Goal: Task Accomplishment & Management: Manage account settings

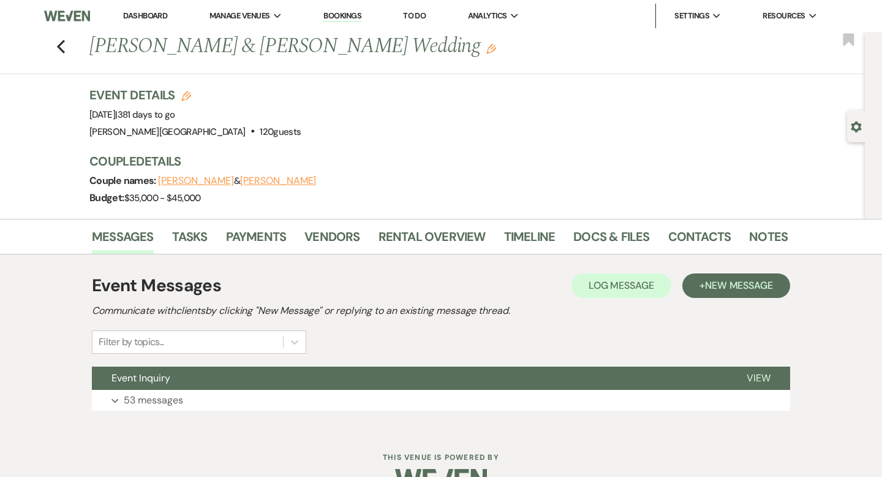
click at [154, 15] on link "Dashboard" at bounding box center [145, 15] width 44 height 10
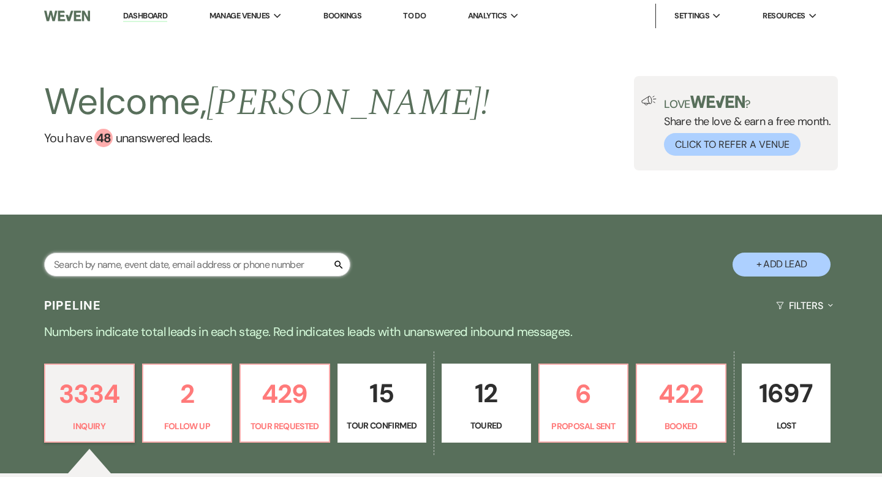
click at [179, 260] on input "text" at bounding box center [197, 264] width 306 height 24
type input "leno"
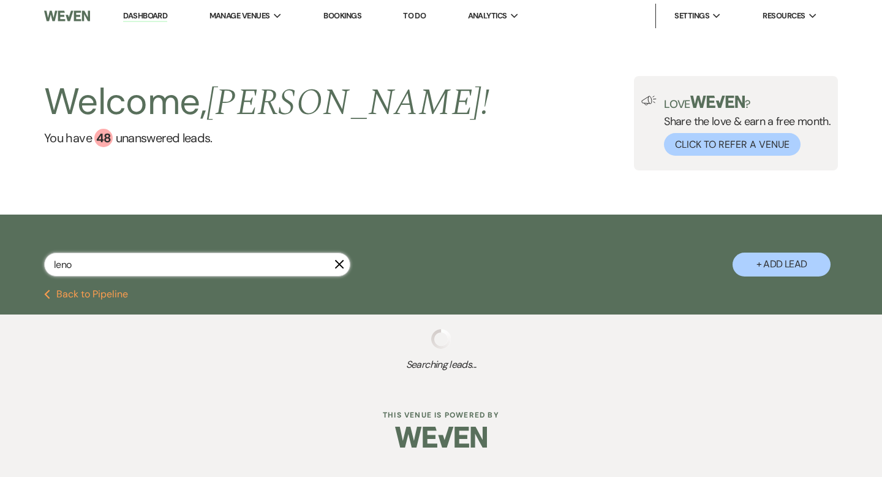
select select "2"
select select "8"
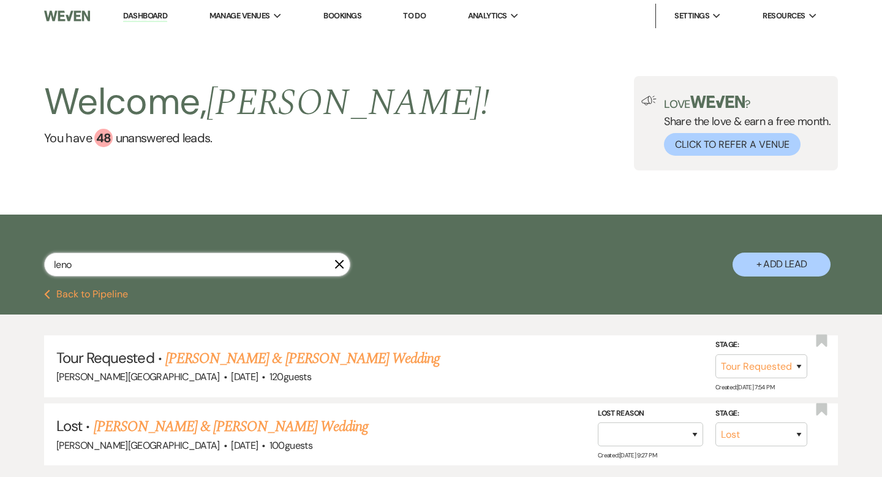
click at [339, 270] on input "leno" at bounding box center [197, 264] width 306 height 24
type input "leno"
click at [340, 267] on icon "X" at bounding box center [340, 264] width 10 height 10
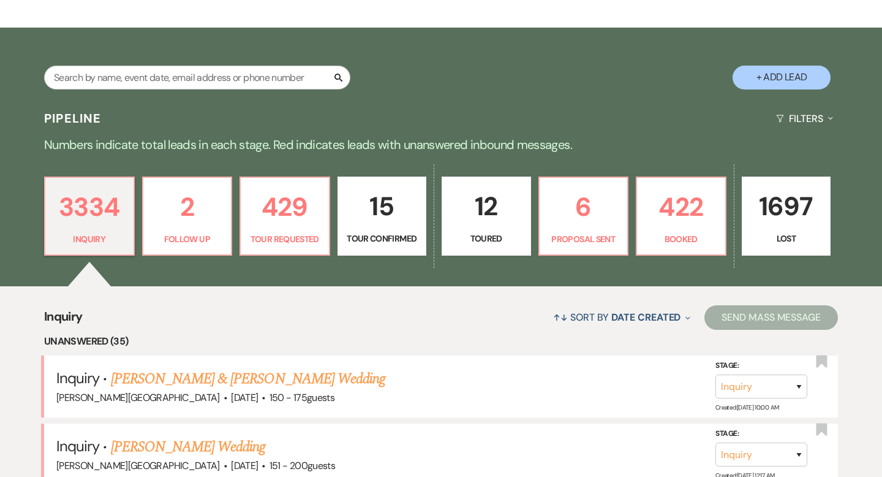
scroll to position [225, 0]
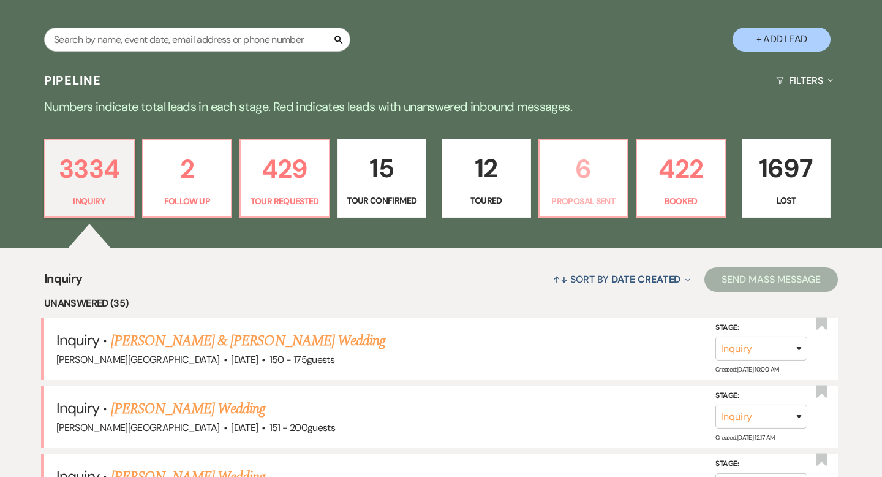
click at [592, 167] on p "6" at bounding box center [584, 168] width 74 height 41
select select "6"
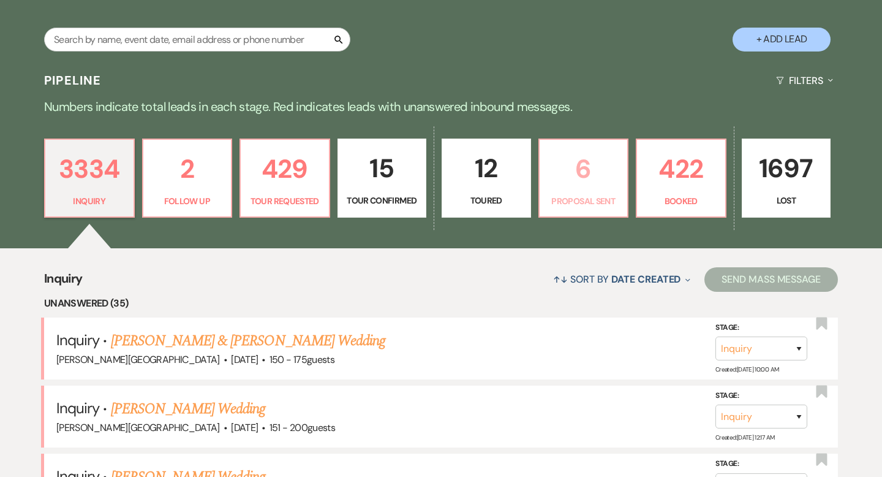
select select "6"
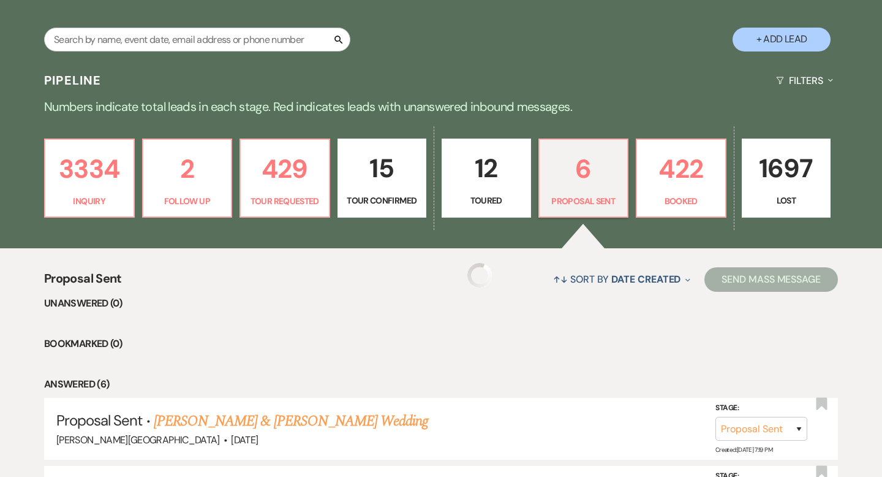
select select "6"
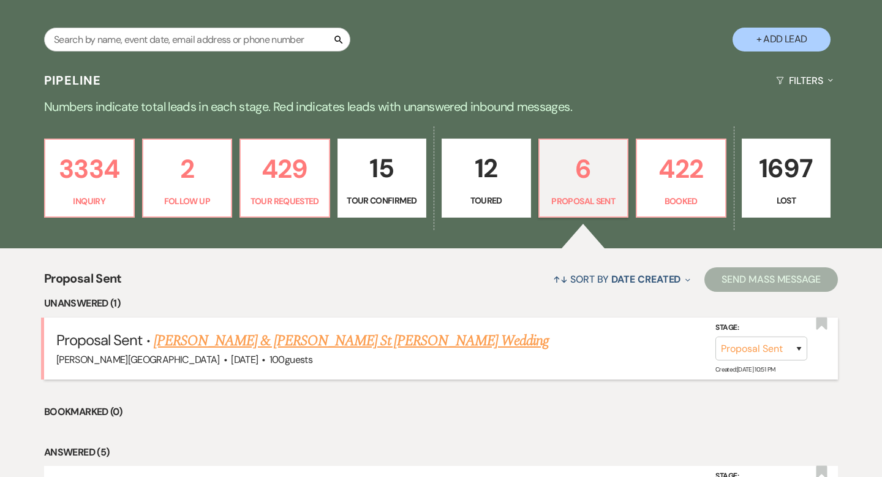
click at [314, 345] on link "[PERSON_NAME] & [PERSON_NAME] St [PERSON_NAME] Wedding" at bounding box center [351, 341] width 395 height 22
select select "6"
select select "5"
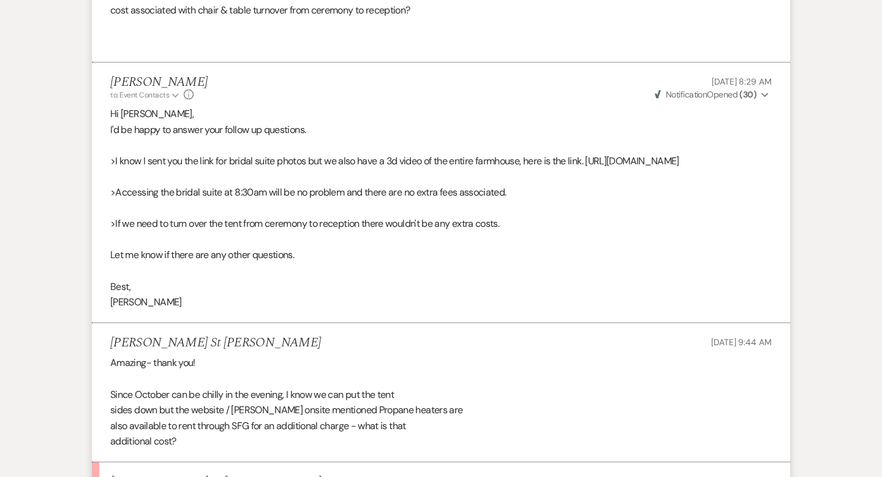
scroll to position [3369, 0]
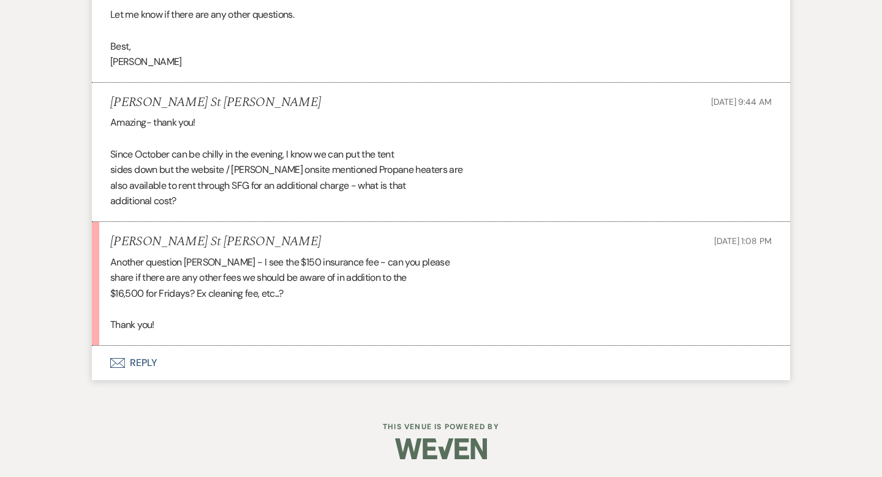
click at [145, 364] on button "Envelope Reply" at bounding box center [441, 363] width 699 height 34
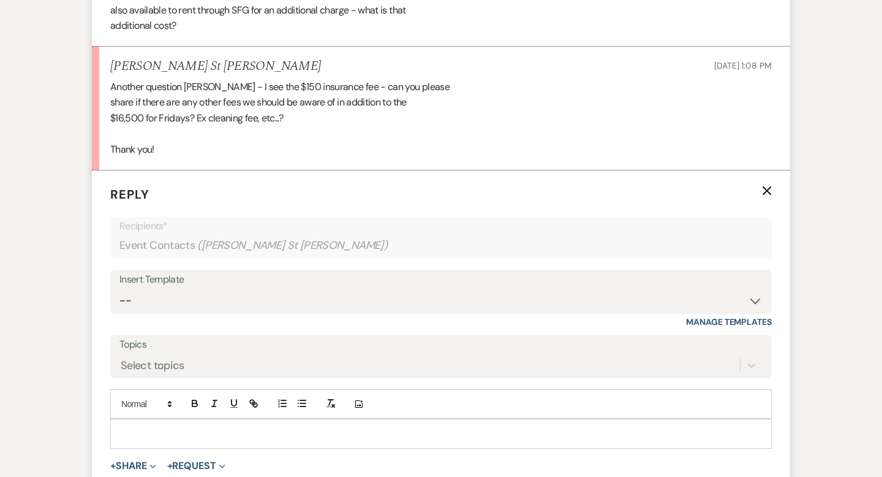
scroll to position [3576, 0]
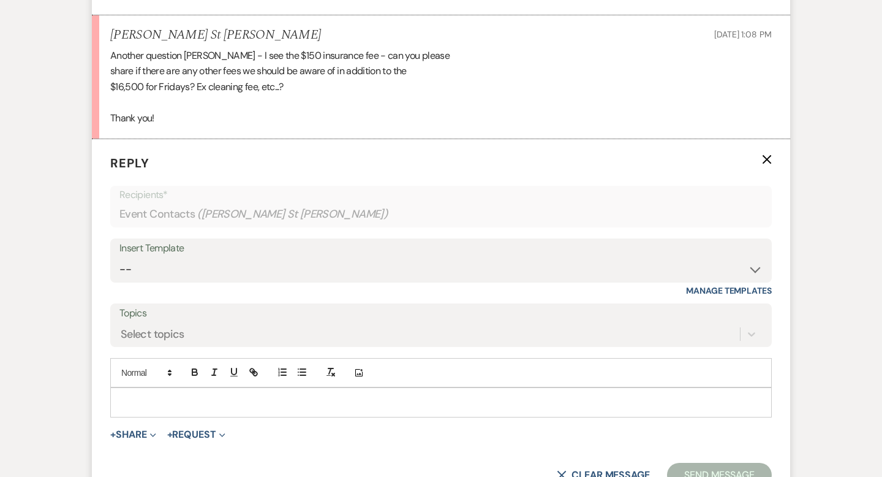
click at [138, 399] on p at bounding box center [441, 401] width 642 height 13
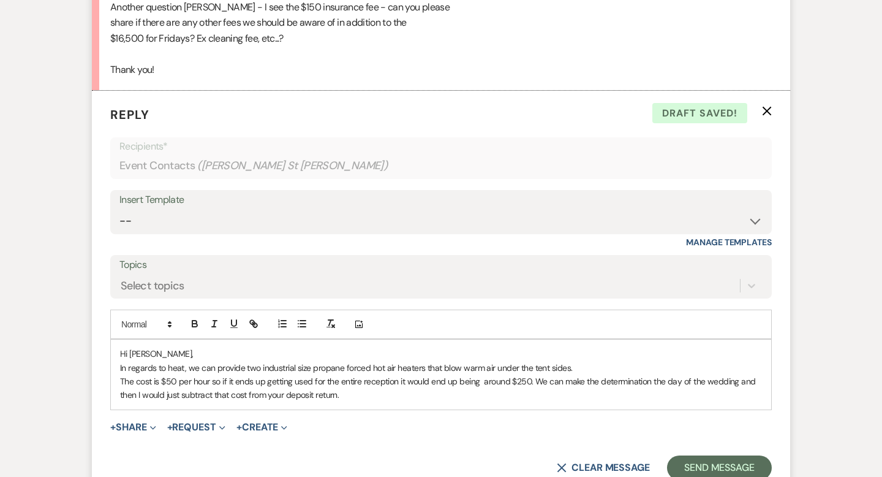
scroll to position [3754, 0]
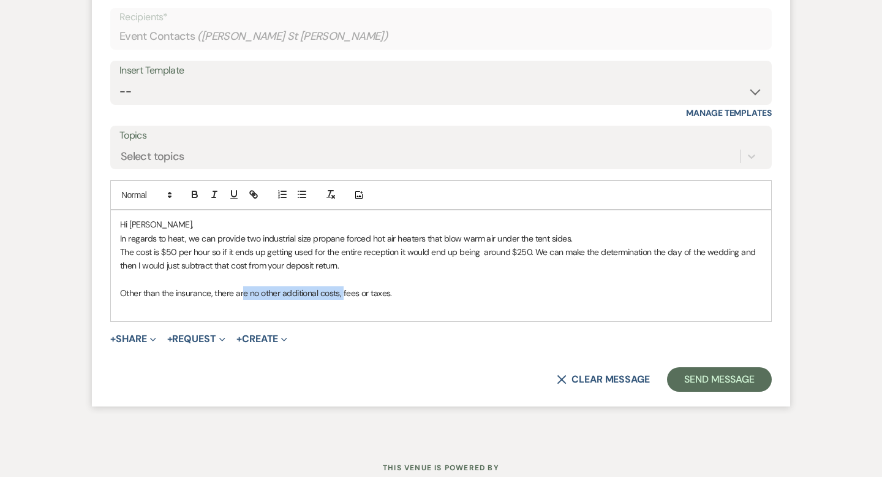
drag, startPoint x: 343, startPoint y: 290, endPoint x: 243, endPoint y: 294, distance: 99.9
click at [243, 294] on p "Other than the insurance, there are no other additional costs, fees or taxes." at bounding box center [441, 292] width 642 height 13
drag, startPoint x: 212, startPoint y: 294, endPoint x: 98, endPoint y: 294, distance: 114.0
click at [98, 294] on form "Reply X Saving draft... Recipients* Event Contacts ( Caroline St Germain ) Inse…" at bounding box center [441, 183] width 699 height 445
click at [264, 293] on p "There are no extra fees or taxes." at bounding box center [441, 292] width 642 height 13
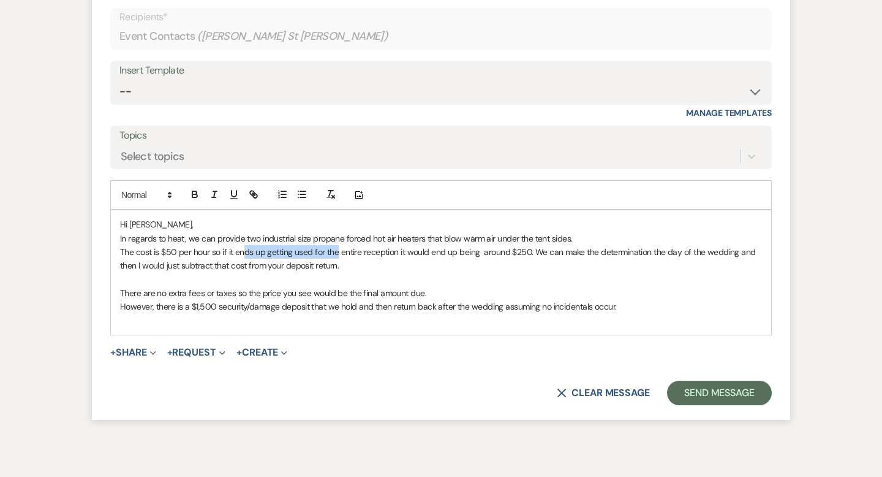
drag, startPoint x: 339, startPoint y: 250, endPoint x: 246, endPoint y: 254, distance: 92.6
click at [246, 254] on p "The cost is $50 per hour so if it ends up getting used for the entire reception…" at bounding box center [441, 259] width 642 height 28
click at [360, 250] on p "The cost is $50 per hour so you ended up needing it for the entire reception it…" at bounding box center [441, 259] width 642 height 28
click at [501, 254] on p "The cost is $50 per hour so you ended up needing it for the reception it would …" at bounding box center [441, 259] width 642 height 28
click at [515, 256] on p "The cost is $50 per hour so you ended up needing it for the reception it would …" at bounding box center [441, 259] width 642 height 28
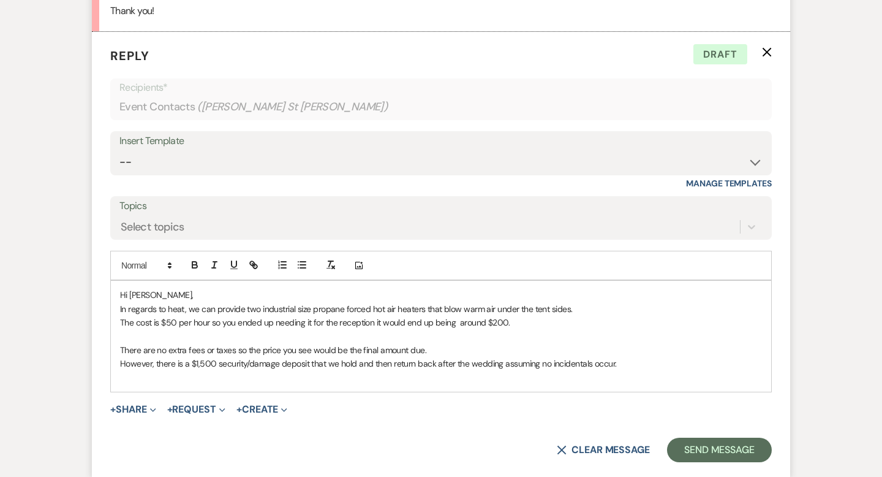
scroll to position [3688, 0]
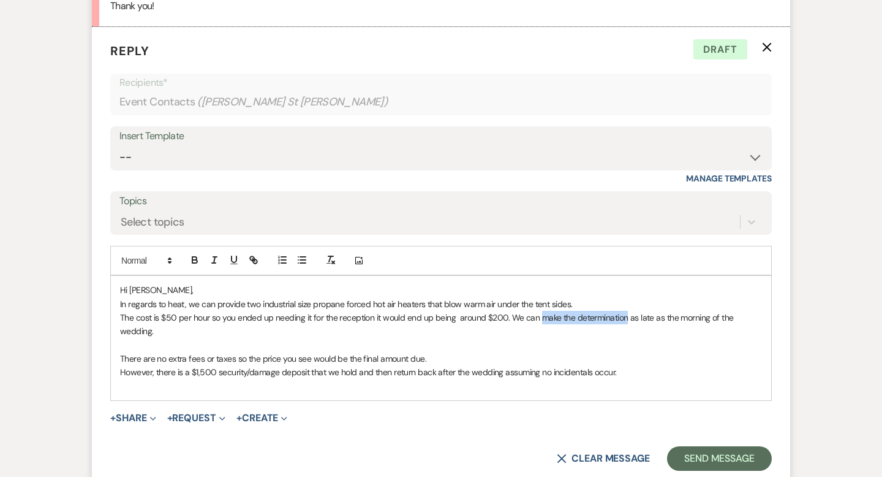
drag, startPoint x: 626, startPoint y: 319, endPoint x: 541, endPoint y: 313, distance: 84.8
click at [541, 313] on p "The cost is $50 per hour so you ended up needing it for the reception it would …" at bounding box center [441, 325] width 642 height 28
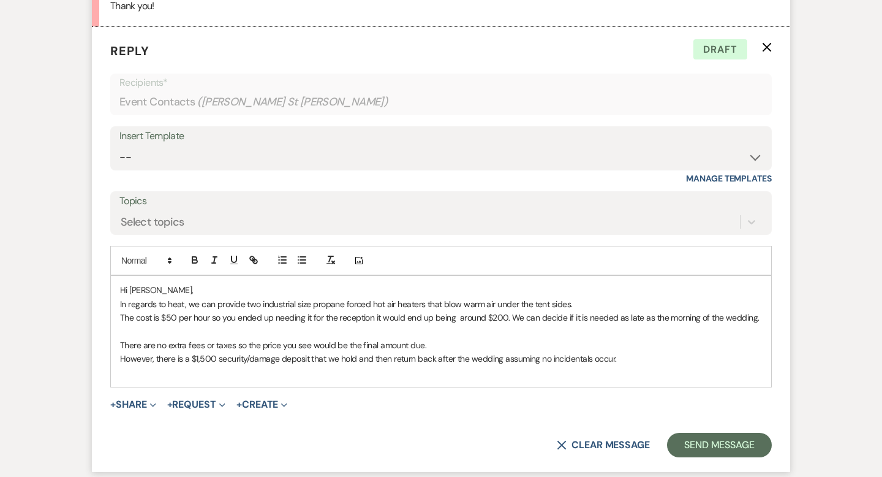
click at [237, 316] on p "The cost is $50 per hour so you ended up needing it for the reception it would …" at bounding box center [441, 317] width 642 height 13
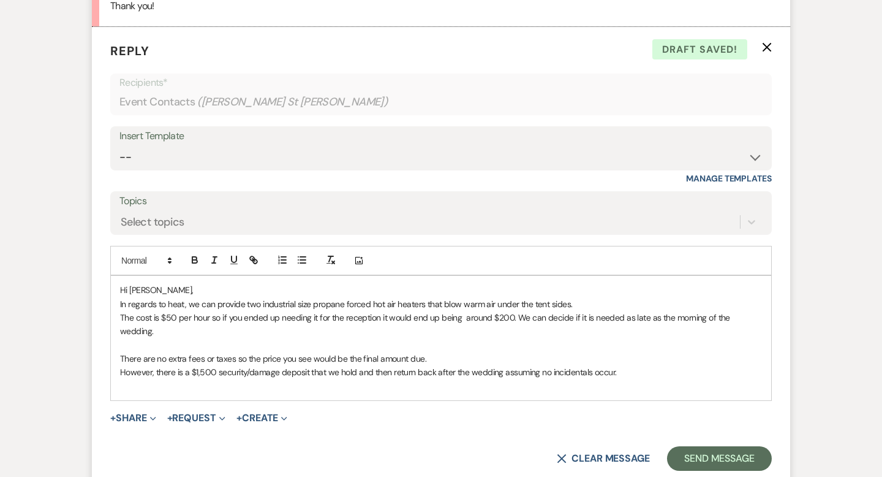
click at [345, 316] on p "The cost is $50 per hour so if you ended up needing it for the reception it wou…" at bounding box center [441, 325] width 642 height 28
click at [566, 316] on p "The cost is $50 per hour so if you ended up needing it for the duration of the …" at bounding box center [441, 325] width 642 height 28
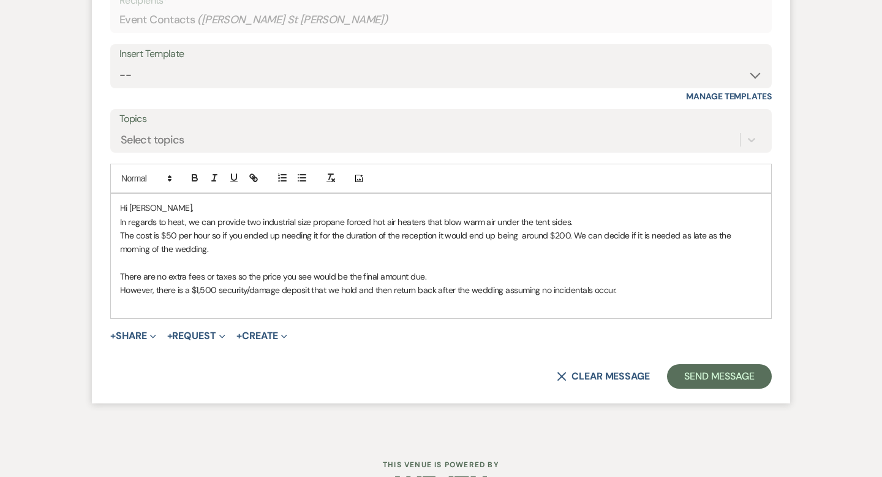
scroll to position [3787, 0]
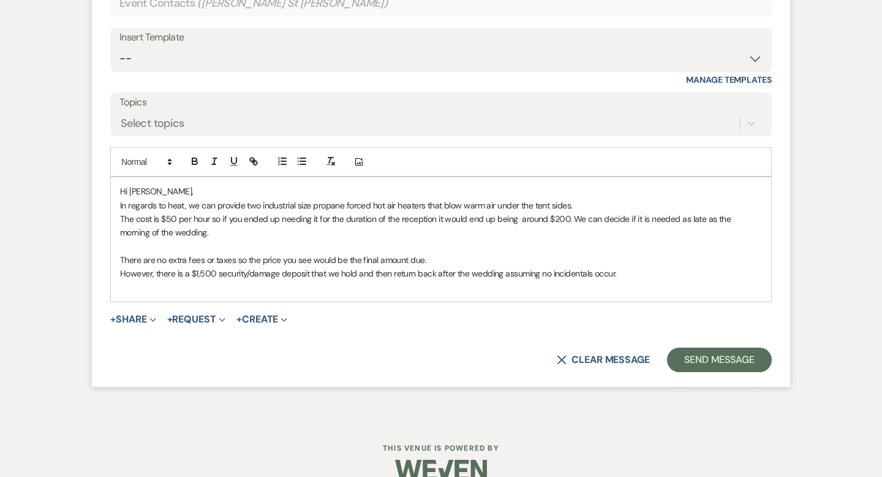
drag, startPoint x: 616, startPoint y: 273, endPoint x: 605, endPoint y: 273, distance: 11.0
click at [605, 273] on p "However, there is a $1,500 security/damage deposit that we hold and then return…" at bounding box center [441, 273] width 642 height 13
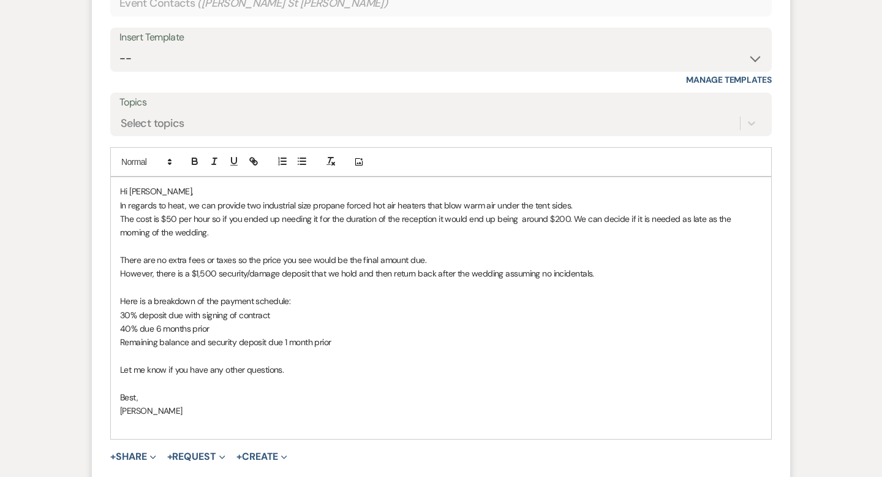
click at [179, 422] on p at bounding box center [441, 424] width 642 height 13
click at [481, 203] on p "In regards to heat, we can provide two industrial size propane forced hot air h…" at bounding box center [441, 205] width 642 height 13
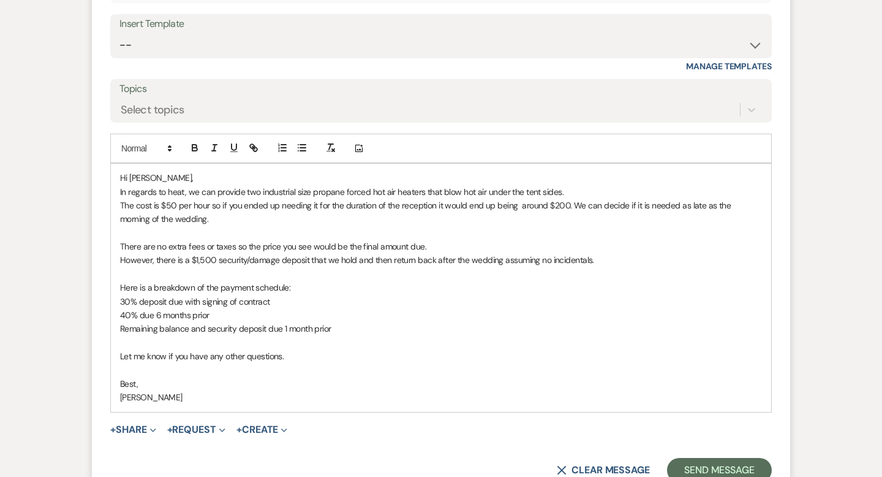
drag, startPoint x: 425, startPoint y: 244, endPoint x: 317, endPoint y: 244, distance: 107.8
click at [317, 244] on p "There are no extra fees or taxes so the price you see would be the final amount…" at bounding box center [441, 246] width 642 height 13
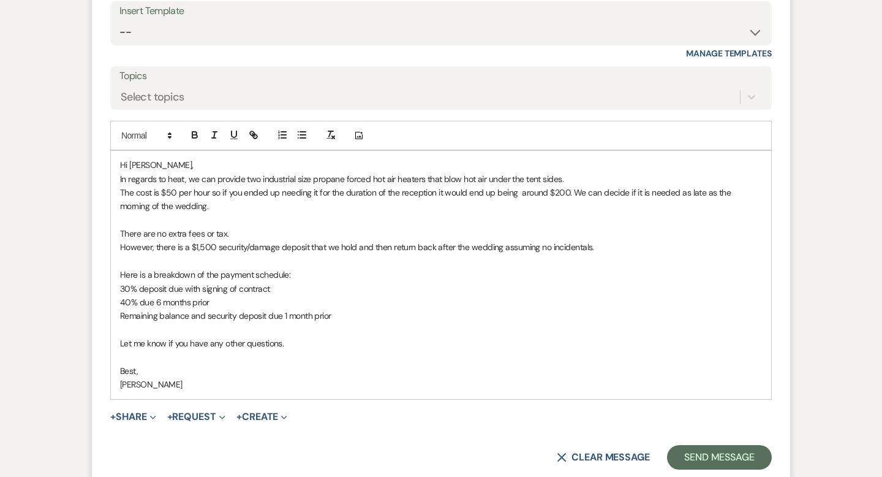
scroll to position [3825, 0]
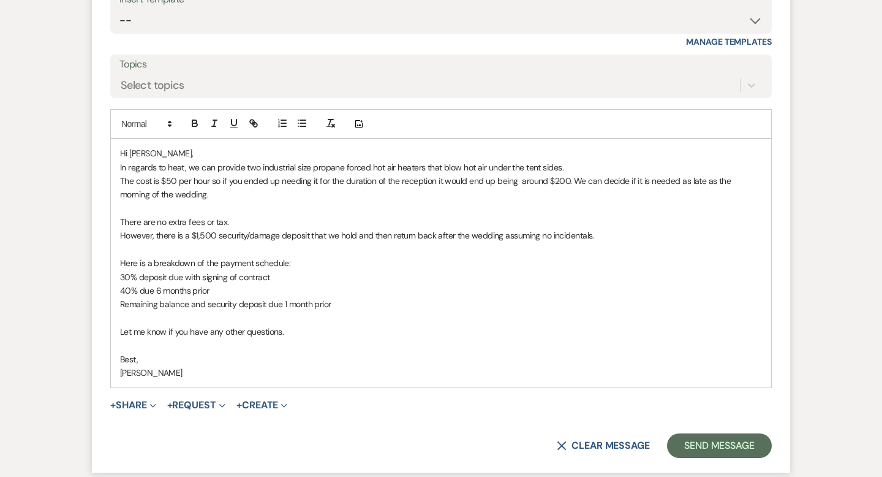
click at [354, 235] on p "However, there is a $1,500 security/damage deposit that we hold and then return…" at bounding box center [441, 235] width 642 height 13
drag, startPoint x: 423, startPoint y: 235, endPoint x: 381, endPoint y: 234, distance: 42.9
click at [381, 234] on p "However, there is a $1,500 security/damage deposit that we require and then ret…" at bounding box center [441, 235] width 642 height 13
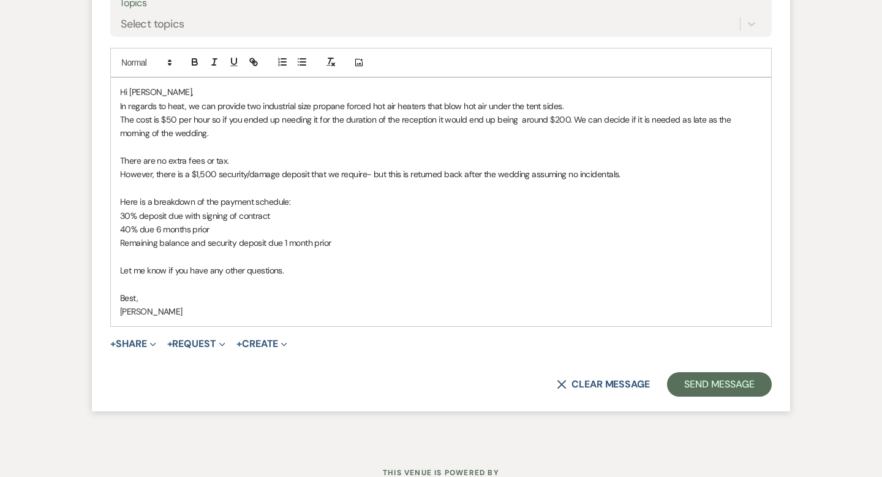
scroll to position [3887, 0]
drag, startPoint x: 238, startPoint y: 238, endPoint x: 216, endPoint y: 238, distance: 22.1
click at [216, 238] on p "Remaining balance and security deposit due 1 month prior" at bounding box center [441, 241] width 642 height 13
click at [233, 238] on p "Remaining balance and security deposit due 1 month prior" at bounding box center [441, 241] width 642 height 13
click at [235, 238] on p "Remaining balance and security deposit due 1 month prior" at bounding box center [441, 241] width 642 height 13
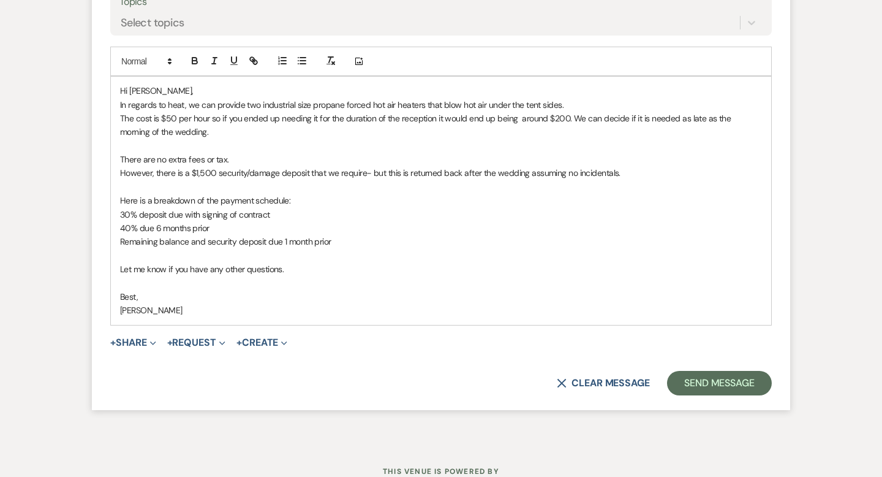
click at [208, 237] on p "Remaining balance and security deposit due 1 month prior" at bounding box center [441, 241] width 642 height 13
click at [208, 238] on p "Remaining balance and security deposit due 1 month prior" at bounding box center [441, 241] width 642 height 13
click at [263, 238] on p "Remaining balance and $1,500 security deposit due 1 month prior" at bounding box center [441, 241] width 642 height 13
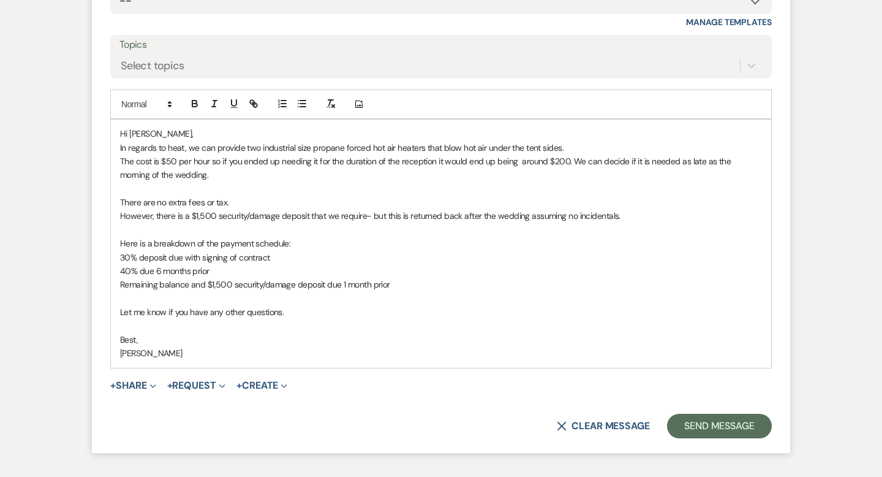
scroll to position [3849, 0]
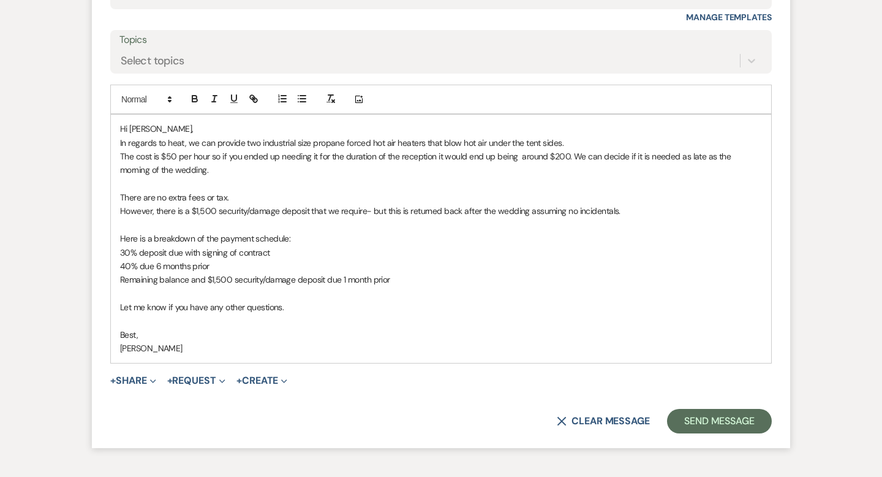
click at [438, 278] on p "Remaining balance and $1,500 security/damage deposit due 1 month prior" at bounding box center [441, 279] width 642 height 13
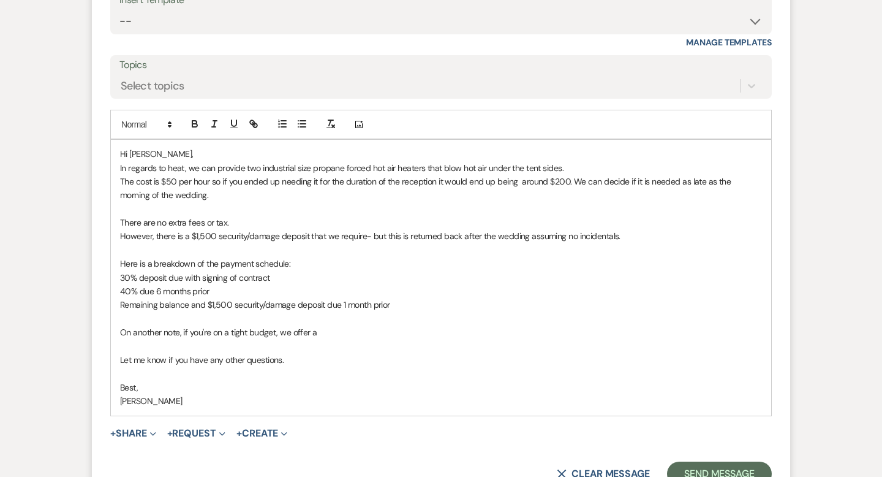
scroll to position [3828, 0]
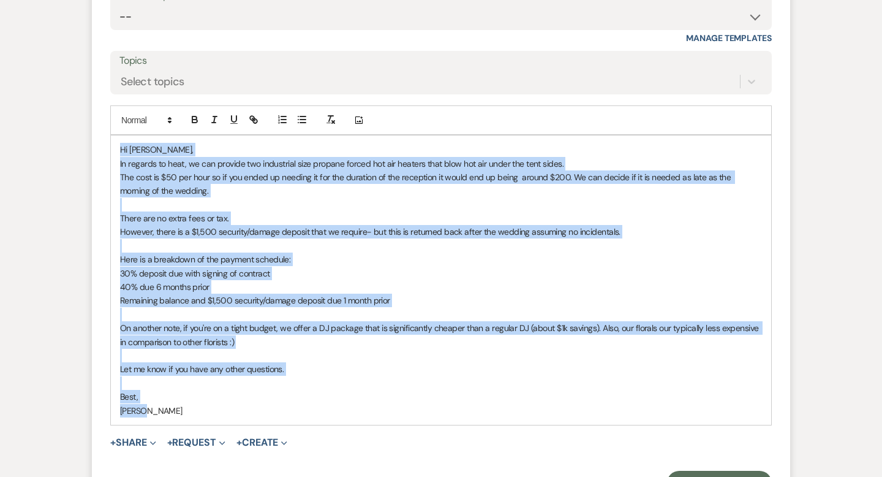
drag, startPoint x: 154, startPoint y: 411, endPoint x: 115, endPoint y: 156, distance: 257.2
click at [115, 156] on div "Hi Caroline, In regards to heat, we can provide two industrial size propane for…" at bounding box center [441, 279] width 661 height 289
copy div "Hi Caroline, In regards to heat, we can provide two industrial size propane for…"
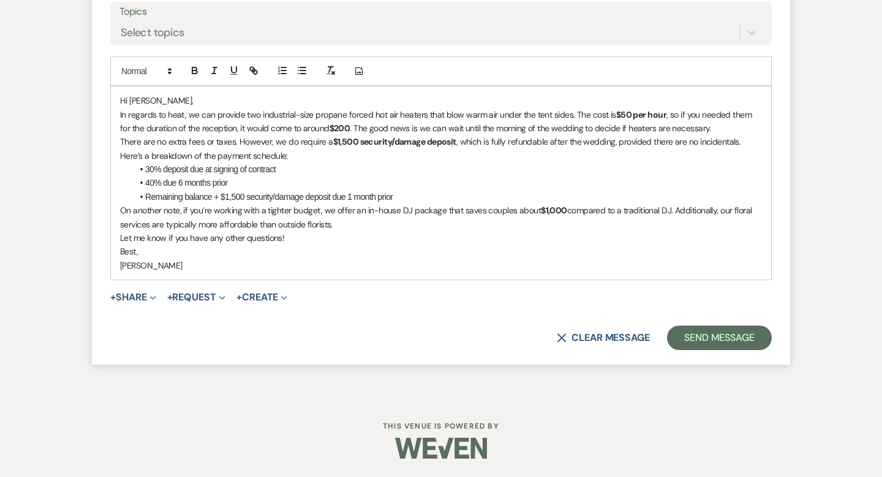
scroll to position [3877, 0]
click at [119, 142] on div "Hi Caroline, In regards to heat, we can provide two industrial-size propane for…" at bounding box center [441, 183] width 661 height 193
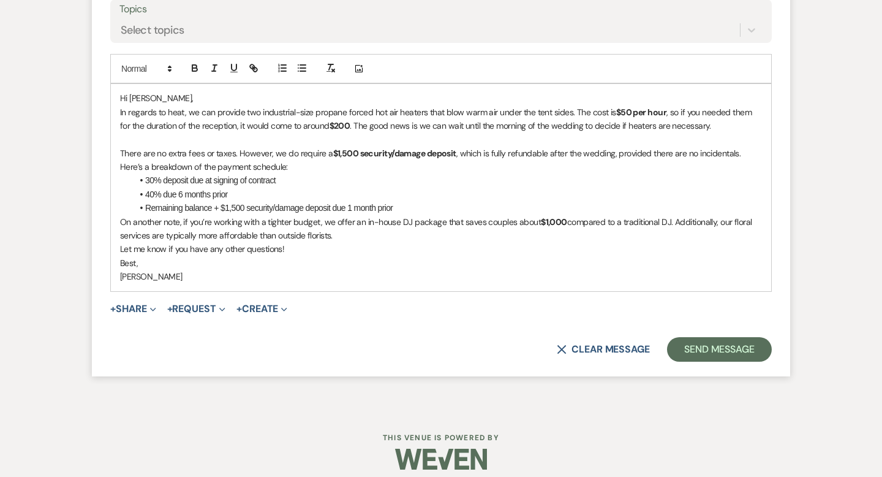
scroll to position [3891, 0]
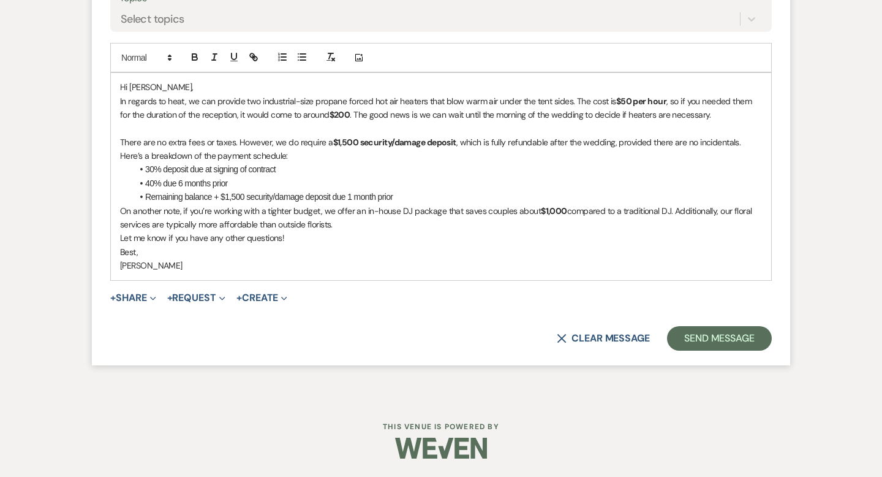
click at [118, 154] on div "Hi Caroline, In regards to heat, we can provide two industrial-size propane for…" at bounding box center [441, 176] width 661 height 206
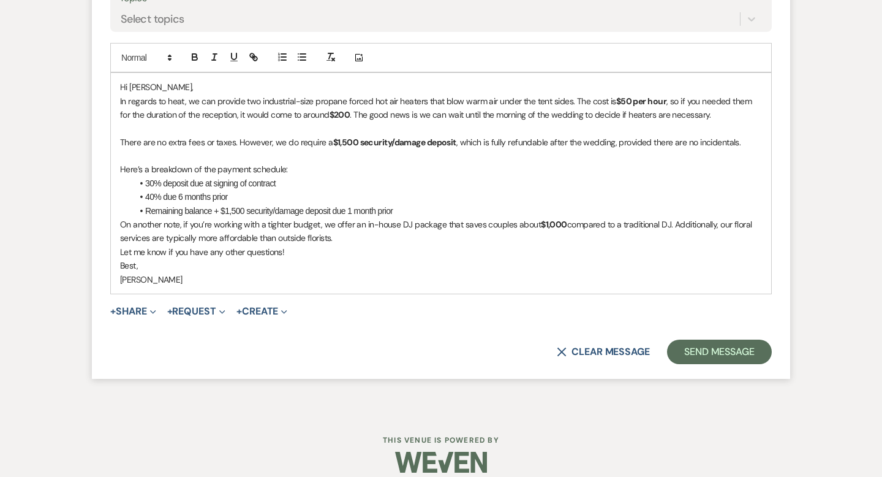
click at [114, 224] on div "Hi Caroline, In regards to heat, we can provide two industrial-size propane for…" at bounding box center [441, 183] width 661 height 221
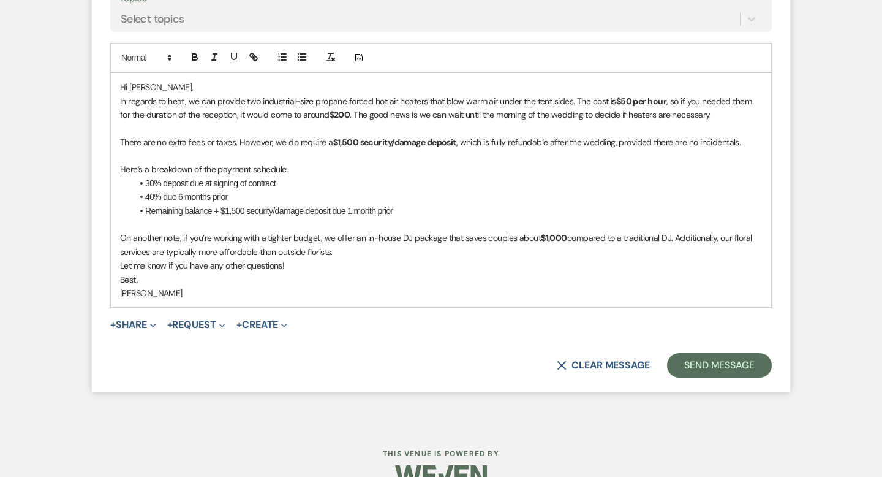
click at [675, 237] on p "On another note, if you’re working with a tighter budget, we offer an in-house …" at bounding box center [441, 245] width 642 height 28
click at [355, 254] on p "On another note, if you’re working with a tighter budget, we offer an in-house …" at bounding box center [441, 245] width 642 height 28
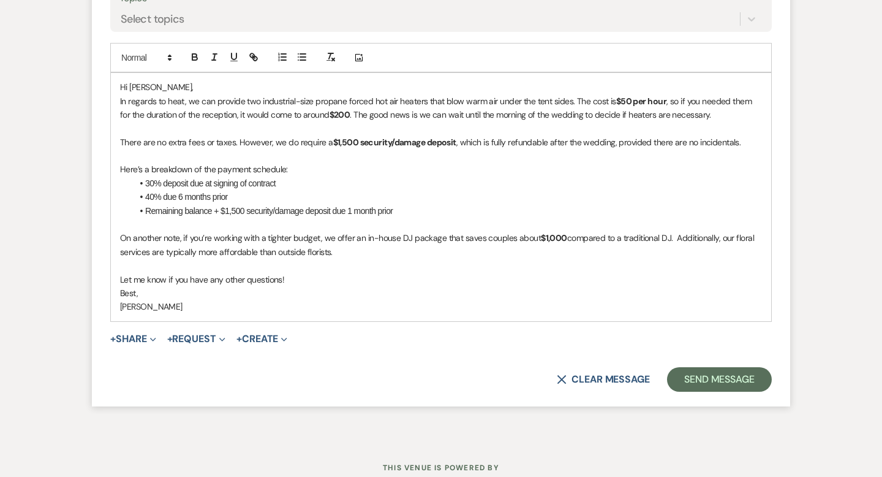
click at [118, 292] on div "Hi Caroline, In regards to heat, we can provide two industrial-size propane for…" at bounding box center [441, 197] width 661 height 248
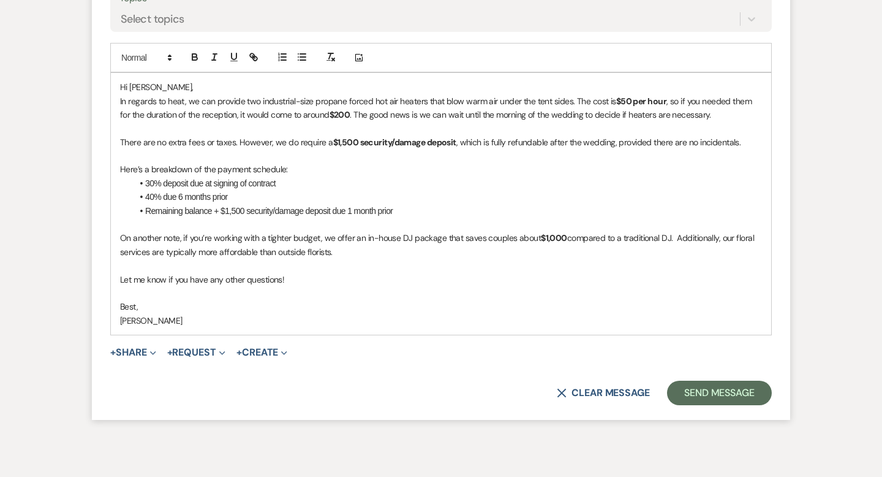
click at [123, 316] on p "[PERSON_NAME]" at bounding box center [441, 320] width 642 height 13
click at [282, 281] on p "Let me know if you have any other questions!" at bounding box center [441, 279] width 642 height 13
click at [283, 281] on p "Let me know if you have any other questions!" at bounding box center [441, 279] width 642 height 13
drag, startPoint x: 568, startPoint y: 238, endPoint x: 539, endPoint y: 237, distance: 29.5
click at [539, 237] on p "On another note, if you’re working with a tighter budget, we offer an in-house …" at bounding box center [441, 245] width 642 height 28
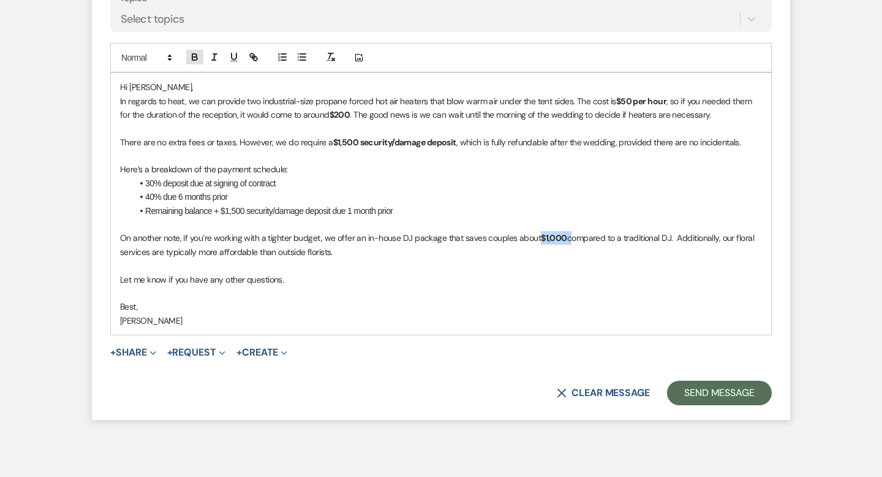
click at [195, 59] on icon "button" at bounding box center [194, 56] width 11 height 11
click at [199, 56] on icon "button" at bounding box center [194, 56] width 11 height 11
click at [354, 260] on p at bounding box center [441, 265] width 642 height 13
click at [442, 241] on p "On another note, if you’re working with a tighter budget, we offer an in-house …" at bounding box center [441, 245] width 642 height 28
drag, startPoint x: 699, startPoint y: 237, endPoint x: 499, endPoint y: 233, distance: 200.4
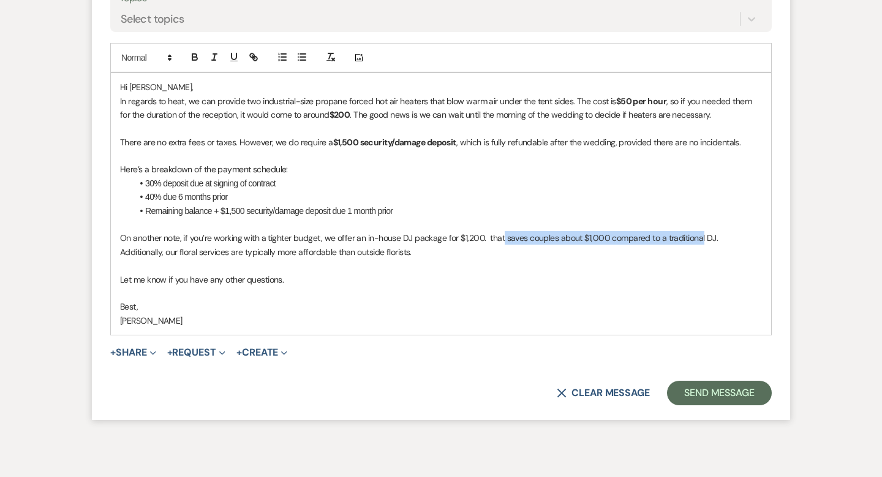
click at [499, 233] on p "On another note, if you’re working with a tighter budget, we offer an in-house …" at bounding box center [441, 245] width 642 height 28
click at [493, 245] on p "On another note, if you’re working with a tighter budget, we offer an in-house …" at bounding box center [441, 245] width 642 height 28
drag, startPoint x: 482, startPoint y: 235, endPoint x: 458, endPoint y: 235, distance: 23.9
click at [458, 235] on p "On another note, if you’re working with a tighter budget, we offer an in-house …" at bounding box center [441, 245] width 642 height 28
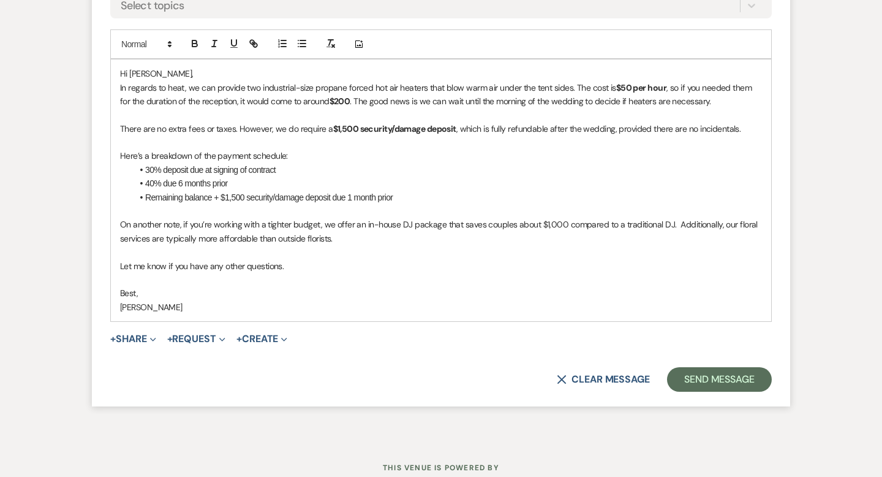
scroll to position [3921, 0]
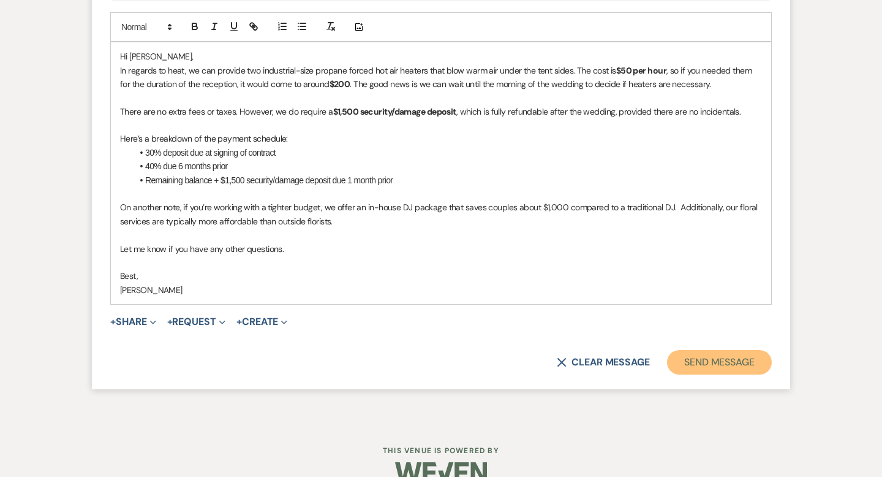
click at [692, 354] on button "Send Message" at bounding box center [719, 362] width 105 height 25
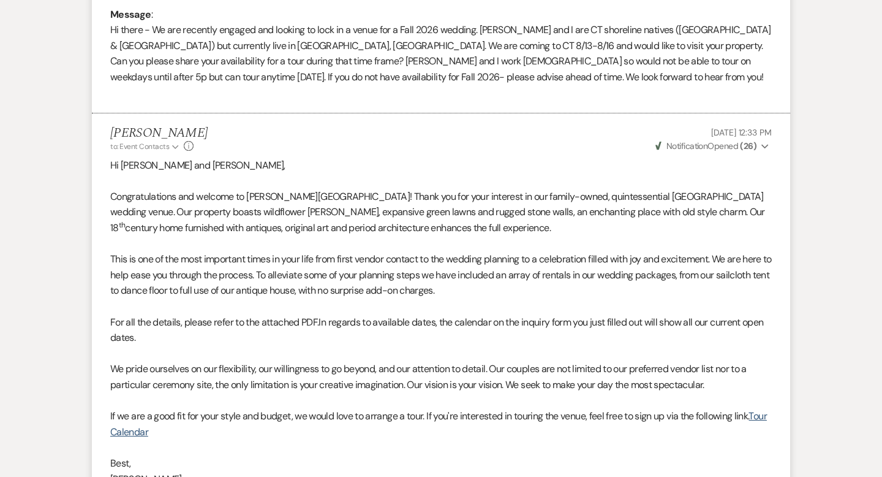
scroll to position [0, 0]
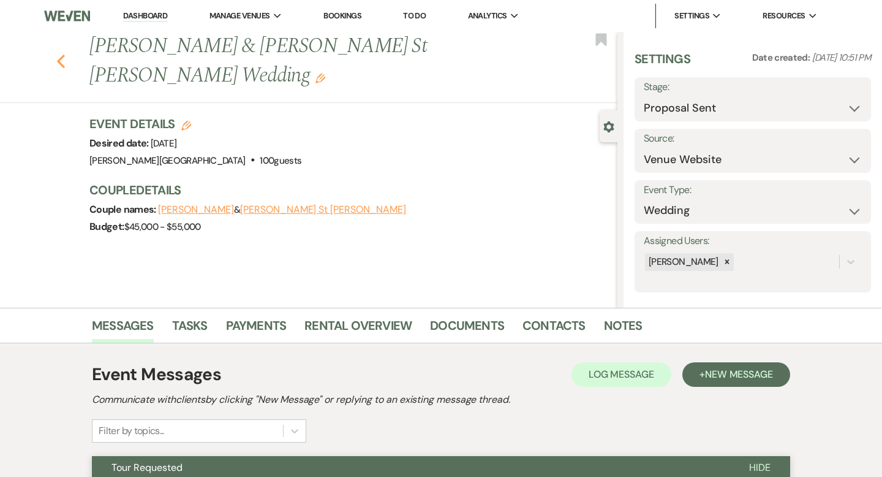
click at [63, 54] on icon "Previous" at bounding box center [60, 61] width 9 height 15
select select "6"
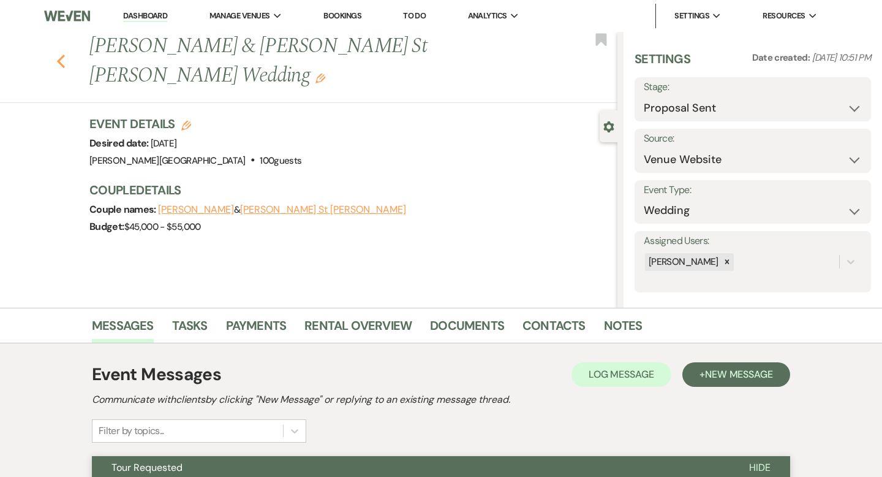
select select "6"
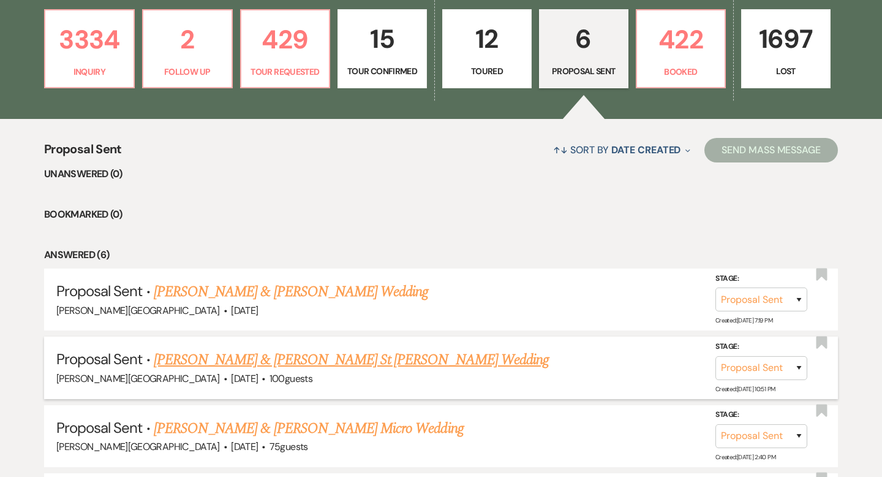
scroll to position [295, 0]
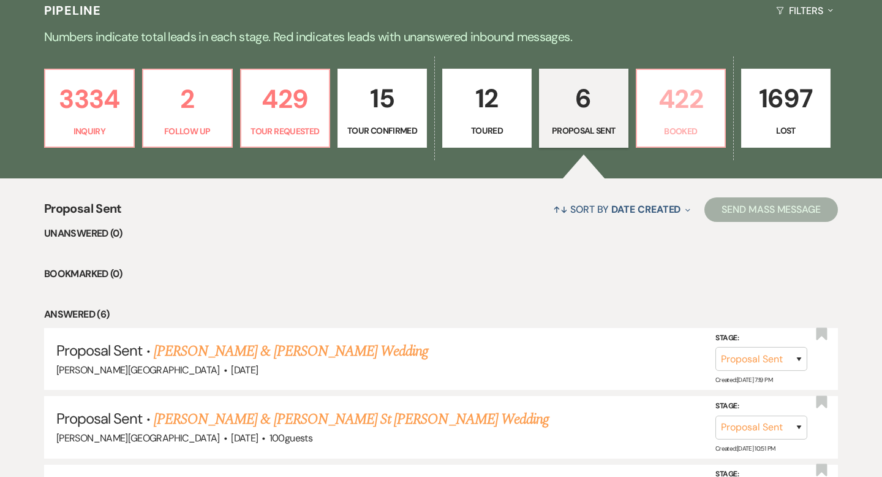
click at [670, 98] on p "422" at bounding box center [682, 98] width 74 height 41
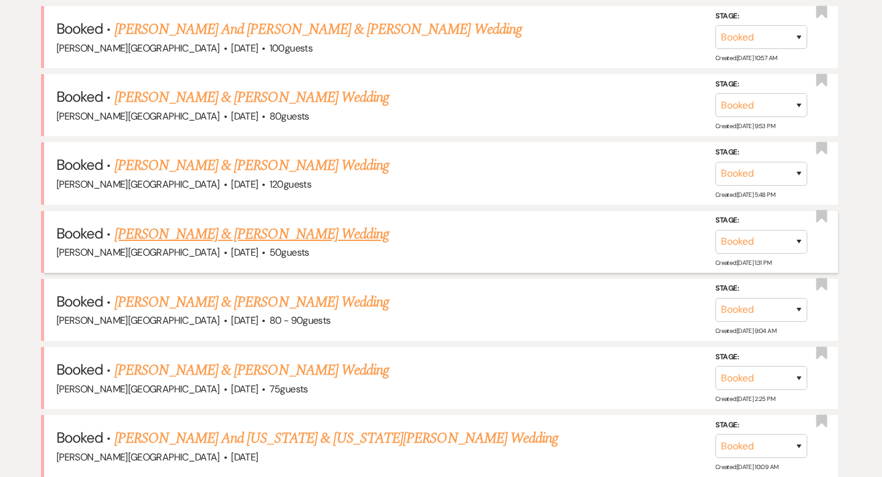
scroll to position [540, 0]
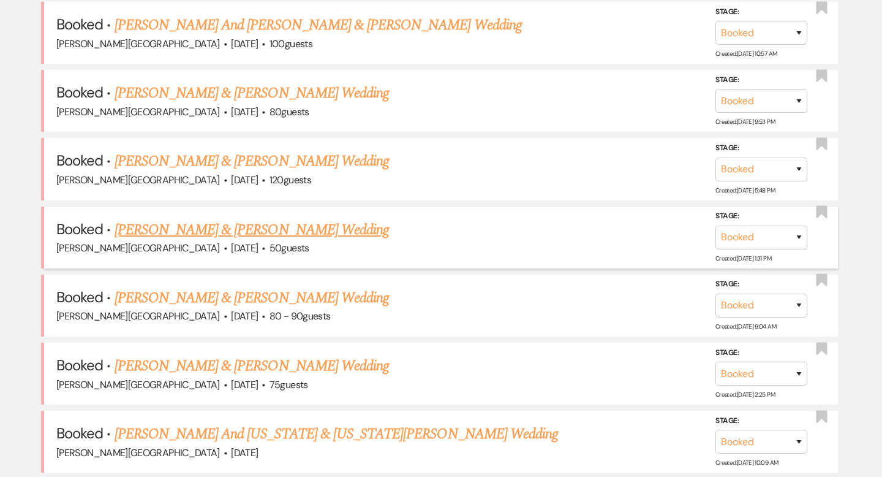
click at [276, 232] on link "Sean Chmielewski & Ashley Slaughter's Wedding" at bounding box center [252, 230] width 275 height 22
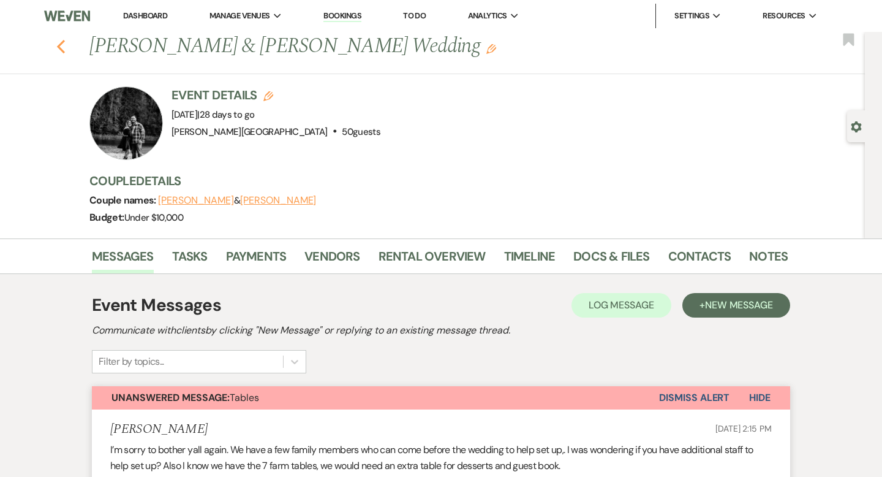
click at [62, 45] on icon "Previous" at bounding box center [60, 46] width 9 height 15
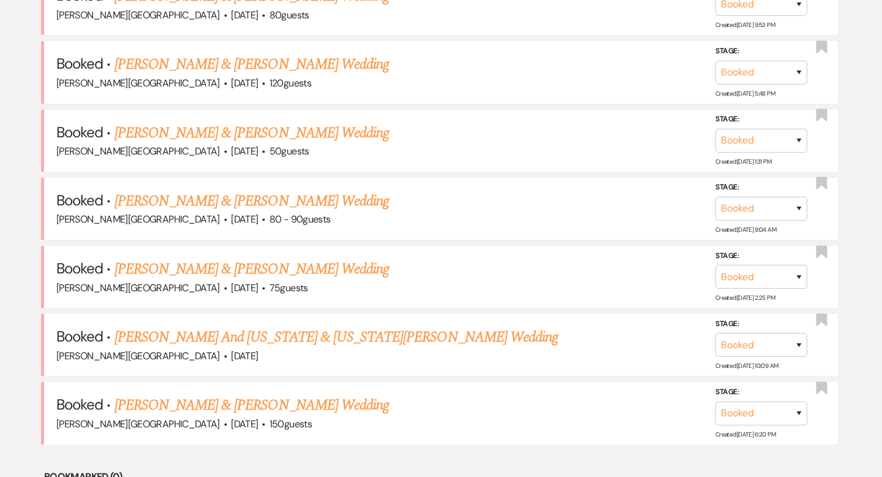
scroll to position [642, 0]
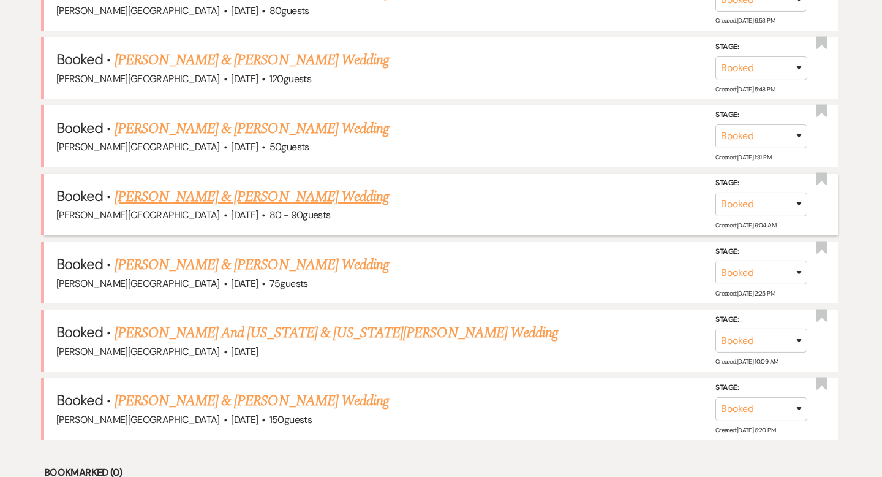
click at [279, 192] on link "Nicholas Wheeler & Lian Joerss's Wedding" at bounding box center [252, 197] width 275 height 22
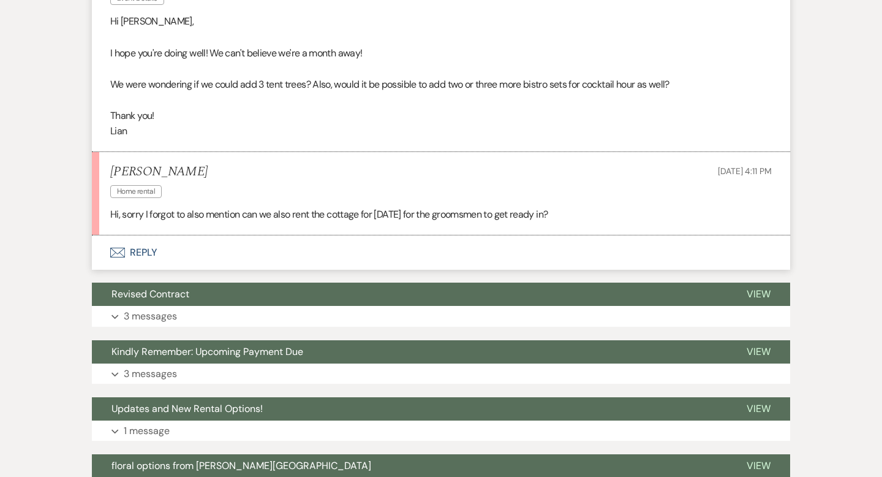
scroll to position [431, 0]
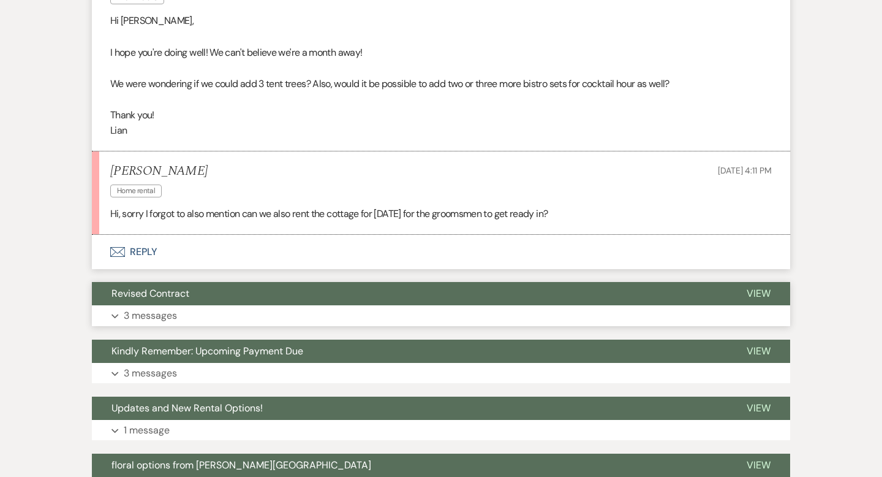
click at [447, 297] on button "Revised Contract" at bounding box center [409, 293] width 635 height 23
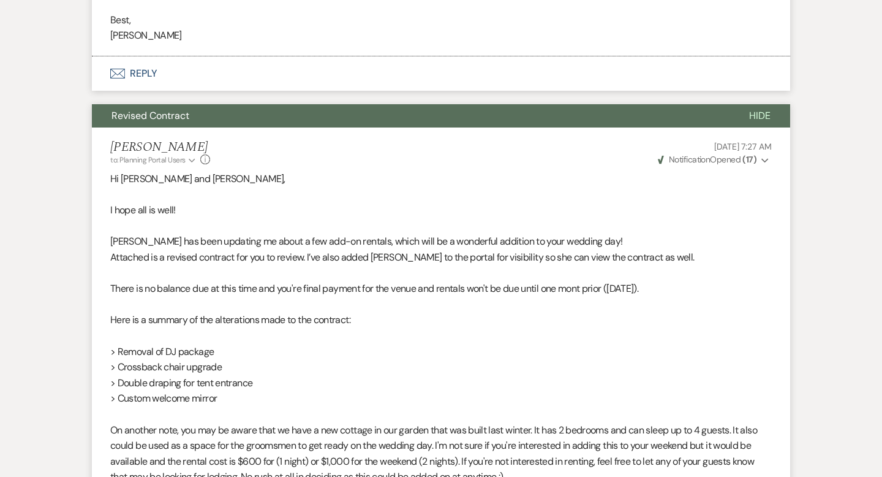
scroll to position [1240, 0]
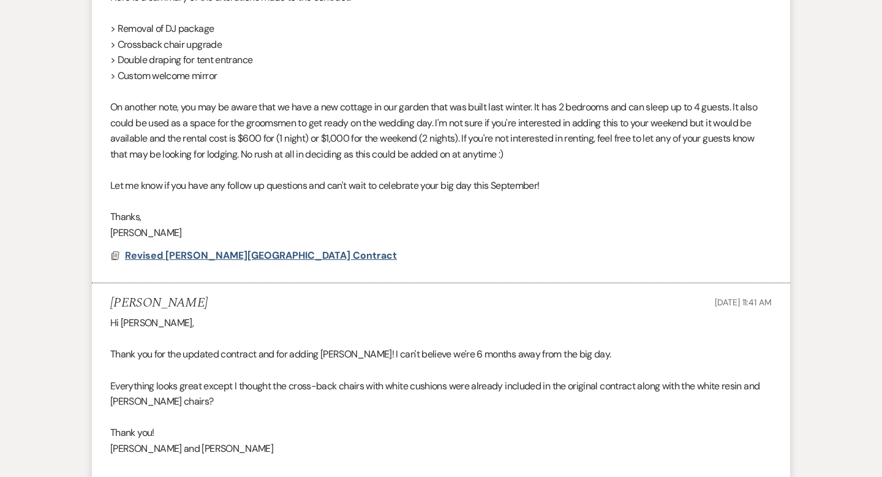
click at [260, 262] on span "Revised [PERSON_NAME][GEOGRAPHIC_DATA] Contract" at bounding box center [261, 255] width 272 height 13
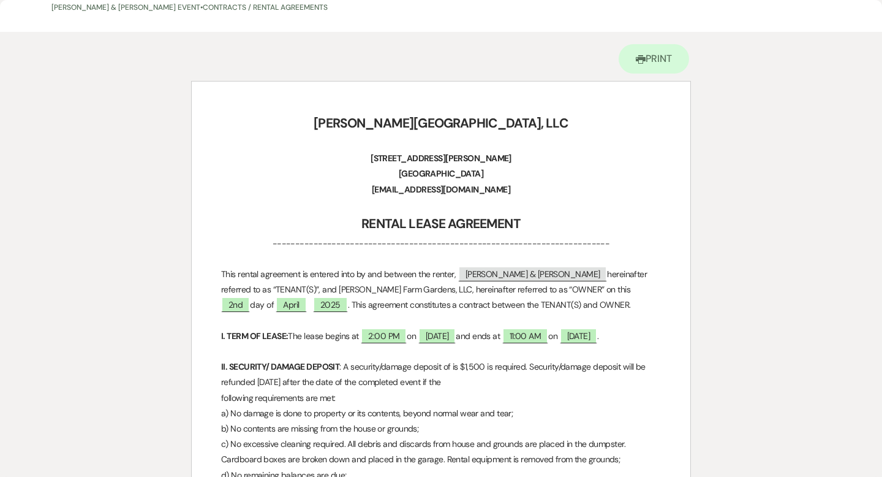
scroll to position [0, 0]
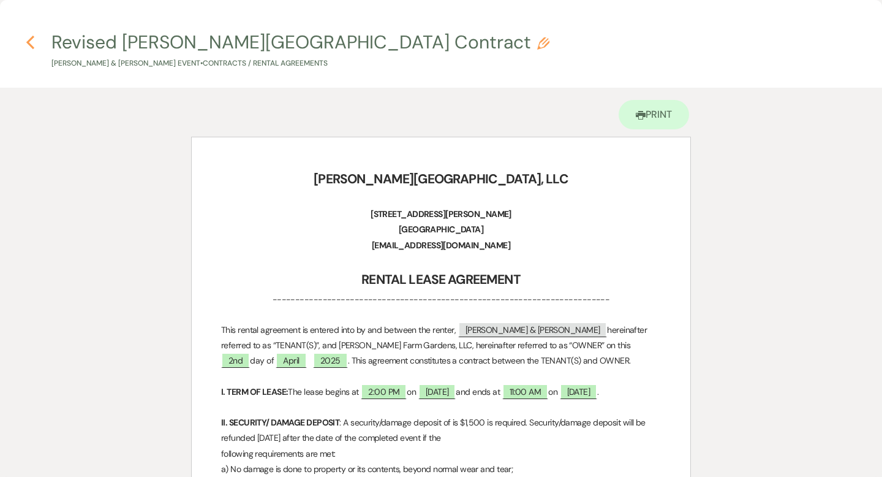
click at [31, 41] on icon "Previous" at bounding box center [30, 42] width 9 height 15
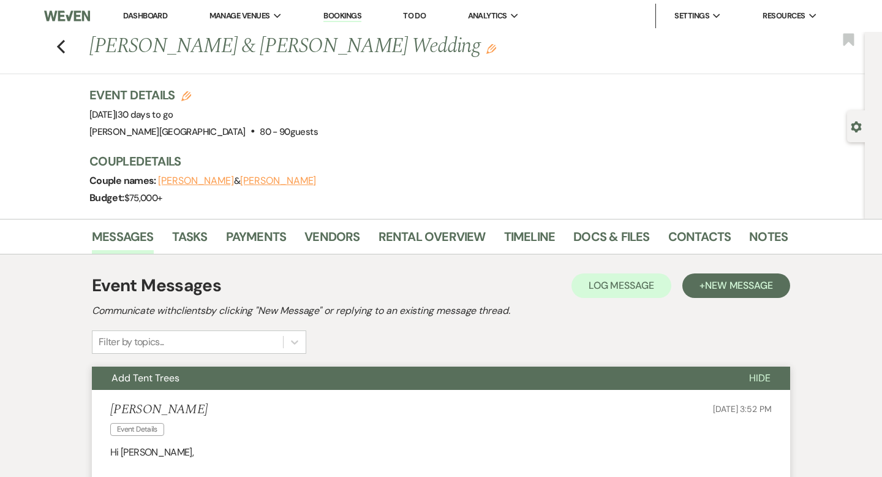
click at [156, 17] on link "Dashboard" at bounding box center [145, 15] width 44 height 10
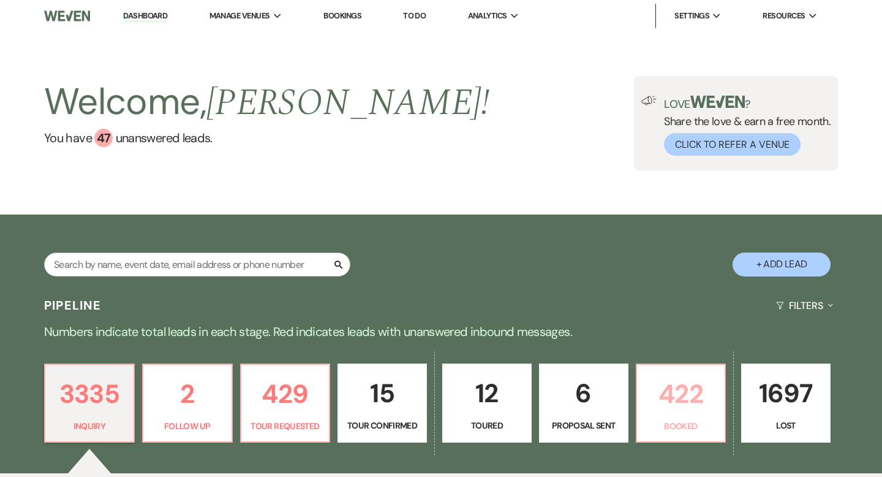
click at [673, 382] on p "422" at bounding box center [682, 393] width 74 height 41
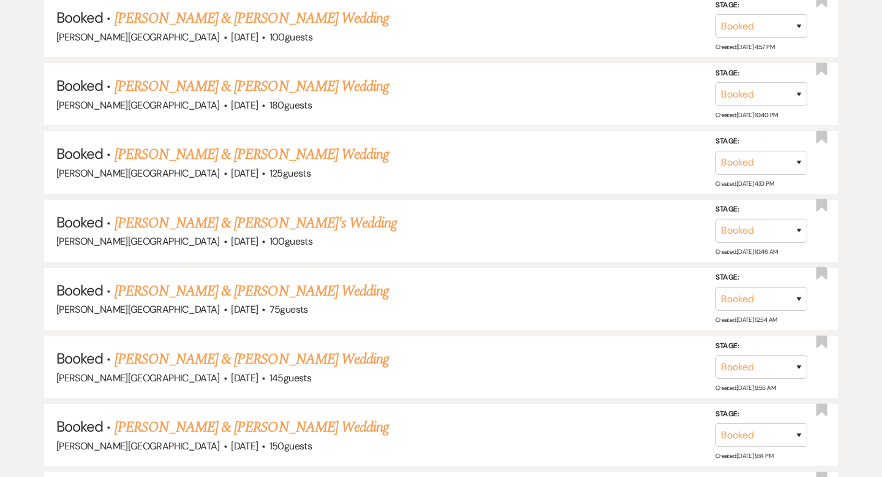
scroll to position [1331, 0]
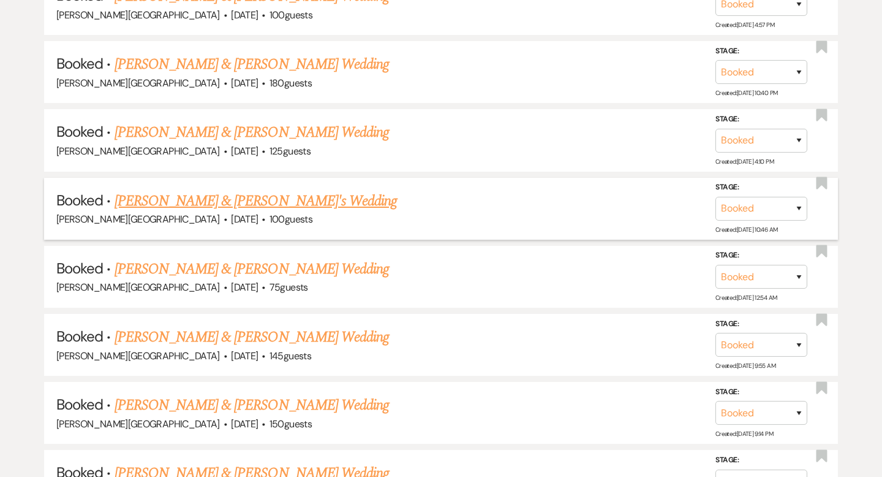
click at [265, 191] on link "[PERSON_NAME] & [PERSON_NAME]'s Wedding" at bounding box center [256, 201] width 283 height 22
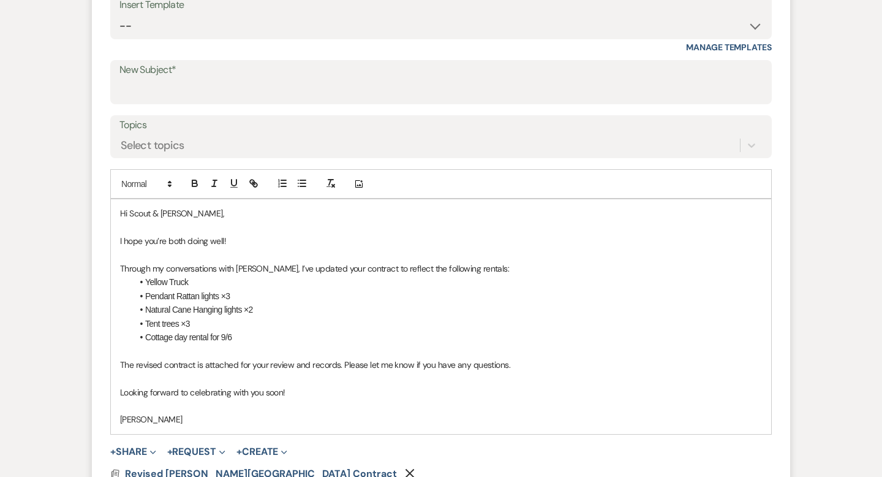
scroll to position [516, 0]
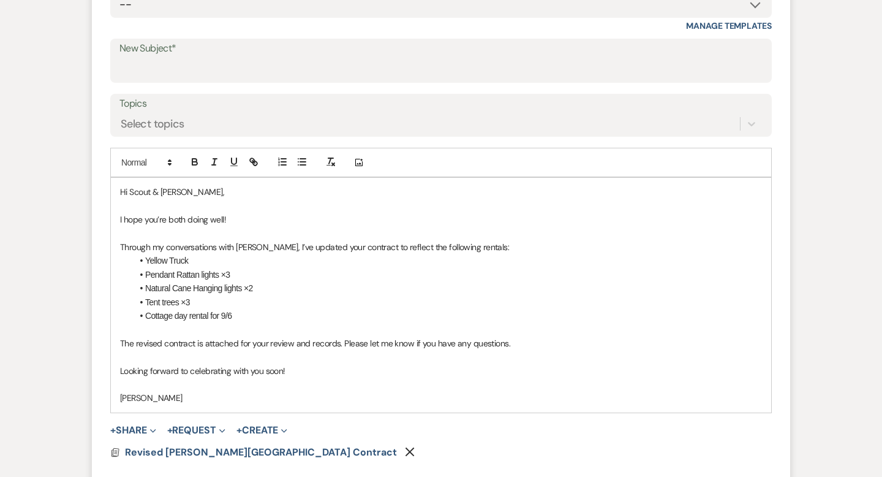
click at [198, 303] on li "Tent trees ×3" at bounding box center [447, 301] width 630 height 13
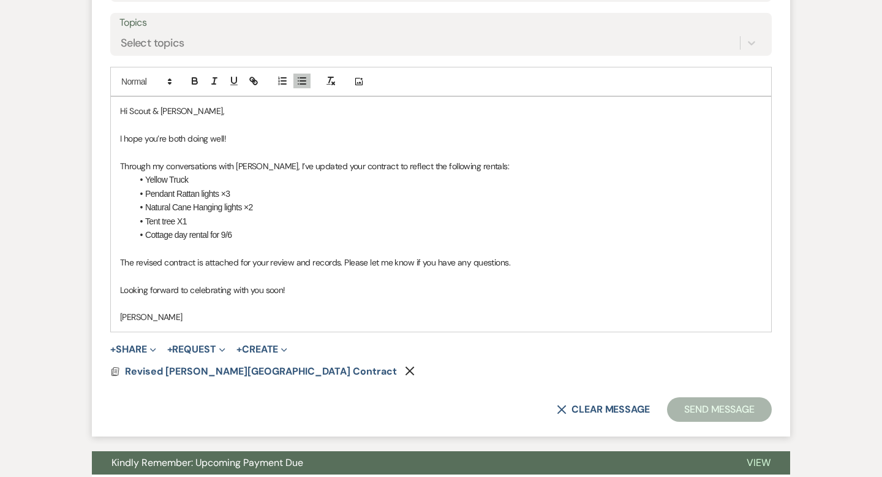
scroll to position [618, 0]
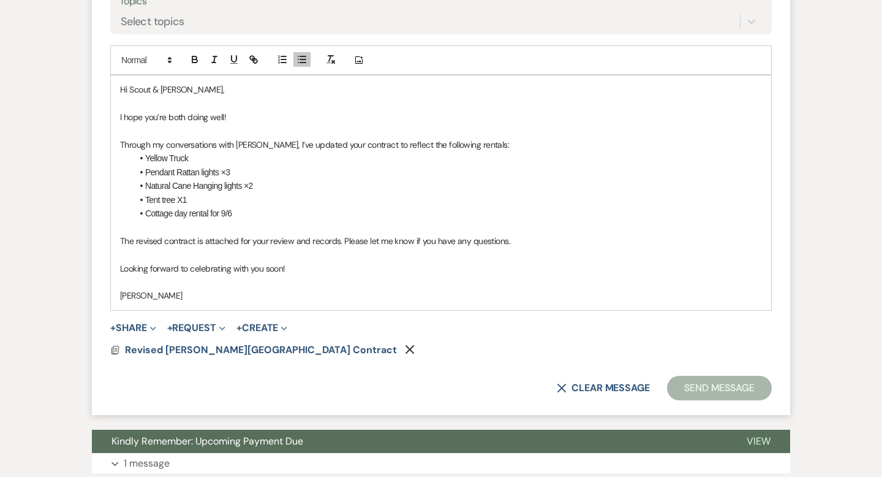
click at [120, 237] on p "The revised contract is attached for your review and records. Please let me kno…" at bounding box center [441, 240] width 642 height 13
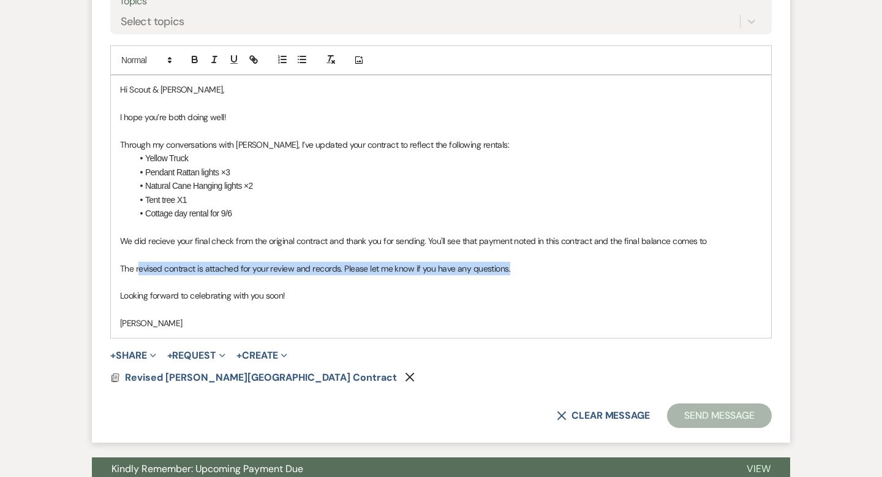
drag, startPoint x: 513, startPoint y: 268, endPoint x: 140, endPoint y: 266, distance: 373.8
click at [140, 266] on p "The revised contract is attached for your review and records. Please let me kno…" at bounding box center [441, 268] width 642 height 13
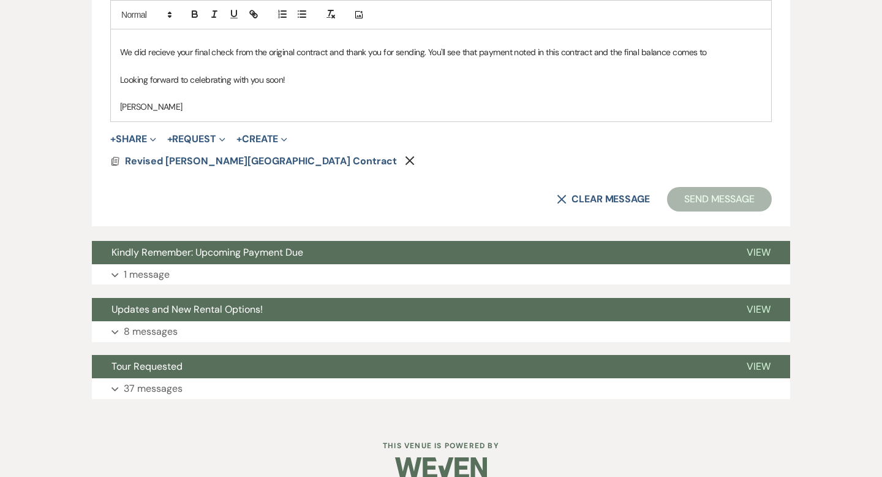
scroll to position [810, 0]
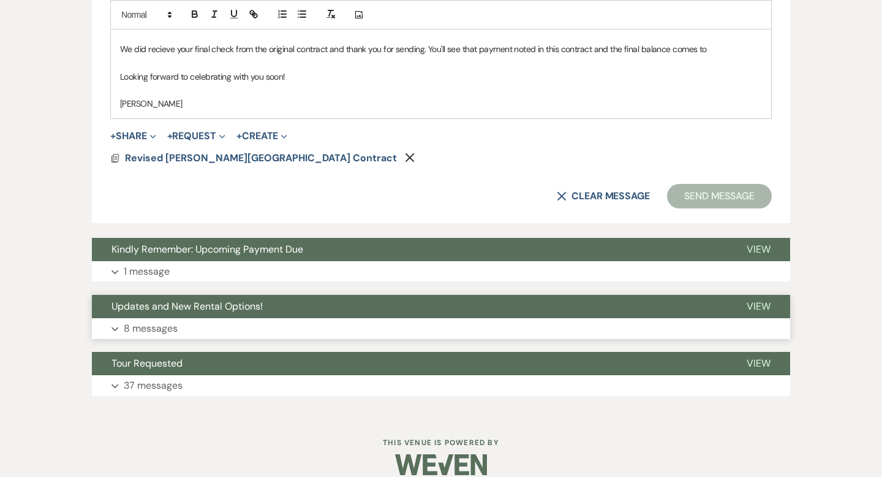
click at [440, 309] on button "Updates and New Rental Options!" at bounding box center [409, 306] width 635 height 23
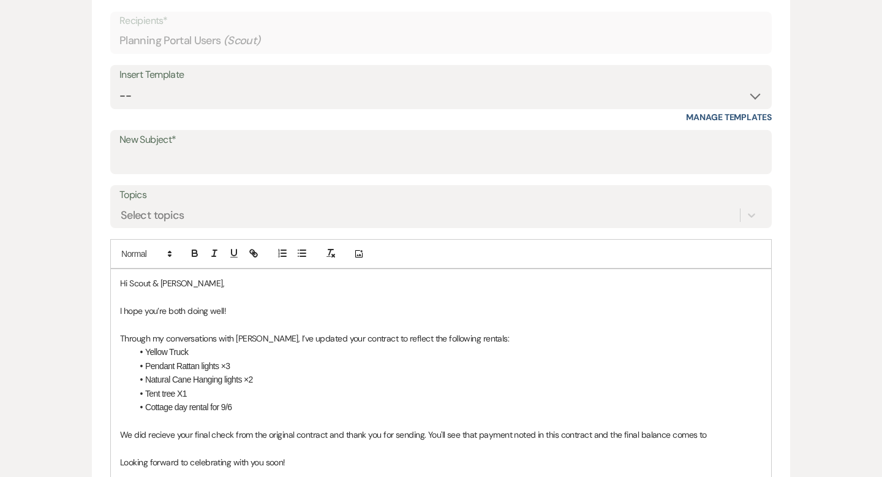
scroll to position [0, 0]
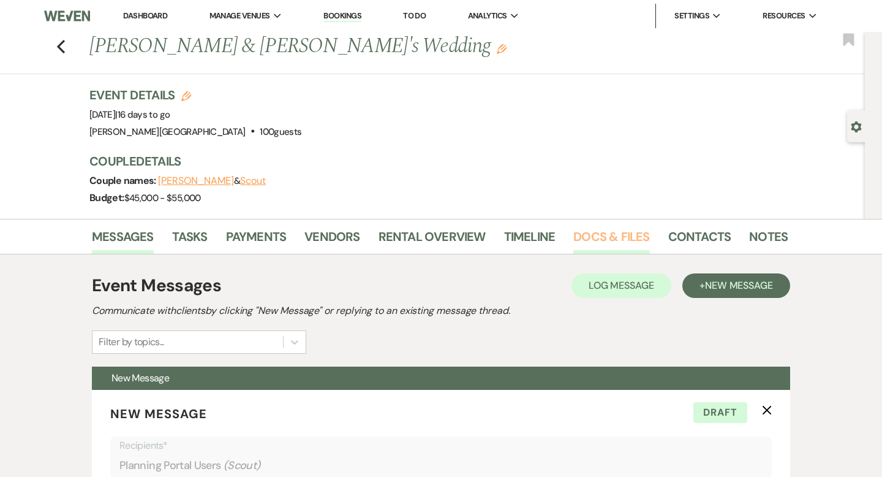
click at [591, 237] on link "Docs & Files" at bounding box center [612, 240] width 76 height 27
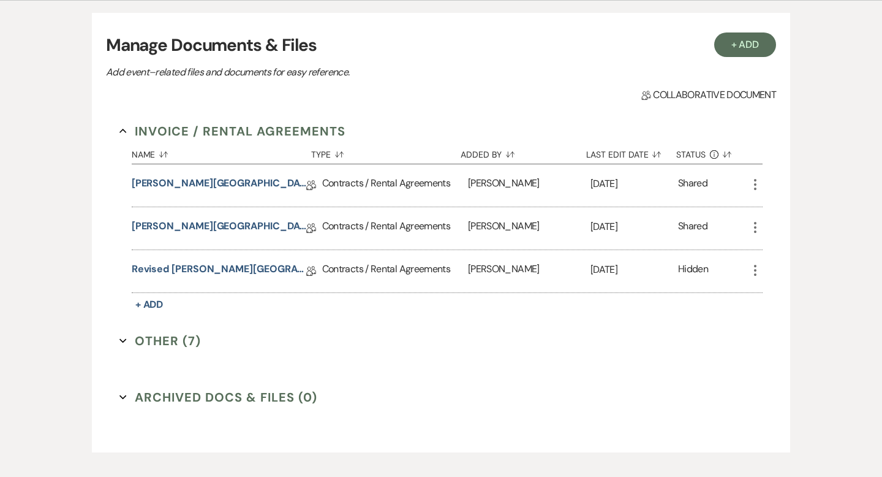
scroll to position [265, 0]
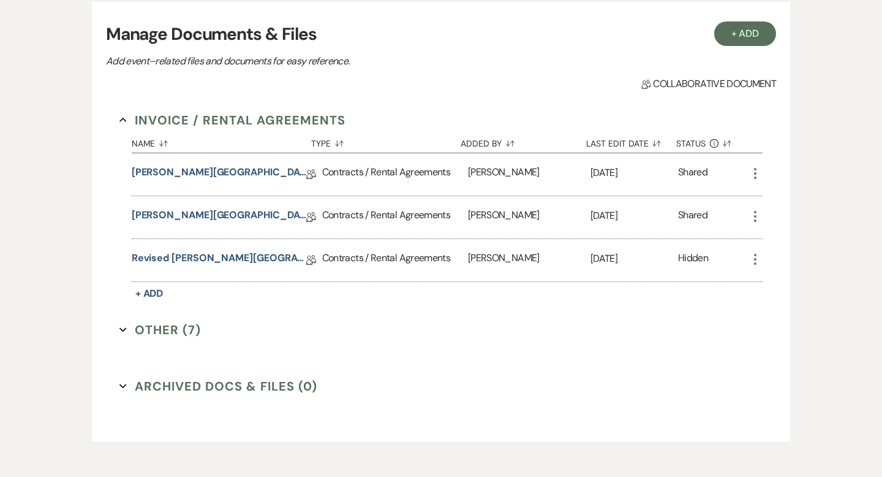
click at [194, 335] on button "Other (7) Expand" at bounding box center [159, 329] width 81 height 18
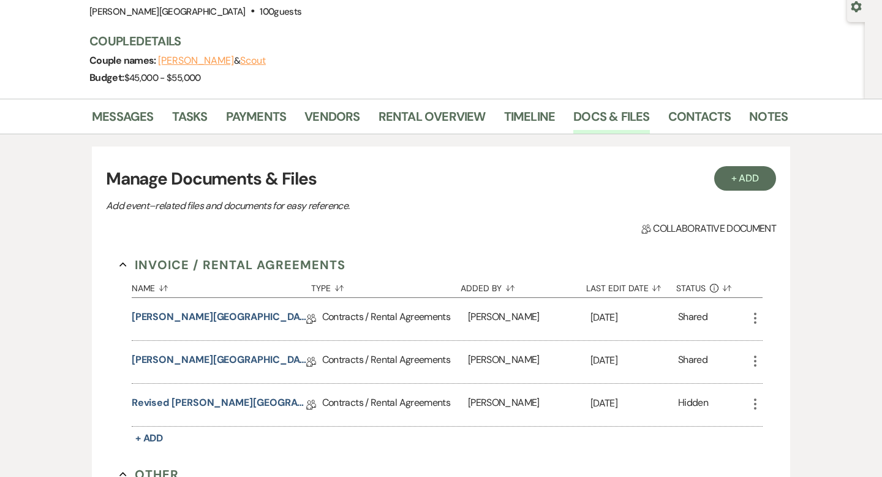
scroll to position [0, 0]
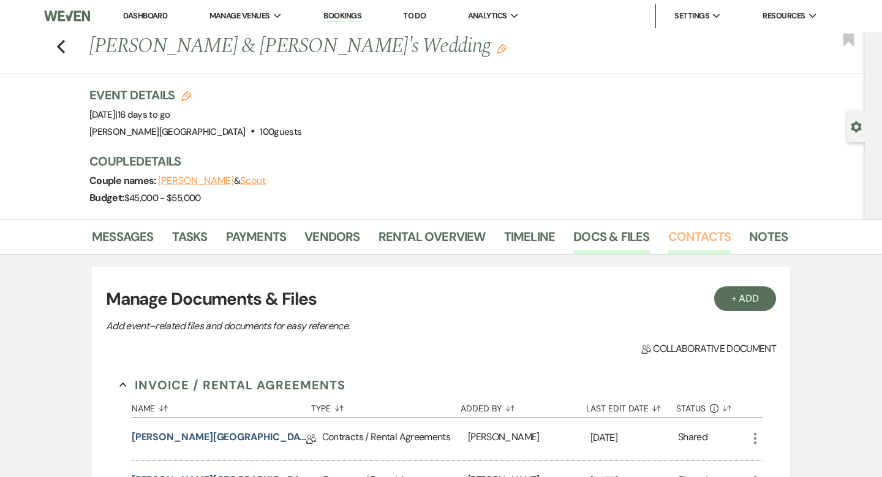
click at [686, 235] on link "Contacts" at bounding box center [699, 240] width 63 height 27
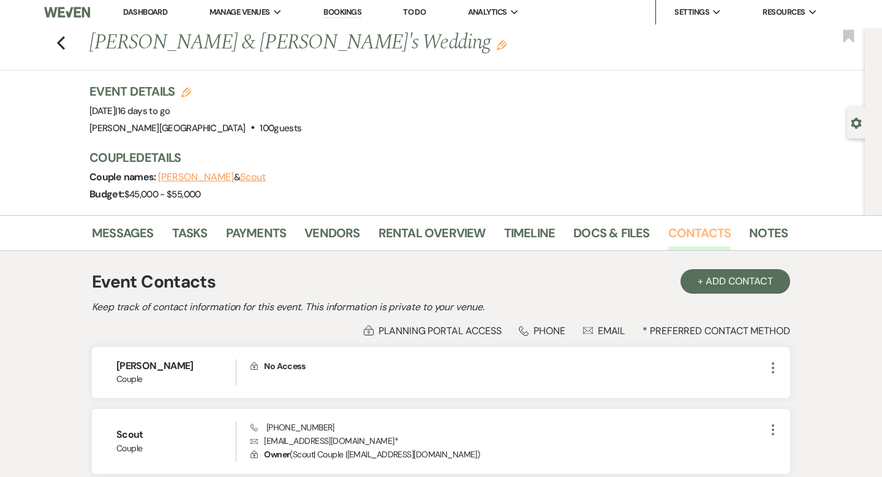
scroll to position [108, 0]
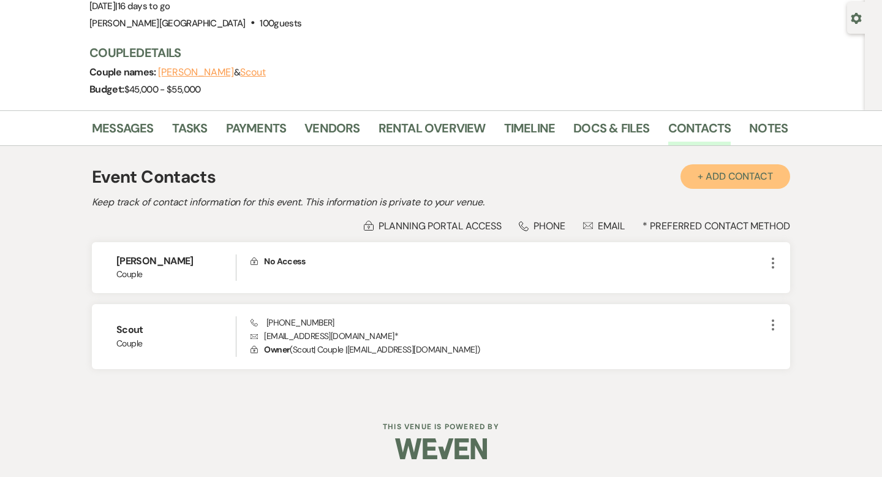
click at [743, 184] on button "+ Add Contact" at bounding box center [736, 176] width 110 height 25
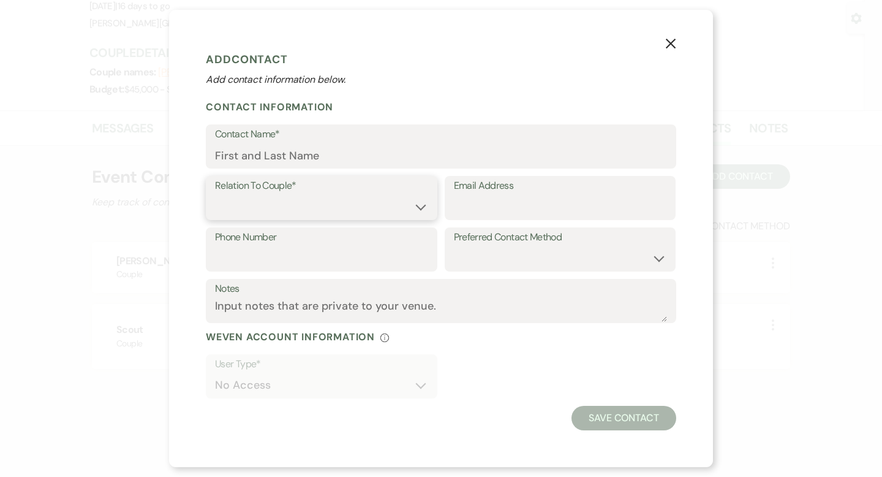
click at [278, 202] on select "Couple Planner Parent of Couple Family Member Friend Other" at bounding box center [321, 207] width 213 height 24
select select "2"
click at [465, 210] on input "Email Address" at bounding box center [560, 207] width 213 height 24
paste input "weddingconciergemg@gmail.com"
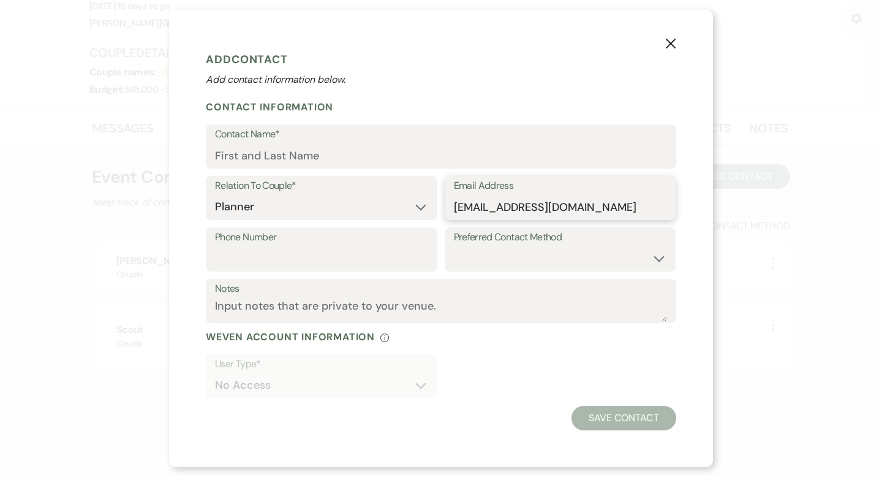
type input "weddingconciergemg@gmail.com"
click at [287, 155] on input "Contact Name*" at bounding box center [441, 155] width 452 height 24
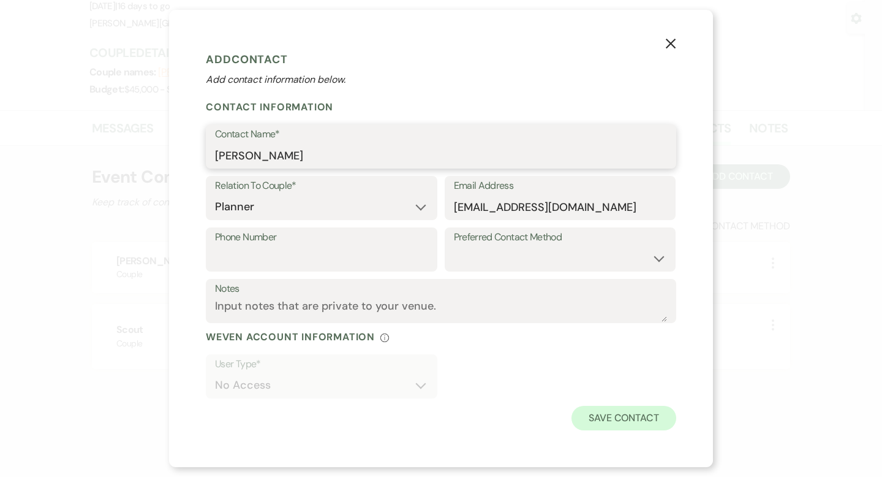
type input "Megan Glynn"
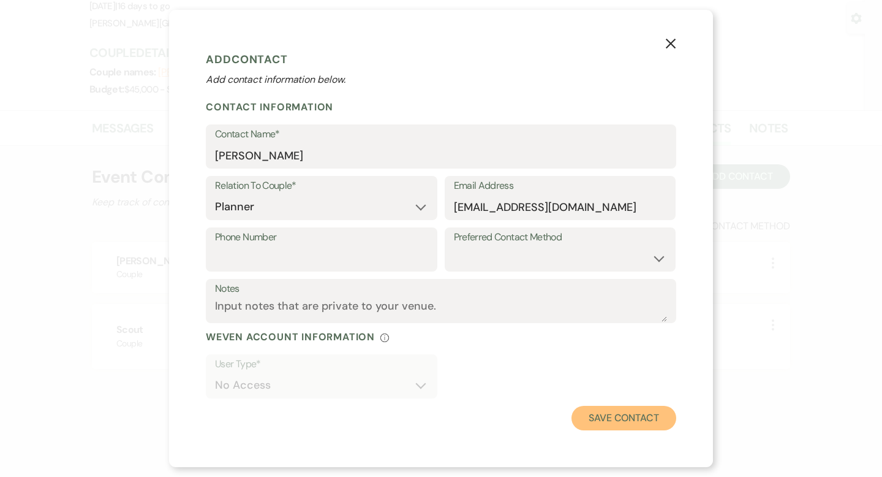
click at [600, 423] on button "Save Contact" at bounding box center [624, 418] width 105 height 25
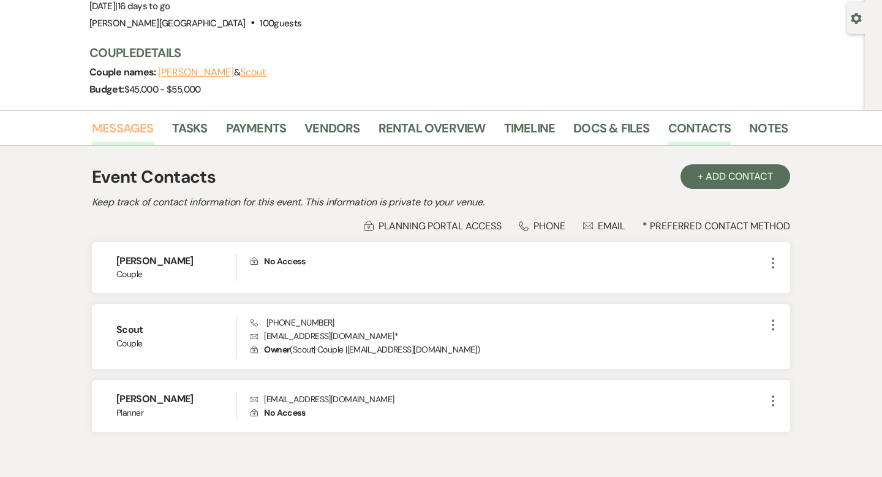
click at [147, 126] on link "Messages" at bounding box center [123, 131] width 62 height 27
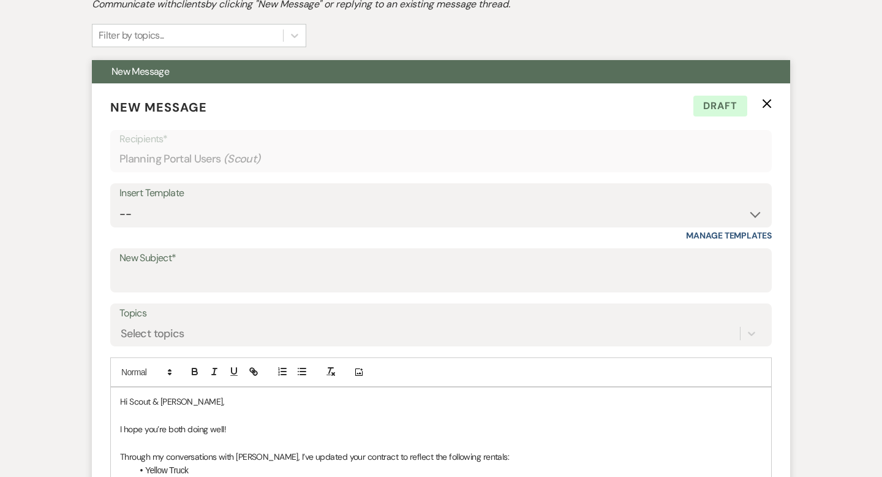
scroll to position [316, 0]
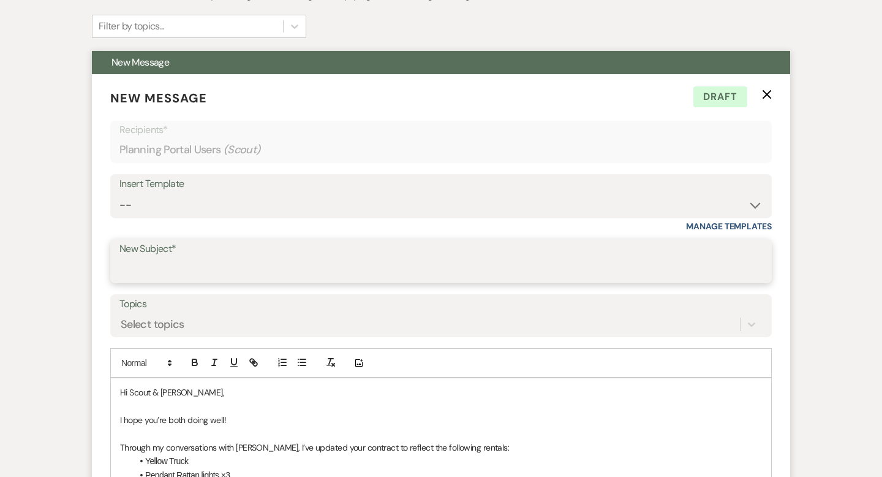
click at [168, 262] on input "New Subject*" at bounding box center [440, 270] width 643 height 24
type input "Updated Contract"
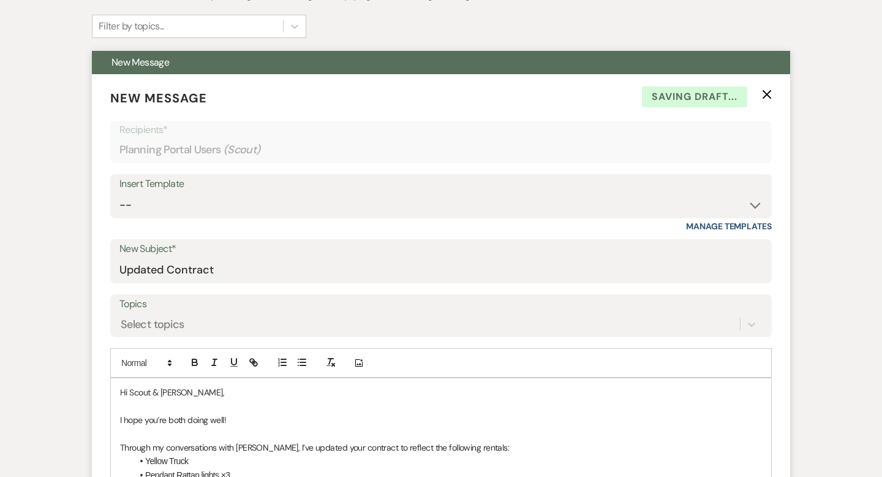
click at [504, 443] on p "Through my conversations with [PERSON_NAME], I’ve updated your contract to refl…" at bounding box center [441, 447] width 642 height 13
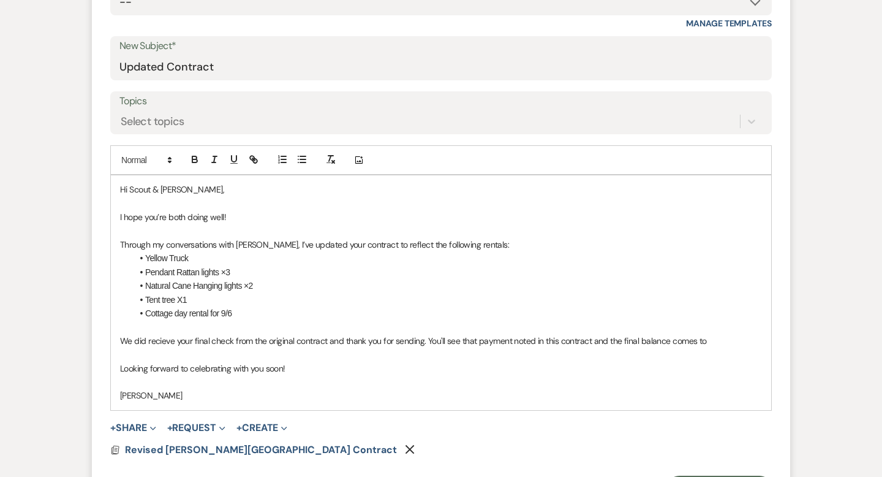
scroll to position [520, 0]
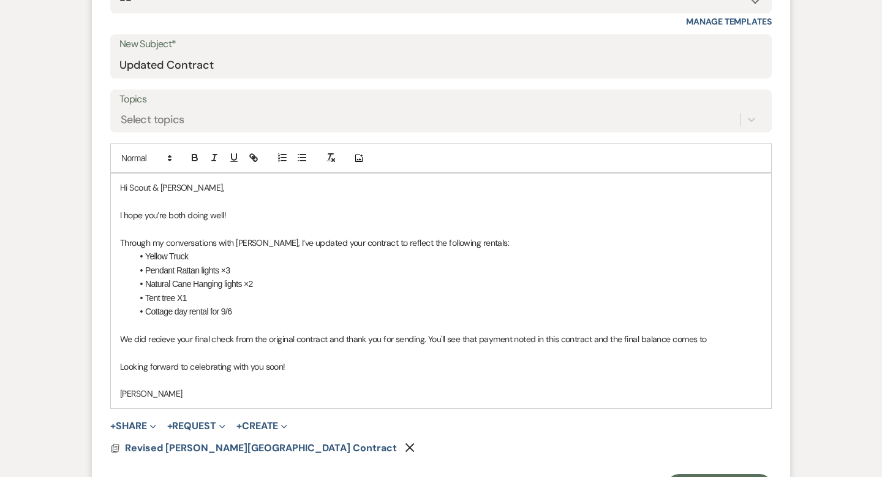
click at [279, 214] on p "I hope you’re both doing well!" at bounding box center [441, 214] width 642 height 13
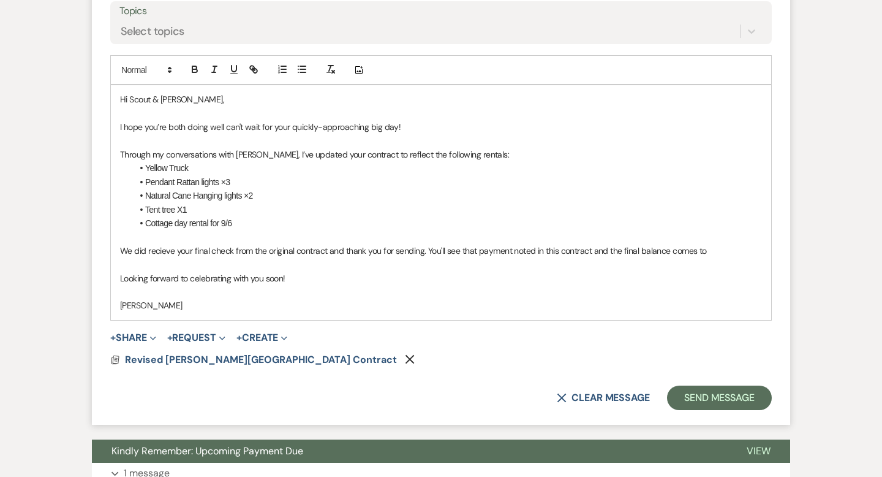
scroll to position [609, 0]
click at [164, 251] on p "We did recieve your final check from the original contract and thank you for se…" at bounding box center [441, 249] width 642 height 13
click at [280, 232] on p at bounding box center [441, 235] width 642 height 13
click at [133, 251] on p "We did receive your final check from the original contract and thank you for se…" at bounding box center [441, 249] width 642 height 13
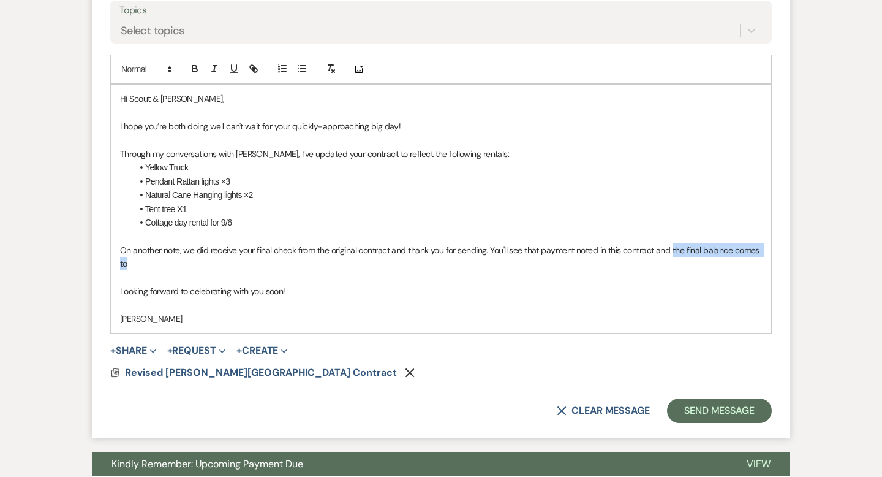
click at [672, 253] on p "On another note, we did receive your final check from the original contract and…" at bounding box center [441, 257] width 642 height 28
click at [626, 259] on p "On another note, we did receive your final check from the original contract and…" at bounding box center [441, 257] width 642 height 28
drag, startPoint x: 599, startPoint y: 251, endPoint x: 578, endPoint y: 249, distance: 20.9
click at [578, 249] on p "On another note, we did receive your final check from the original contract and…" at bounding box center [441, 257] width 642 height 28
drag, startPoint x: 678, startPoint y: 260, endPoint x: 672, endPoint y: 256, distance: 7.5
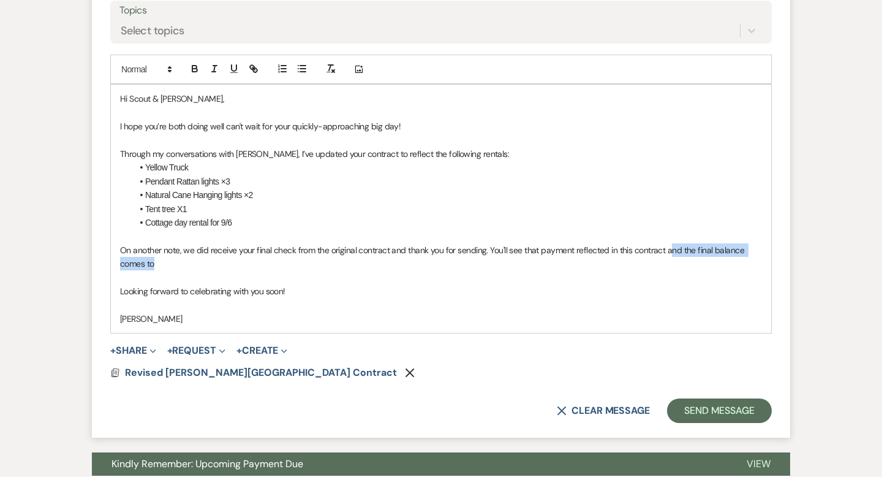
click at [672, 256] on p "On another note, we did receive your final check from the original contract and…" at bounding box center [441, 257] width 642 height 28
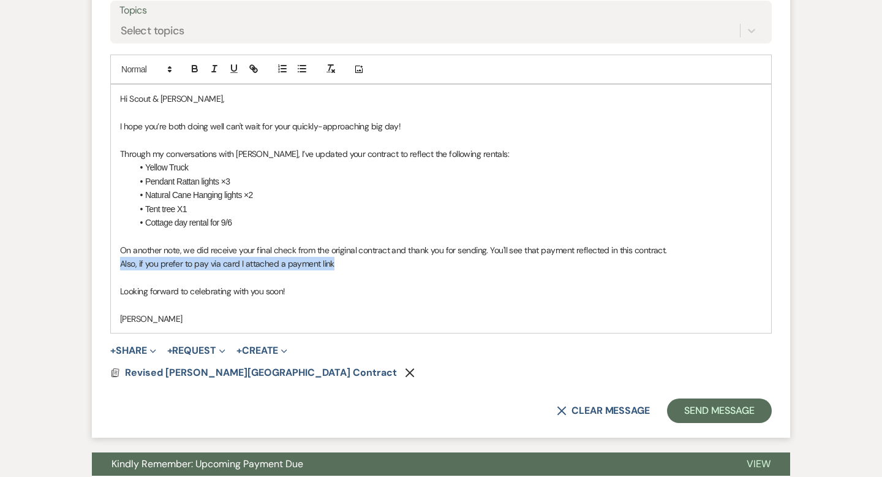
drag, startPoint x: 336, startPoint y: 263, endPoint x: 124, endPoint y: 256, distance: 212.1
click at [124, 256] on div "Hi Scout & Michael, I hope you’re both doing well can't wait for your quickly-a…" at bounding box center [441, 209] width 661 height 248
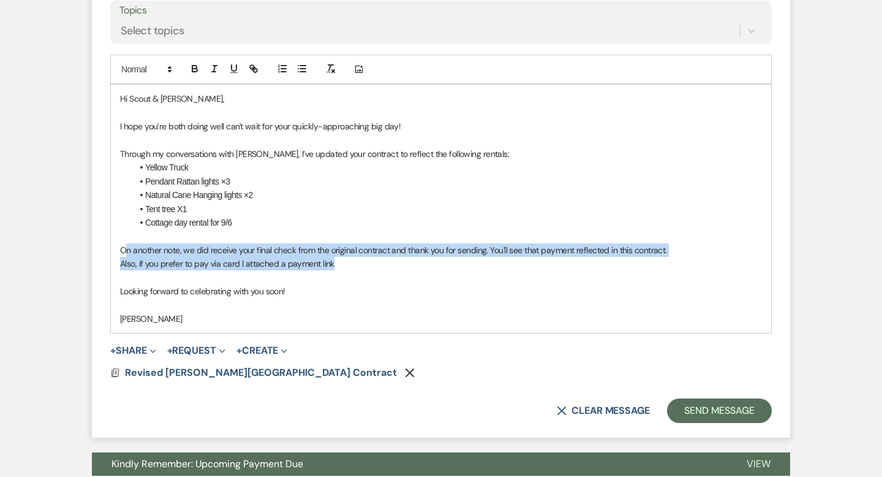
click at [189, 264] on p "Also, if you prefer to pay via card I attached a payment link" at bounding box center [441, 263] width 642 height 13
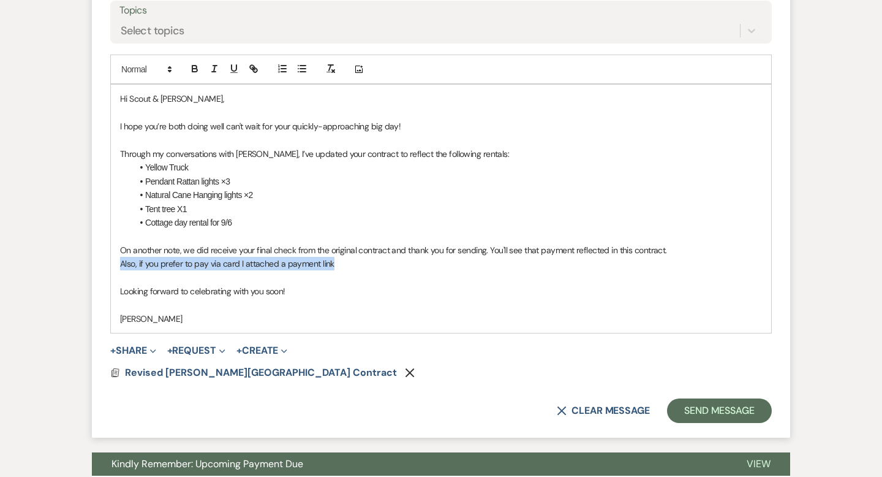
drag, startPoint x: 337, startPoint y: 263, endPoint x: 121, endPoint y: 260, distance: 215.7
click at [121, 260] on p "Also, if you prefer to pay via card I attached a payment link" at bounding box center [441, 263] width 642 height 13
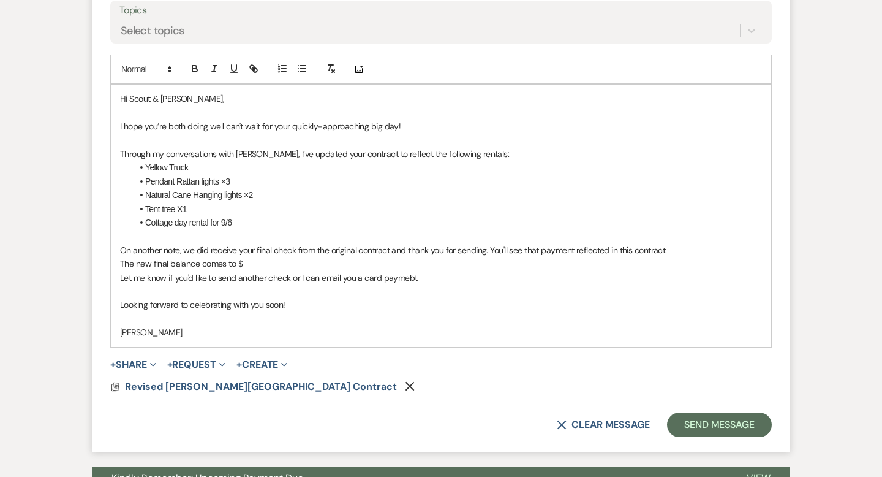
click at [308, 279] on p "Let me know if you'd like to send another check or I can email you a card payme…" at bounding box center [441, 277] width 642 height 13
click at [467, 276] on p "Let me know if you'd like to send another check or if you prefer I can email yo…" at bounding box center [441, 277] width 642 height 13
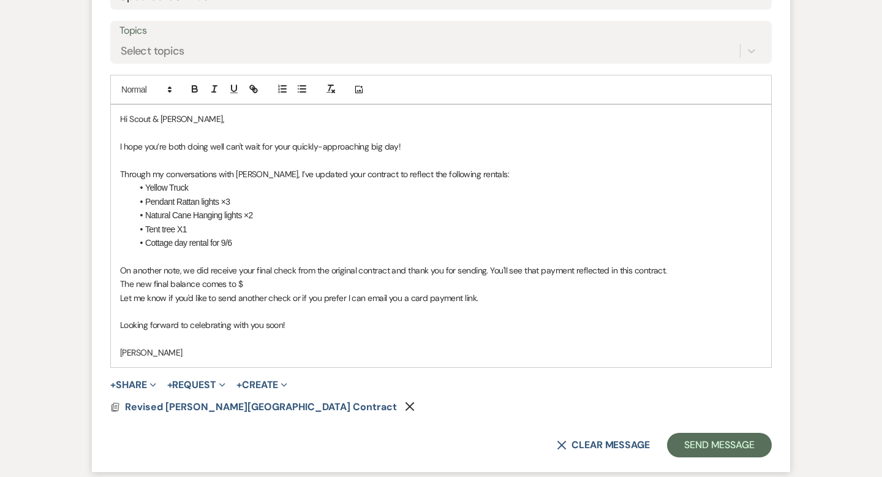
scroll to position [608, 0]
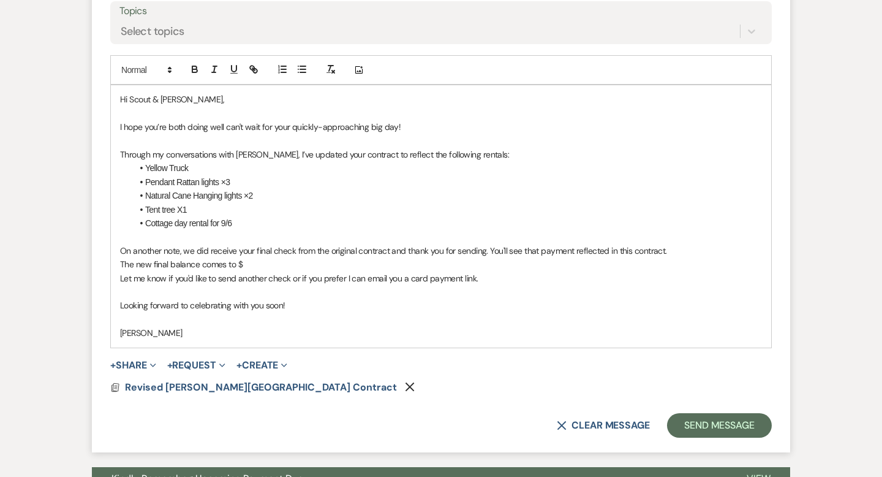
click at [123, 302] on p "Looking forward to celebrating with you soon!" at bounding box center [441, 304] width 642 height 13
click at [119, 328] on div "Hi Scout & Michael, I hope you’re both doing well can't wait for your quickly-a…" at bounding box center [441, 216] width 661 height 262
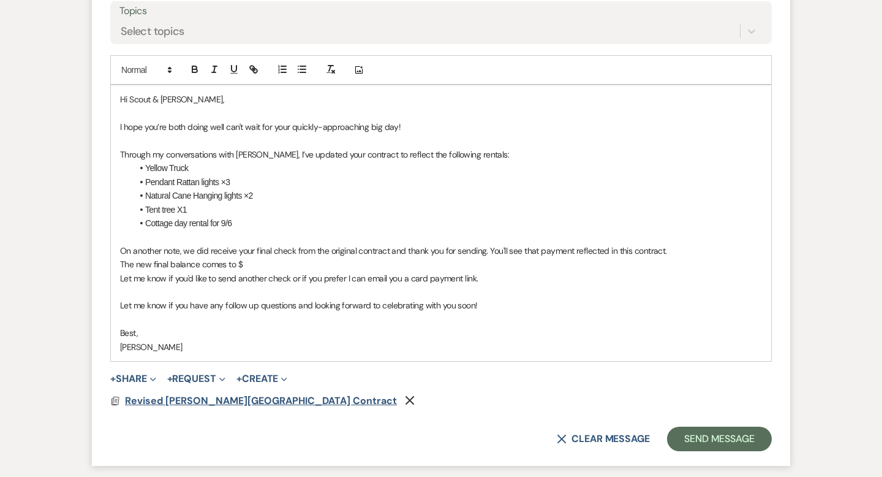
click at [264, 401] on span "Revised [PERSON_NAME][GEOGRAPHIC_DATA] Contract" at bounding box center [261, 400] width 272 height 13
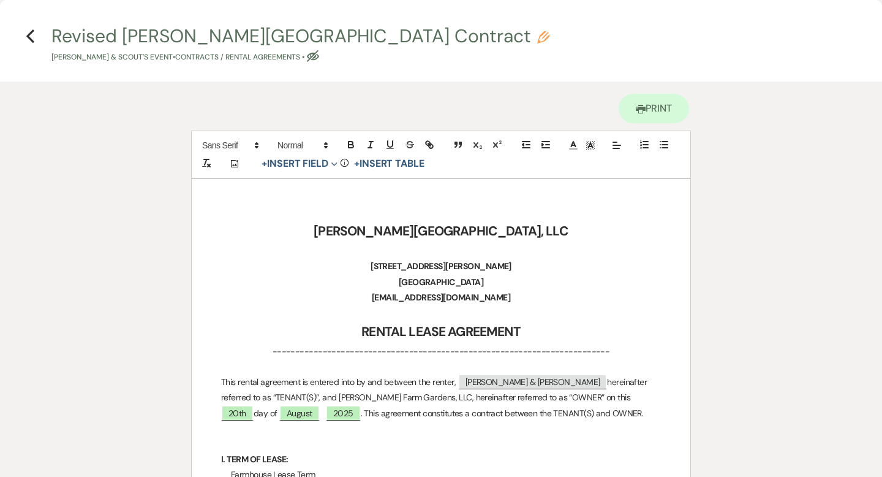
scroll to position [0, 0]
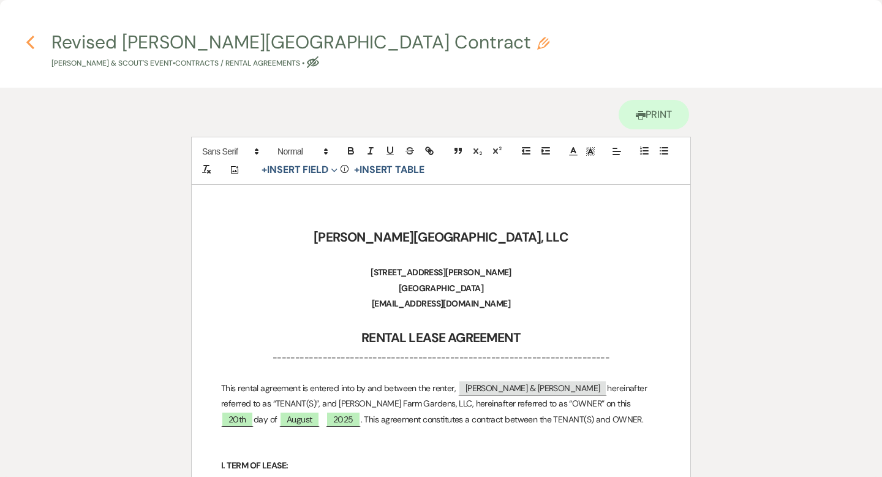
click at [31, 42] on icon "Previous" at bounding box center [30, 42] width 9 height 15
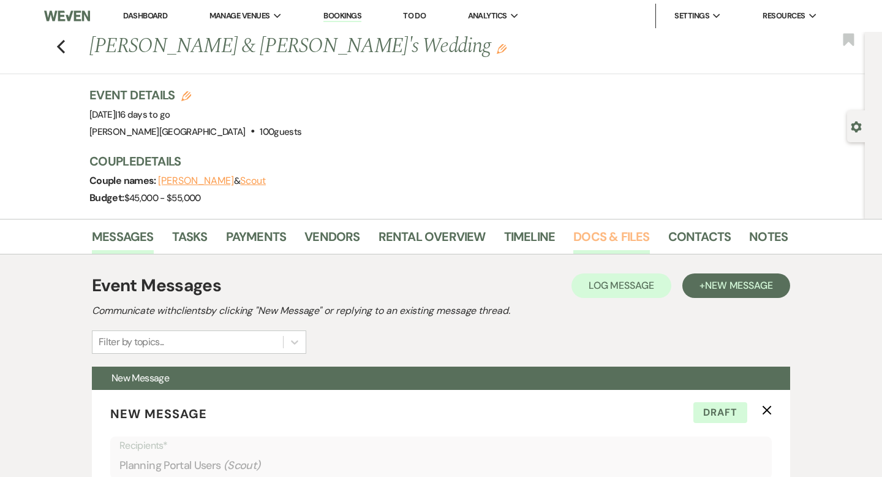
click at [600, 234] on link "Docs & Files" at bounding box center [612, 240] width 76 height 27
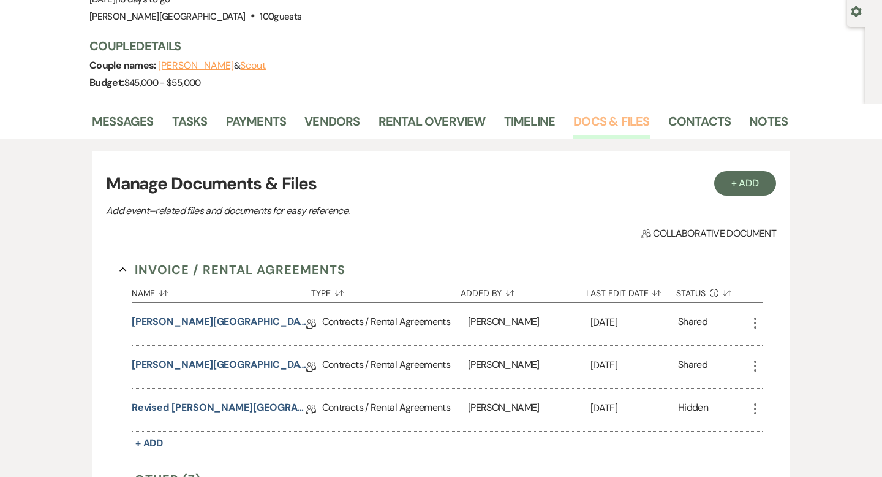
scroll to position [216, 0]
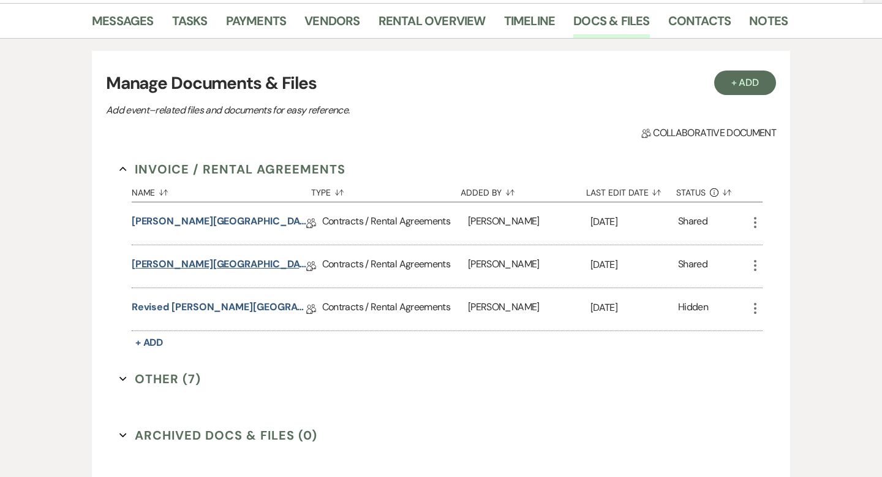
click at [235, 265] on link "Smith Farm Gardens Contract" at bounding box center [219, 266] width 175 height 19
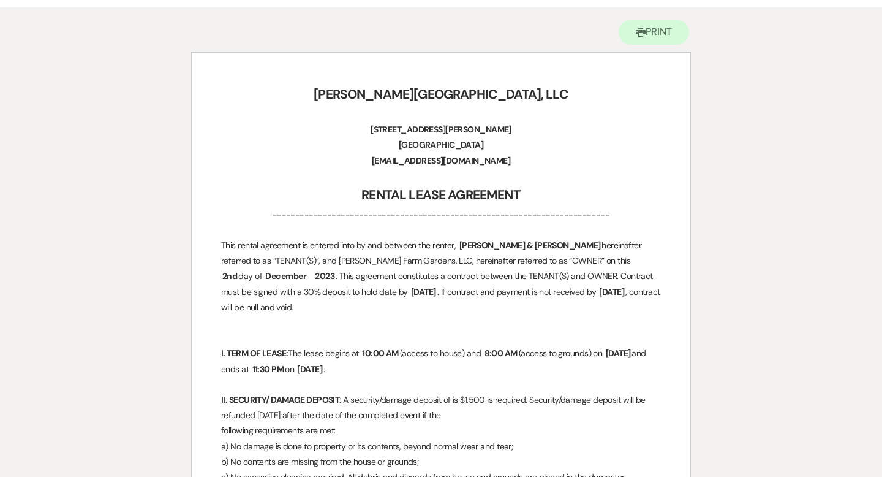
scroll to position [26, 0]
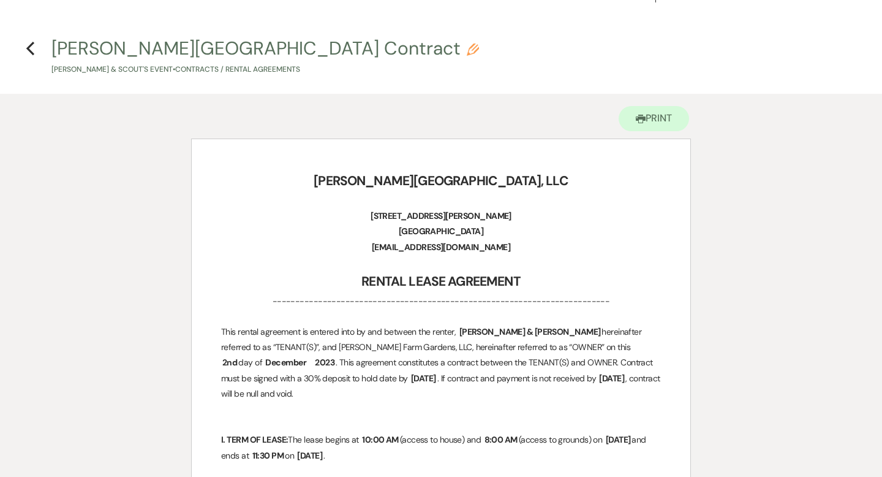
click at [24, 40] on h4 "Previous Smith Farm Gardens Contract Pencil Michael Gasparino & Scout's Event •…" at bounding box center [441, 56] width 882 height 40
click at [28, 44] on icon "Previous" at bounding box center [30, 48] width 9 height 15
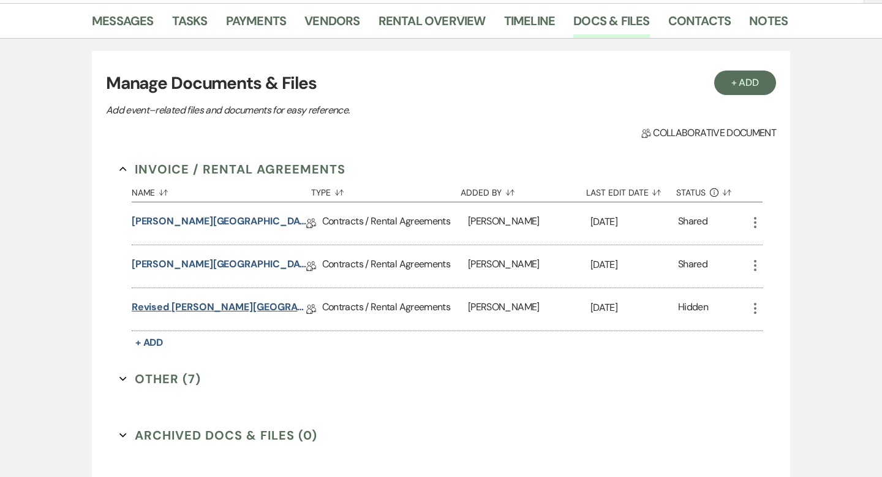
click at [246, 303] on link "Revised [PERSON_NAME][GEOGRAPHIC_DATA] Contract" at bounding box center [219, 309] width 175 height 19
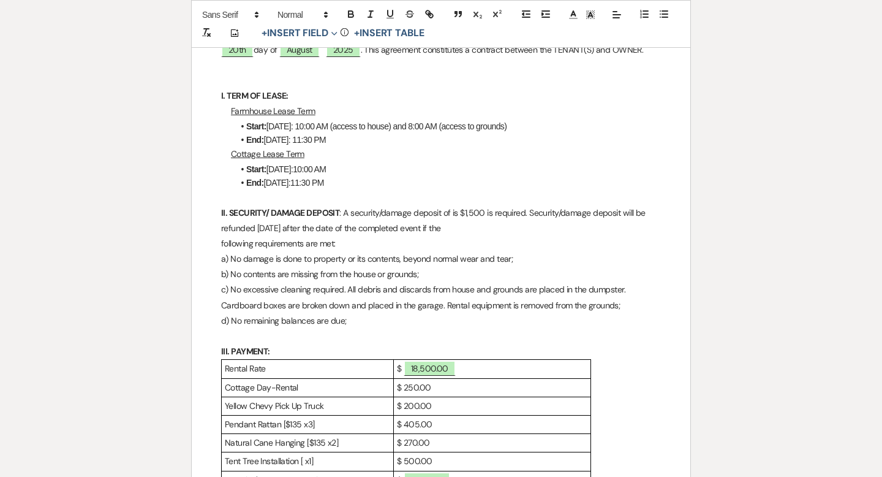
scroll to position [600, 0]
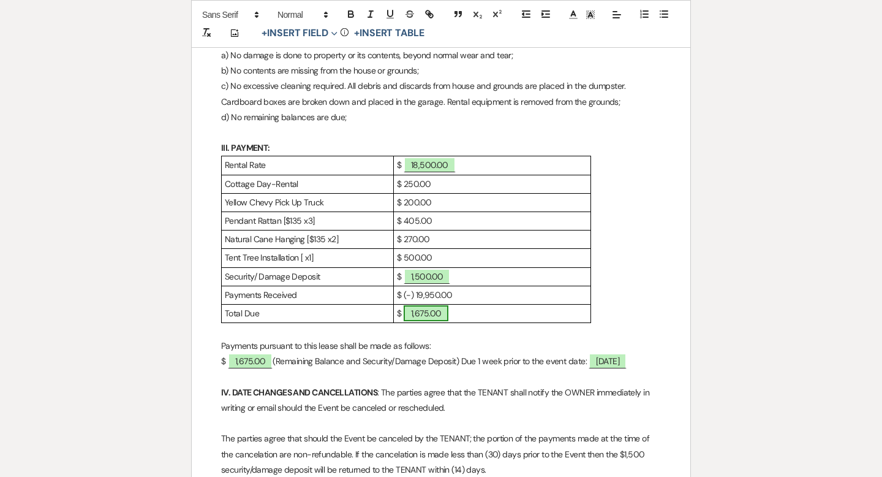
click at [437, 314] on span "1,675.00" at bounding box center [426, 313] width 45 height 16
select select "owner"
select select "Amount"
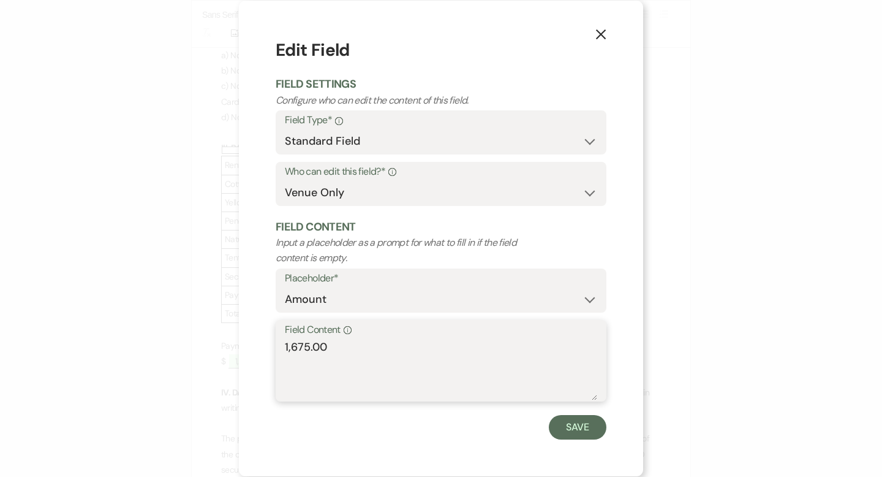
click at [303, 345] on textarea "1,675.00" at bounding box center [441, 369] width 312 height 61
type textarea "1,625.00"
click at [568, 423] on button "Save" at bounding box center [578, 427] width 58 height 25
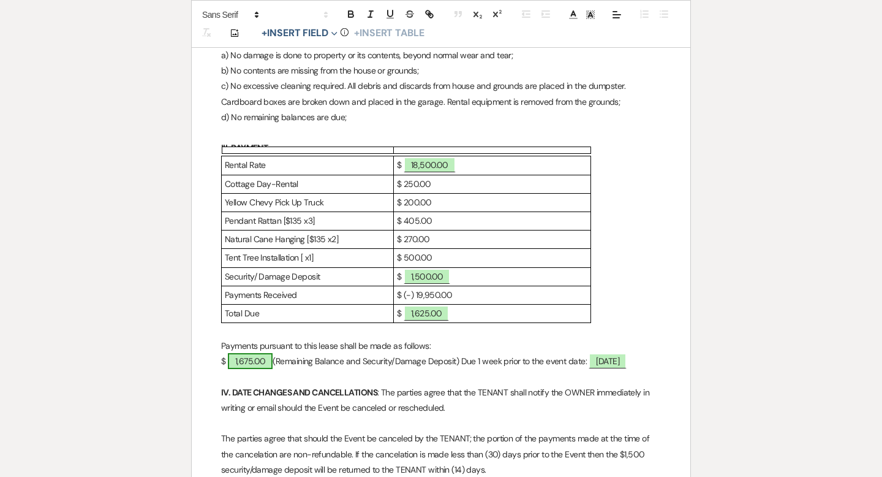
click at [257, 357] on span "1,675.00" at bounding box center [250, 361] width 45 height 16
select select "owner"
select select "Amount"
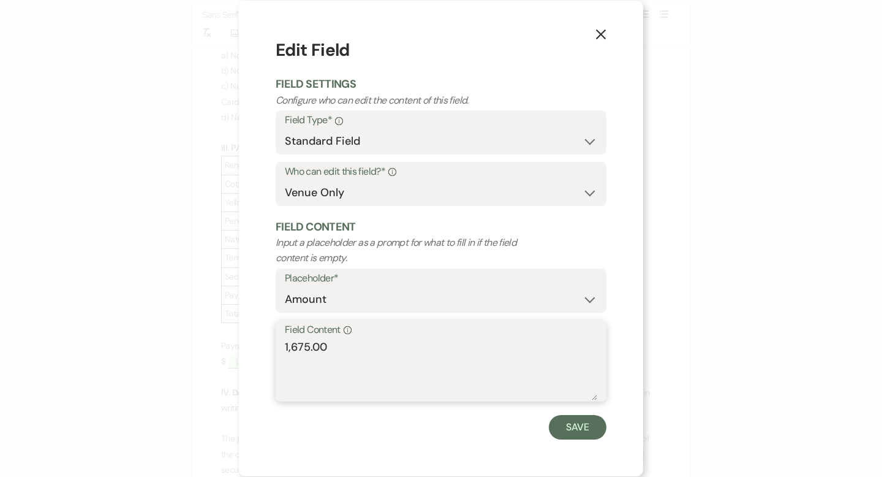
click at [305, 350] on textarea "1,675.00" at bounding box center [441, 369] width 312 height 61
type textarea "1,625.00"
click at [572, 420] on button "Save" at bounding box center [578, 427] width 58 height 25
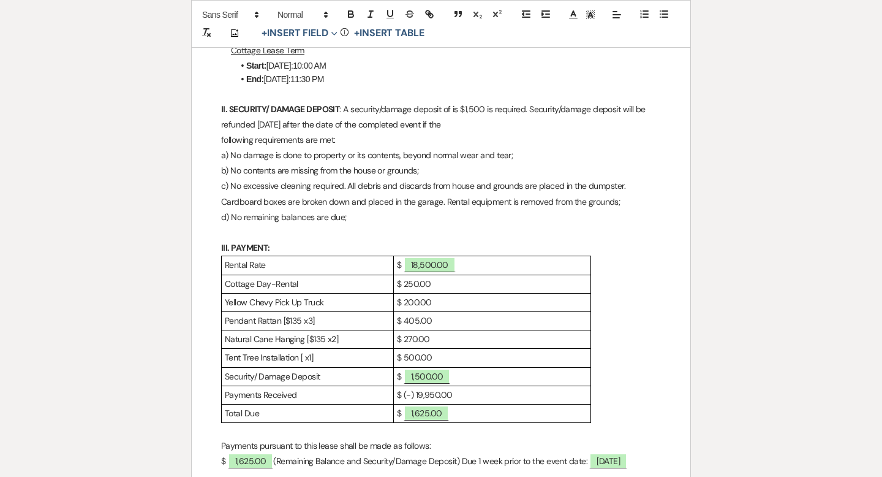
scroll to position [443, 0]
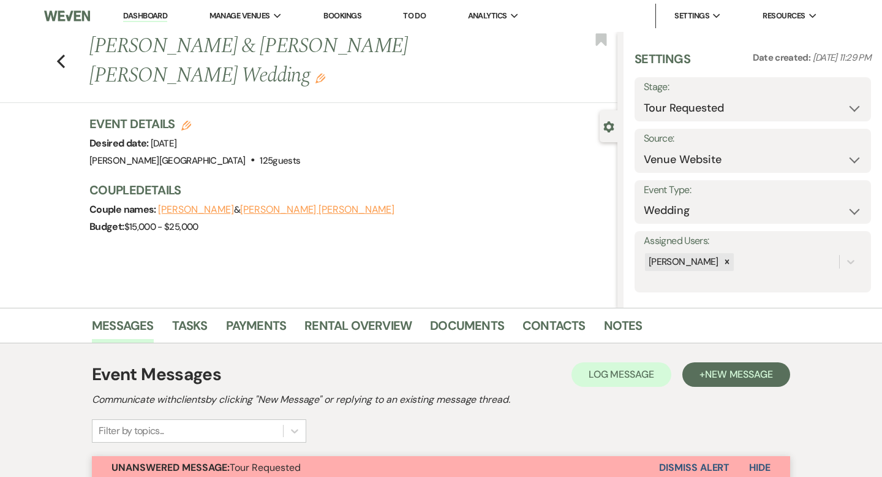
select select "2"
select select "5"
click at [155, 17] on link "Dashboard" at bounding box center [145, 16] width 44 height 12
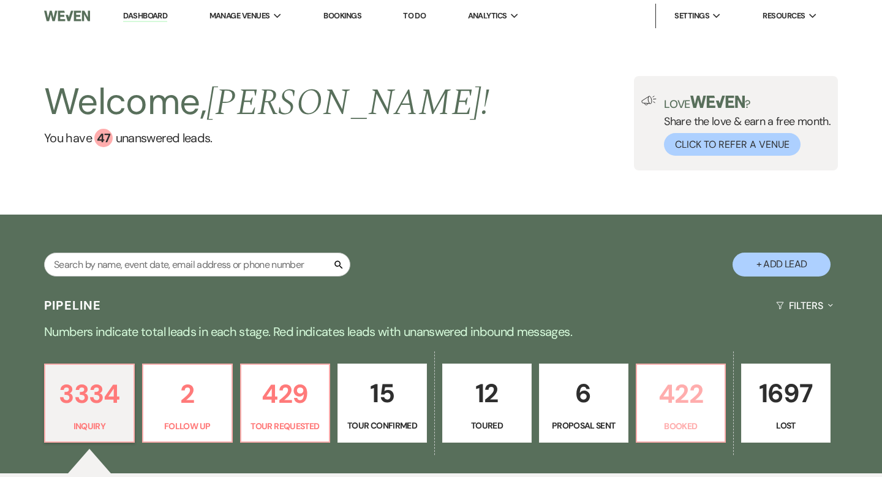
click at [691, 404] on p "422" at bounding box center [682, 393] width 74 height 41
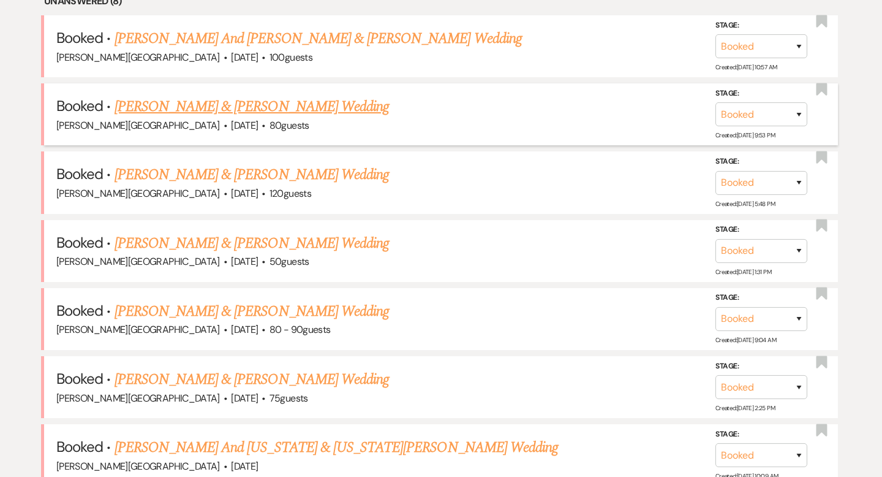
scroll to position [536, 0]
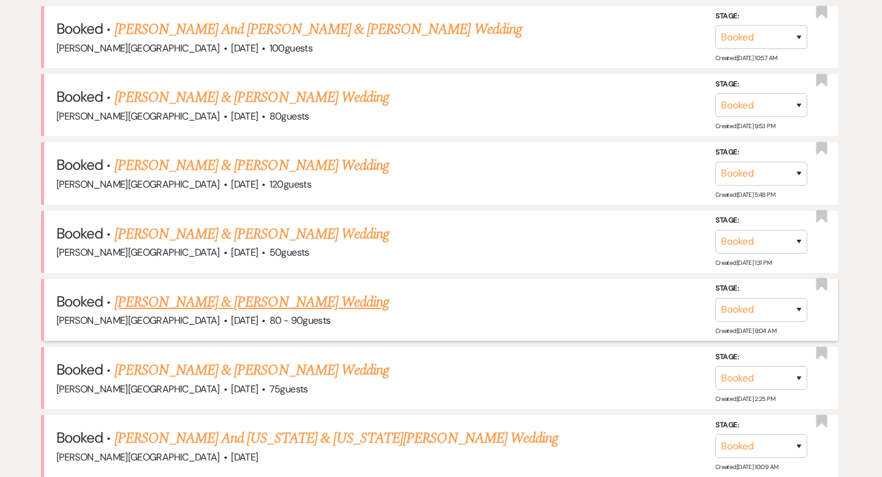
click at [278, 293] on link "Nicholas Wheeler & Lian Joerss's Wedding" at bounding box center [252, 302] width 275 height 22
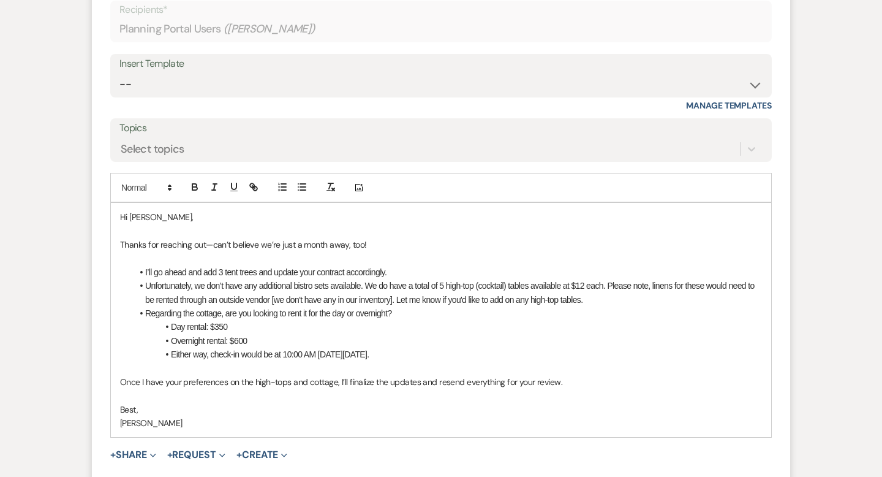
scroll to position [713, 0]
click at [388, 244] on p "Thanks for reaching out—can’t believe we’re just a month away, too!" at bounding box center [441, 243] width 642 height 13
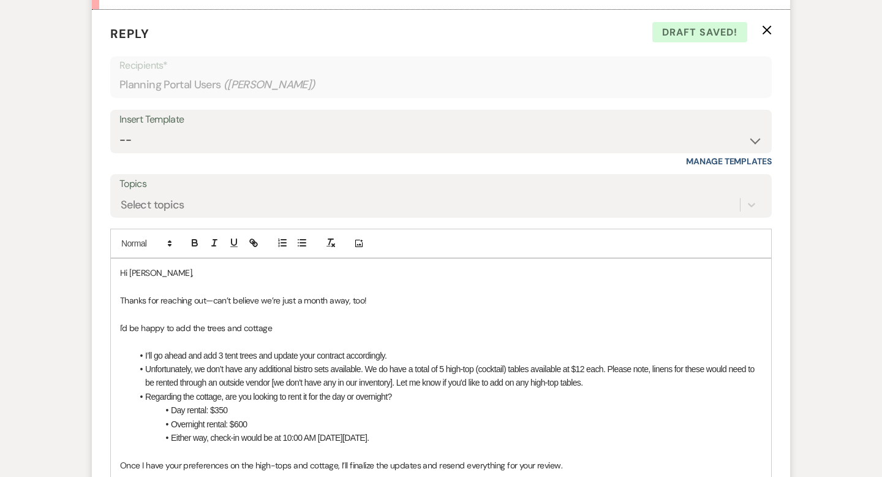
scroll to position [676, 0]
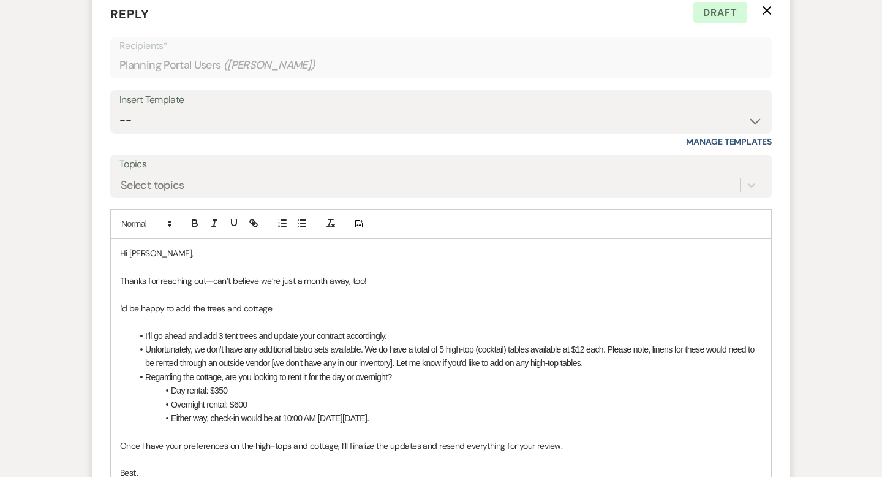
drag, startPoint x: 275, startPoint y: 307, endPoint x: 113, endPoint y: 307, distance: 162.4
click at [113, 307] on div "Hi Lian, Thanks for reaching out—can’t believe we’re just a month away, too! I'…" at bounding box center [441, 370] width 661 height 262
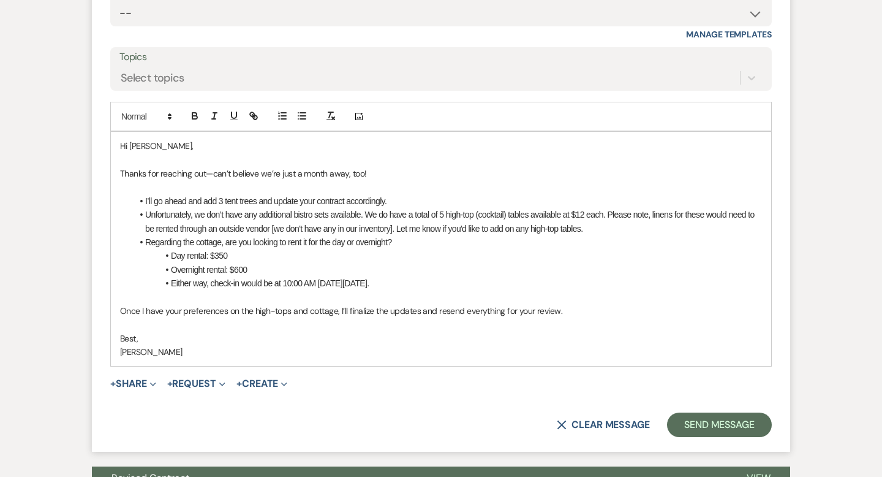
scroll to position [786, 0]
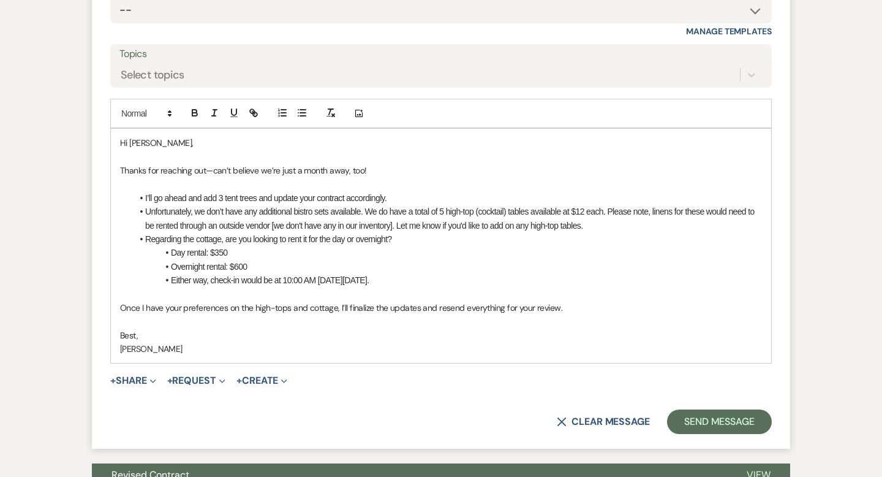
click at [225, 262] on li "Overnight rental: $600" at bounding box center [447, 266] width 630 height 13
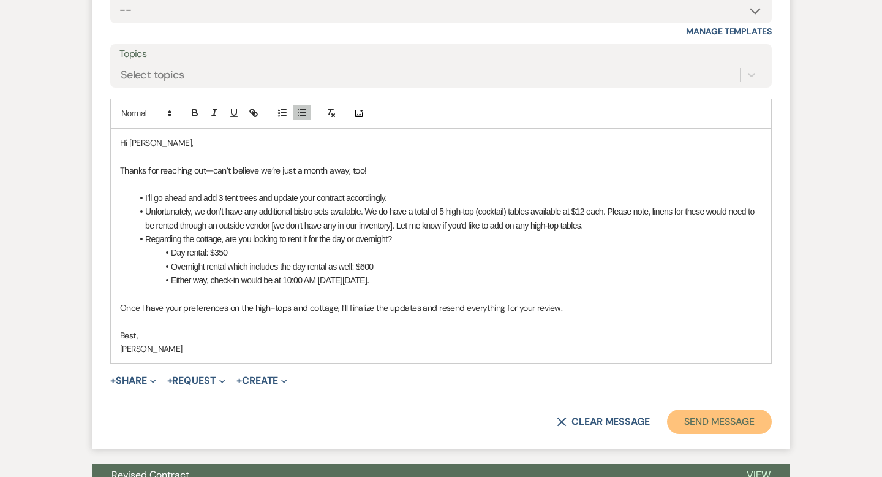
click at [705, 420] on button "Send Message" at bounding box center [719, 421] width 105 height 25
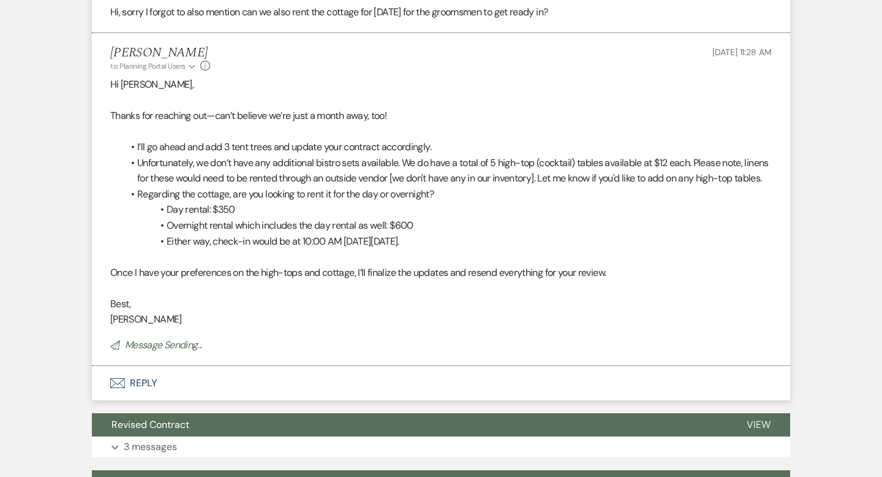
scroll to position [0, 0]
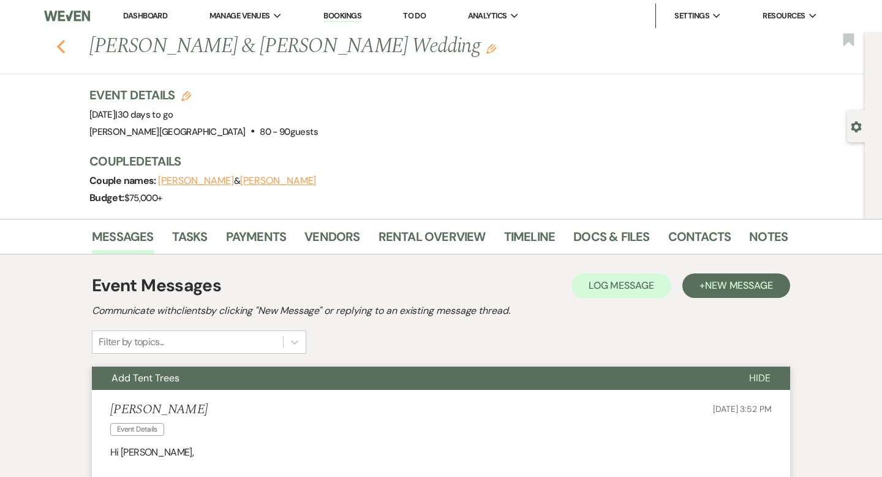
click at [60, 45] on use "button" at bounding box center [61, 46] width 8 height 13
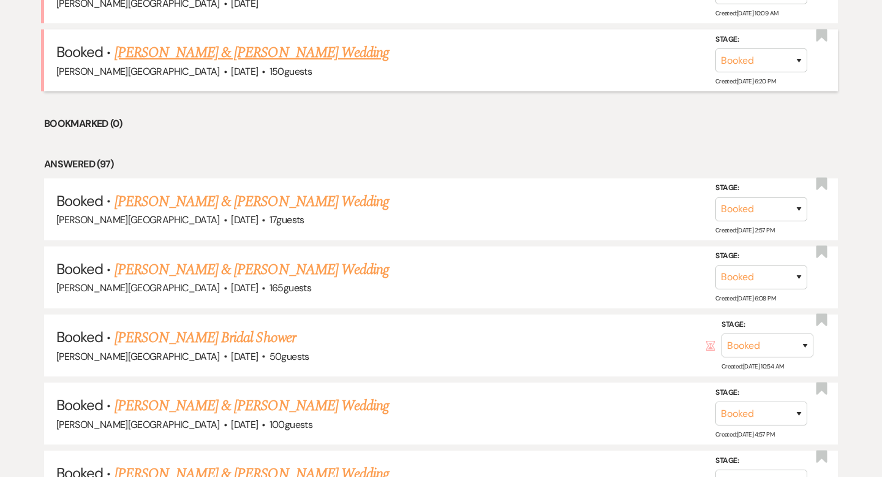
scroll to position [937, 0]
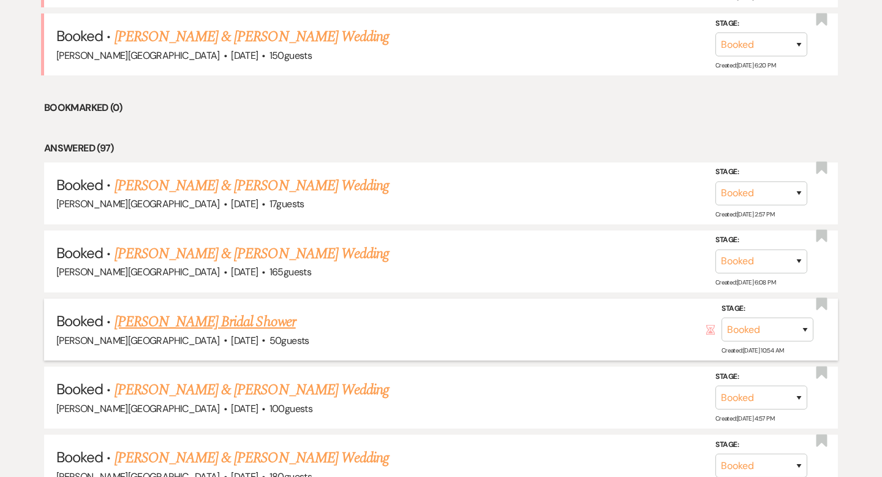
click at [228, 314] on link "Kris Brault's Bridal Shower" at bounding box center [205, 322] width 181 height 22
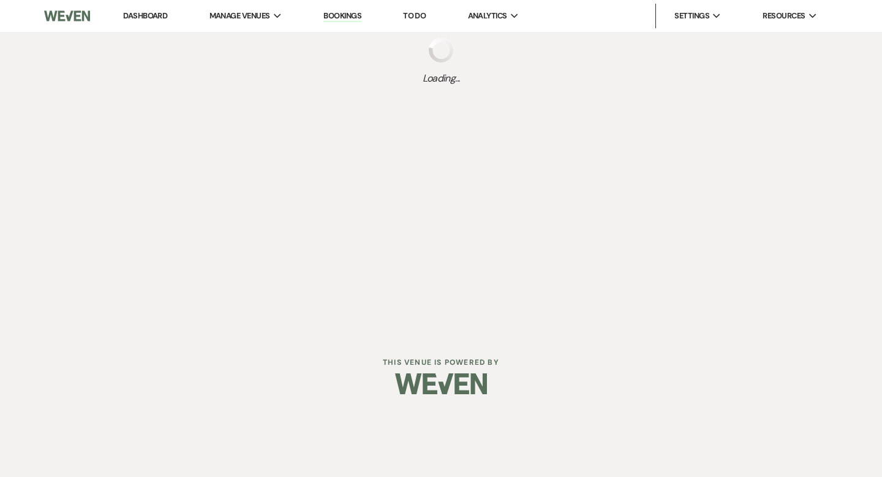
select select "5"
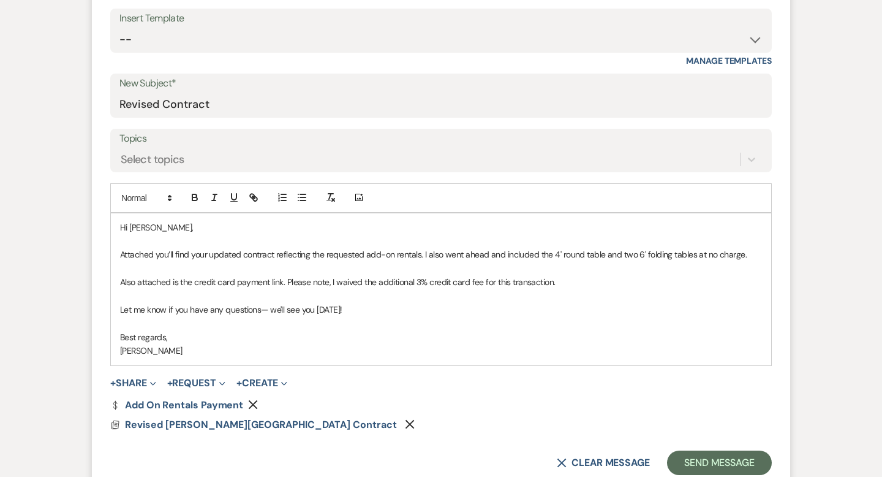
scroll to position [614, 0]
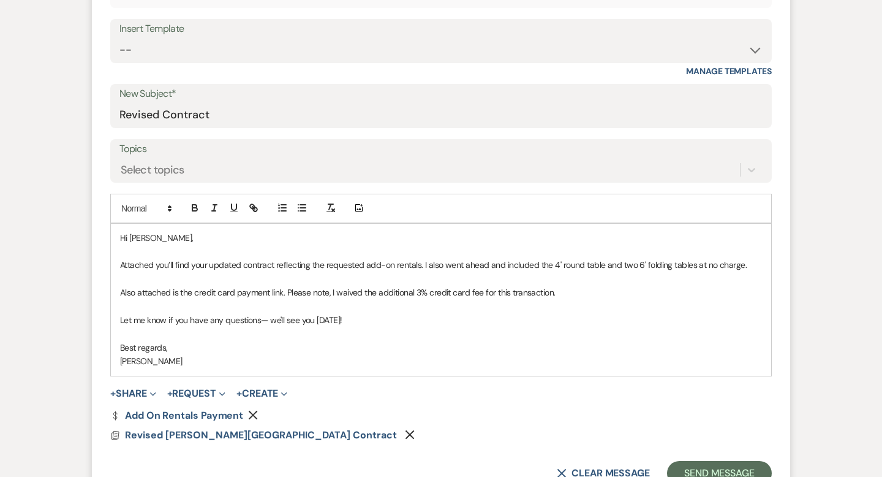
click at [192, 240] on p "Hi Kris," at bounding box center [441, 237] width 642 height 13
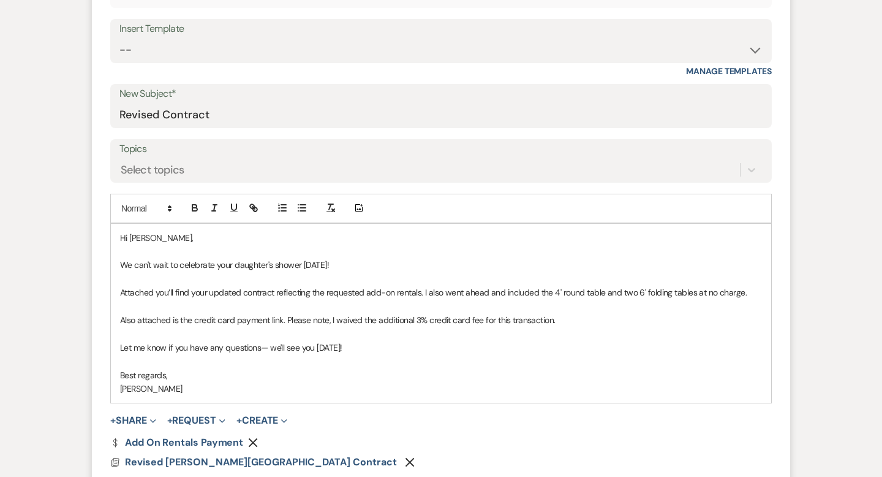
click at [420, 293] on p "Attached you’ll find your updated contract reflecting the requested add-on rent…" at bounding box center [441, 292] width 642 height 13
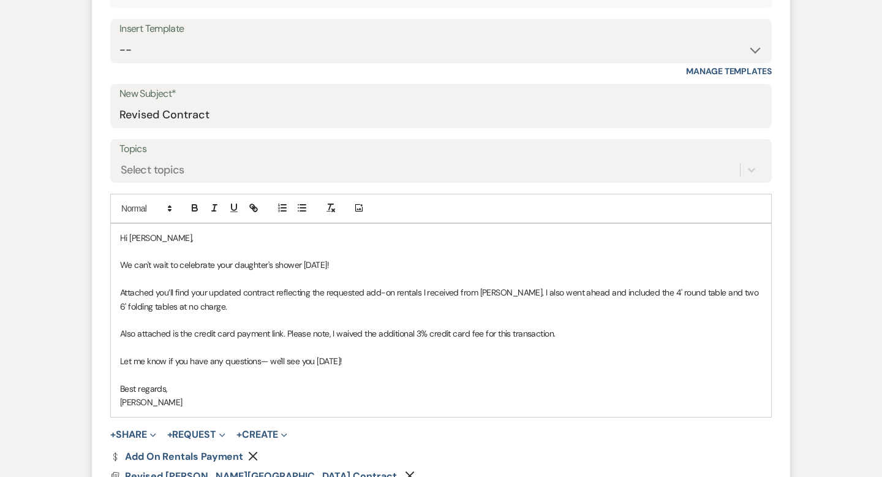
click at [504, 297] on p "Attached you’ll find your updated contract reflecting the requested add-on rent…" at bounding box center [441, 300] width 642 height 28
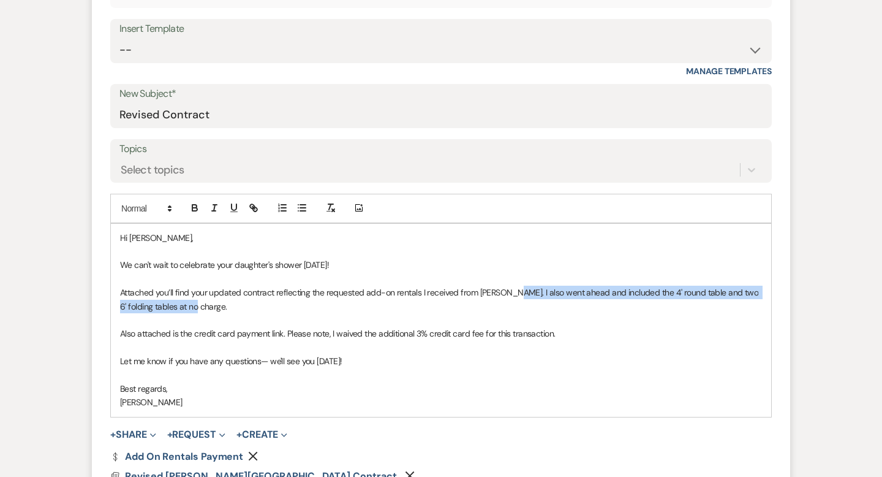
drag, startPoint x: 512, startPoint y: 301, endPoint x: 507, endPoint y: 290, distance: 11.3
click at [507, 290] on p "Attached you’ll find your updated contract reflecting the requested add-on rent…" at bounding box center [441, 300] width 642 height 28
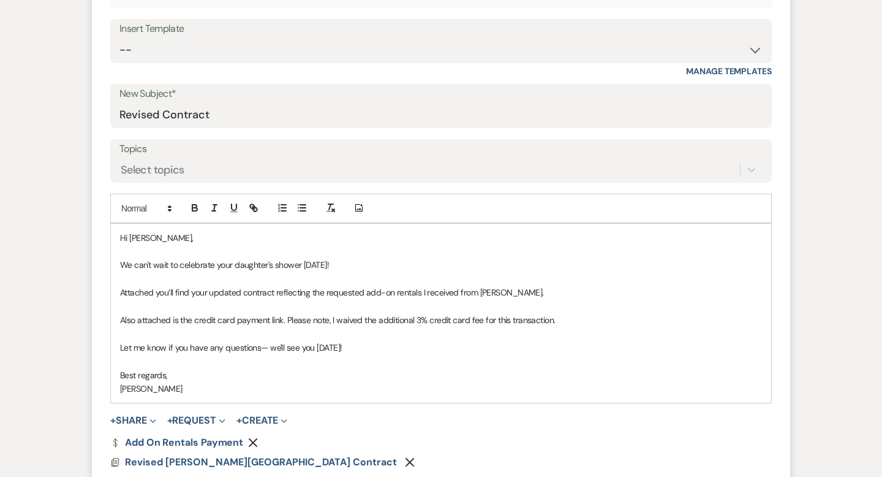
click at [195, 317] on p "Also attached is the credit card payment link. Please note, I waived the additi…" at bounding box center [441, 319] width 642 height 13
click at [279, 314] on p "Also attached is a credit card payment link. Please note, I waived the addition…" at bounding box center [441, 319] width 642 height 13
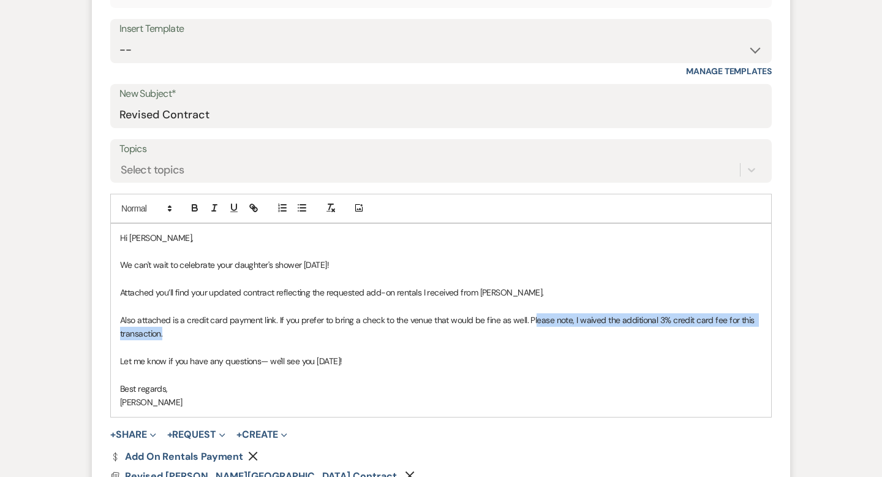
drag, startPoint x: 535, startPoint y: 333, endPoint x: 534, endPoint y: 324, distance: 9.9
click at [534, 324] on p "Also attached is a credit card payment link. If you prefer to bring a check to …" at bounding box center [441, 327] width 642 height 28
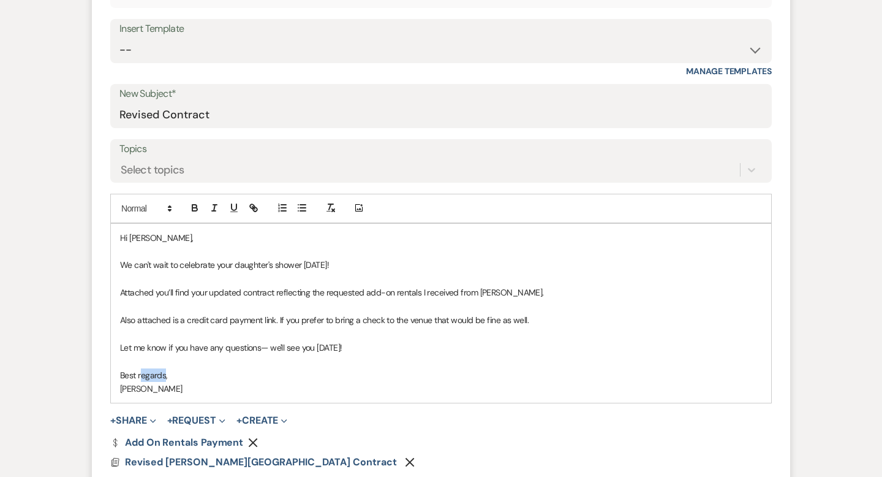
drag, startPoint x: 165, startPoint y: 371, endPoint x: 140, endPoint y: 371, distance: 25.1
click at [140, 371] on p "Best regards," at bounding box center [441, 374] width 642 height 13
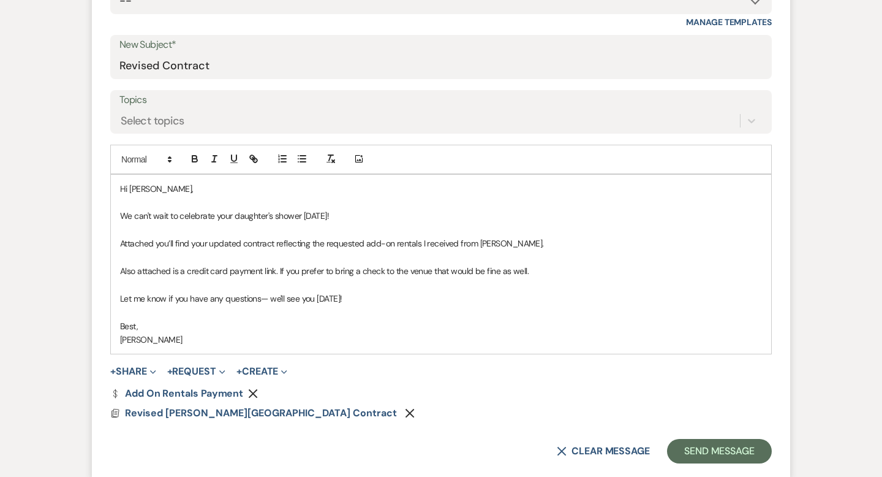
scroll to position [668, 0]
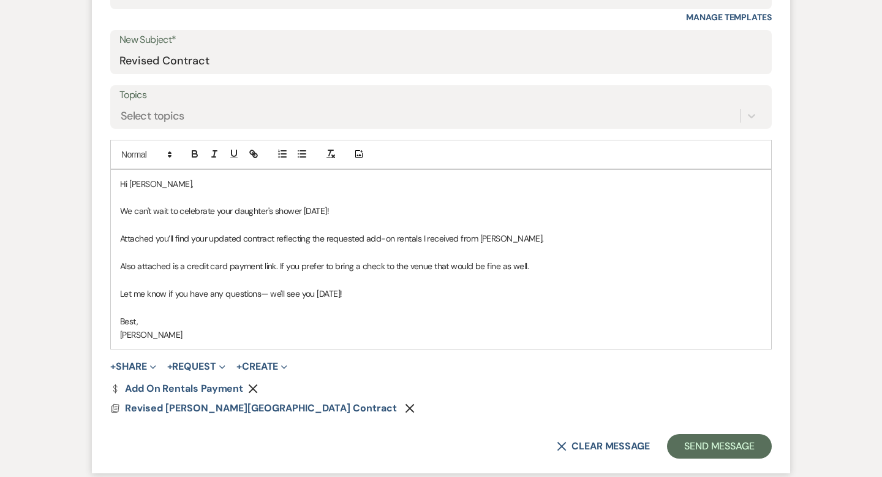
click at [557, 262] on p "Also attached is a credit card payment link. If you prefer to bring a check to …" at bounding box center [441, 265] width 642 height 13
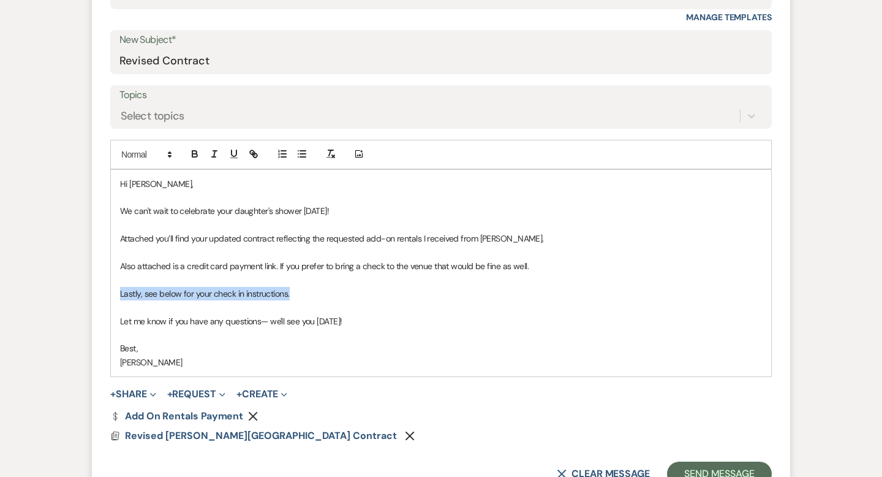
drag, startPoint x: 311, startPoint y: 292, endPoint x: 120, endPoint y: 290, distance: 191.2
click at [120, 290] on p "Lastly, see below for your check in instructions." at bounding box center [441, 293] width 642 height 13
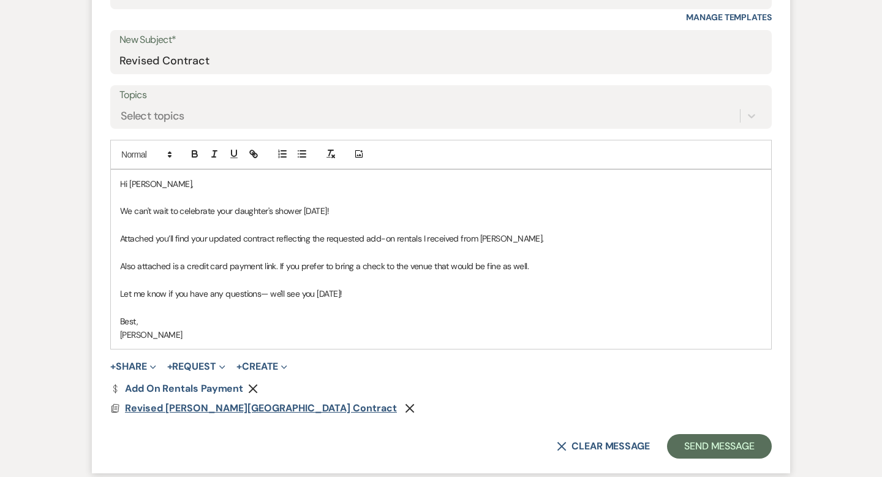
click at [214, 406] on span "Revised [PERSON_NAME][GEOGRAPHIC_DATA] Contract" at bounding box center [261, 407] width 272 height 13
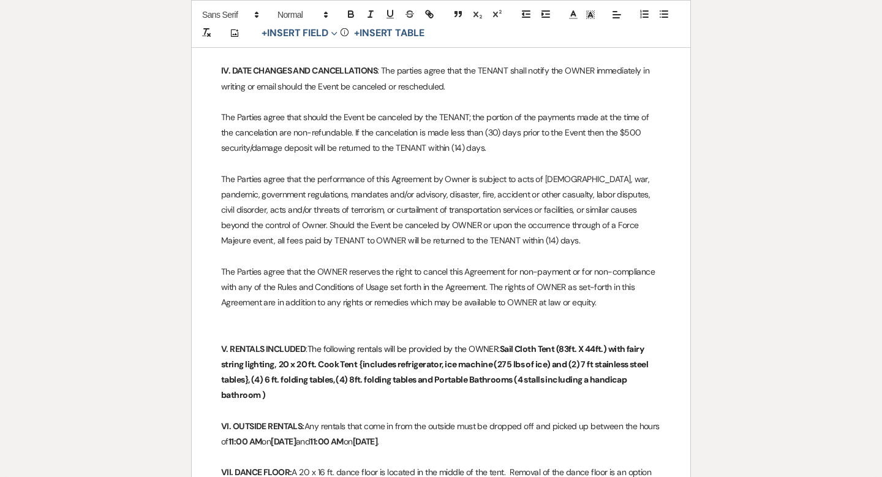
scroll to position [990, 0]
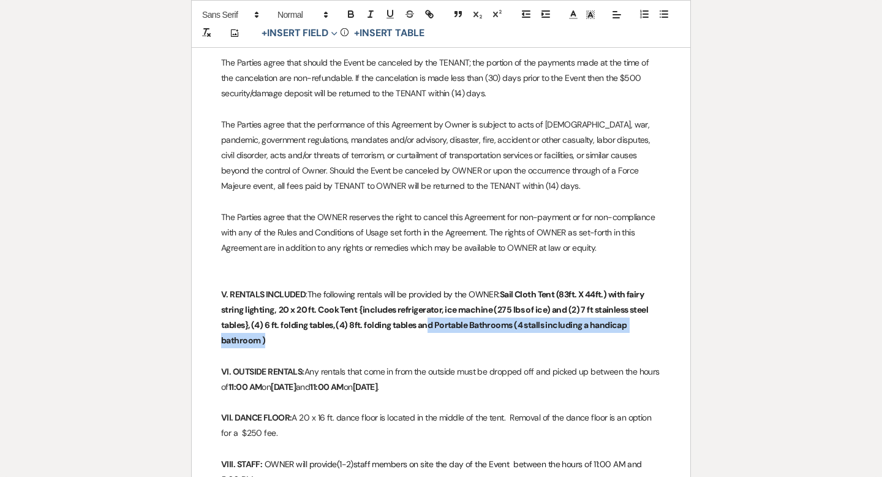
drag, startPoint x: 439, startPoint y: 321, endPoint x: 430, endPoint y: 311, distance: 13.5
click at [430, 311] on p "V. RENTALS INCLUDED : The following rentals will be provided by the OWNER: Sail…" at bounding box center [441, 318] width 440 height 62
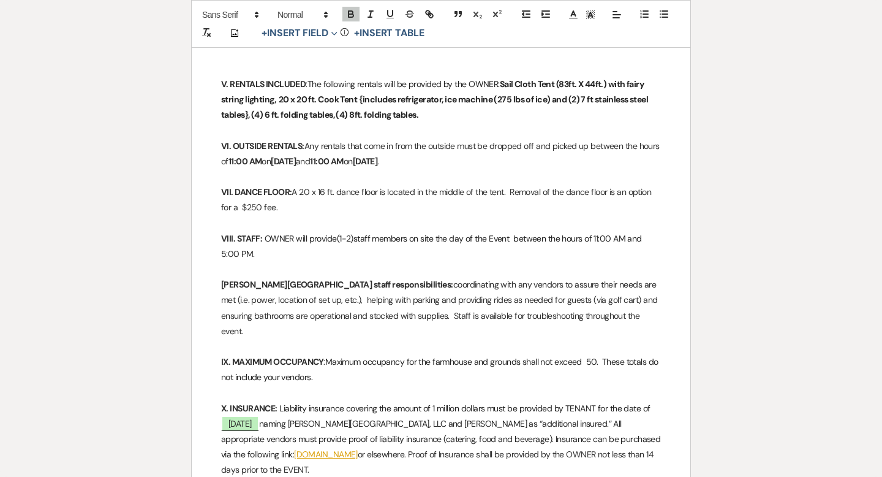
scroll to position [1232, 0]
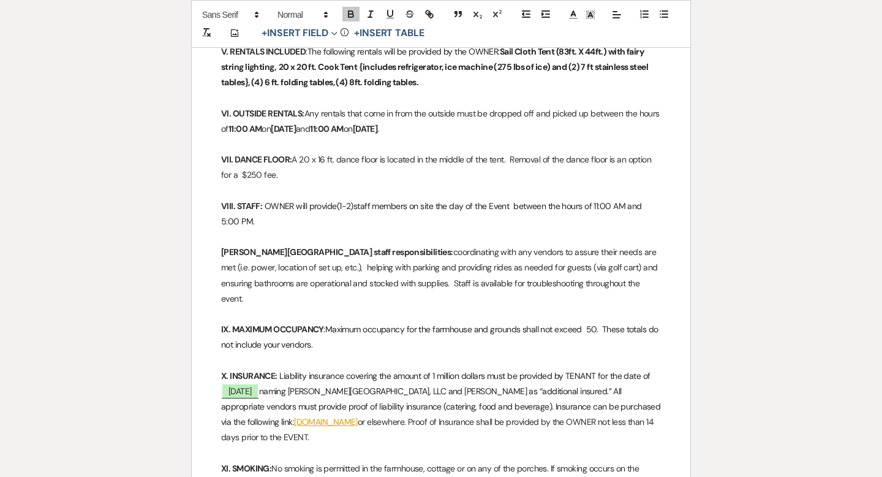
click at [596, 324] on span "Maximum occupancy for the farmhouse and grounds shall not exceed 50. These tota…" at bounding box center [440, 337] width 439 height 26
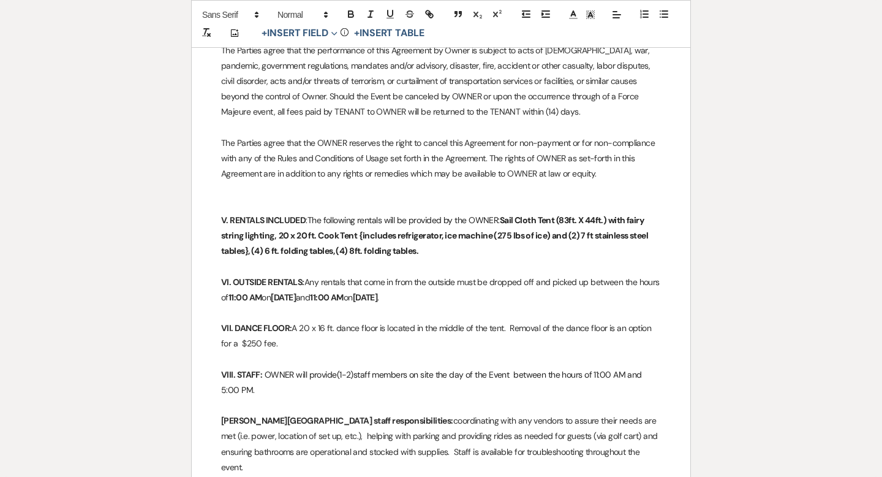
scroll to position [1063, 0]
click at [432, 232] on p "V. RENTALS INCLUDED : The following rentals will be provided by the OWNER: Sail…" at bounding box center [441, 236] width 440 height 47
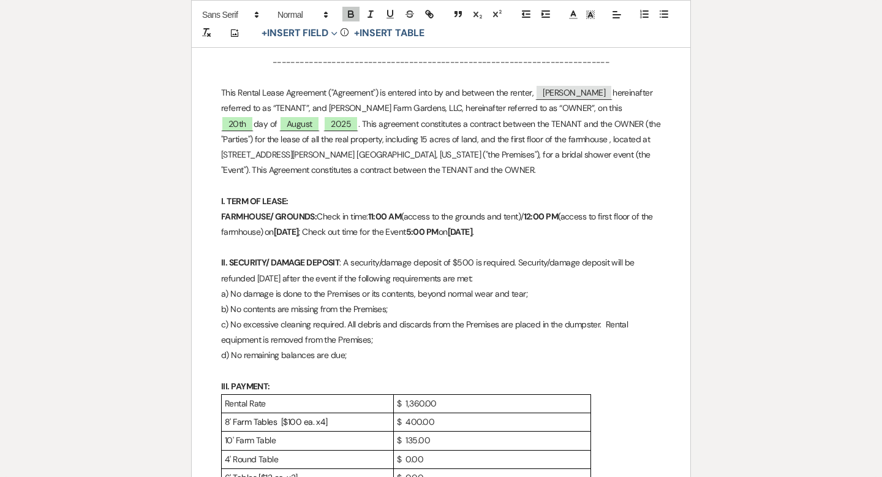
scroll to position [0, 0]
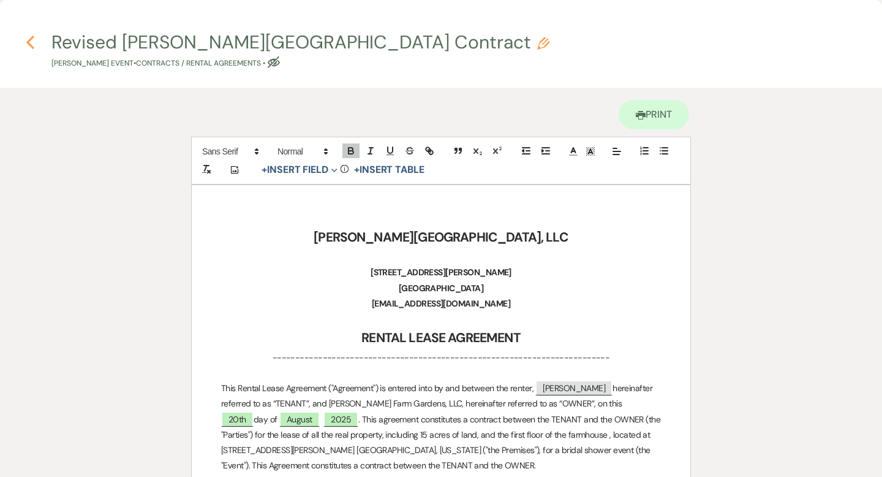
click at [34, 39] on icon "Previous" at bounding box center [30, 42] width 9 height 15
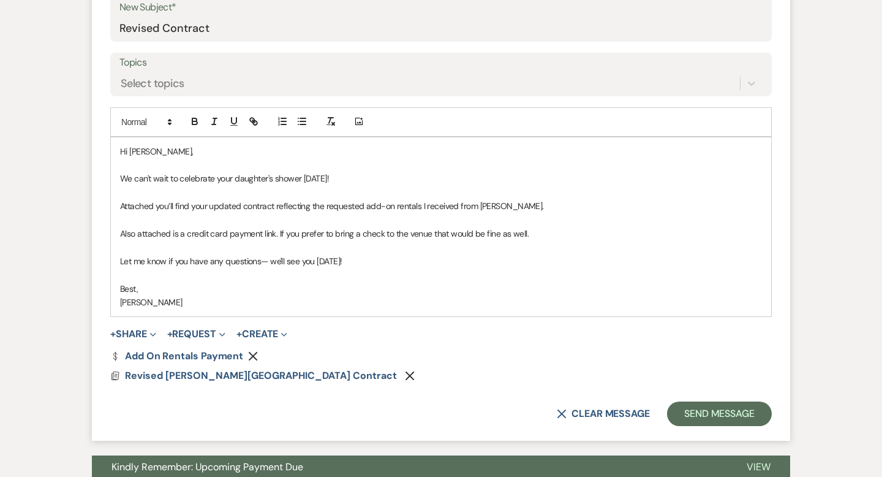
scroll to position [702, 0]
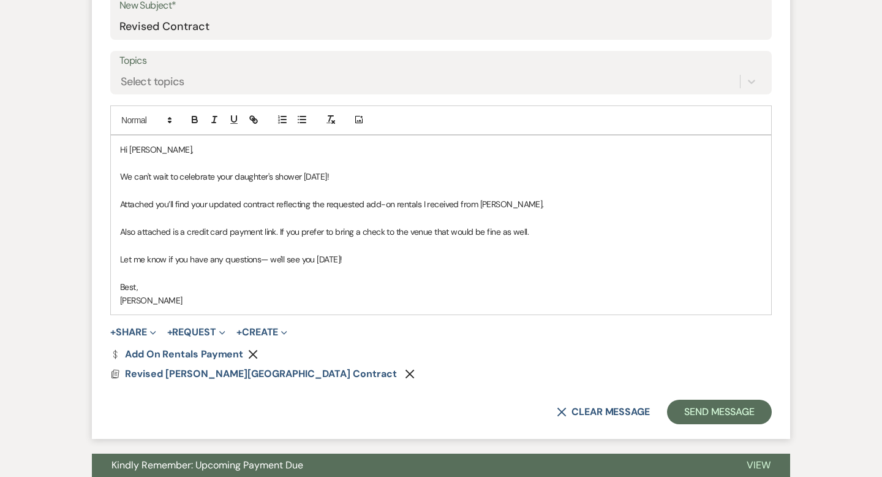
click at [275, 233] on p "Also attached is a credit card payment link. If you prefer to bring a check to …" at bounding box center [441, 231] width 642 height 13
click at [523, 249] on p at bounding box center [441, 244] width 642 height 13
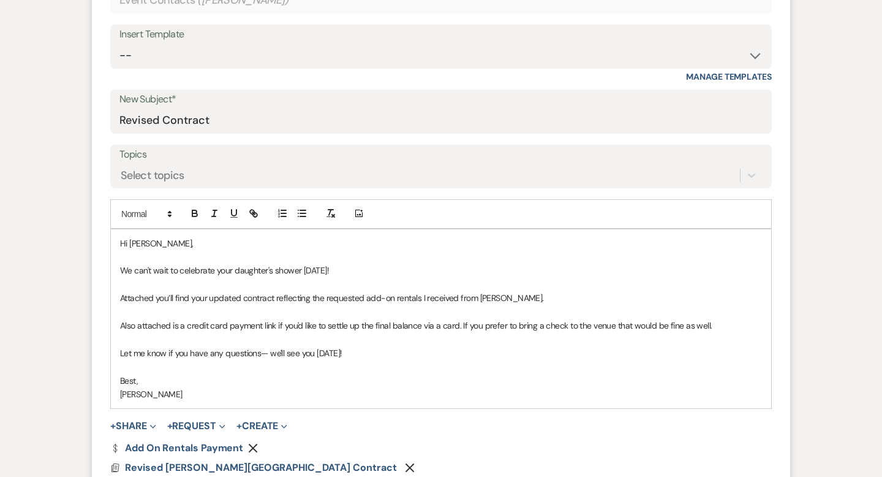
scroll to position [725, 0]
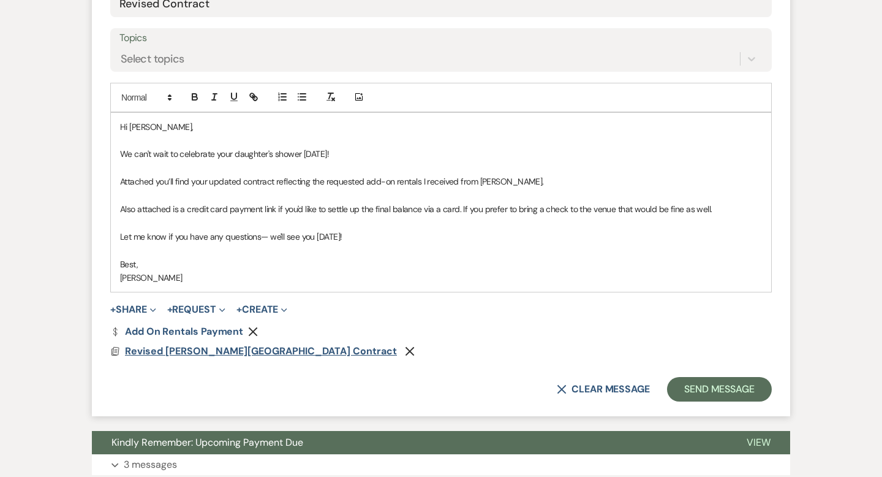
click at [288, 351] on span "Revised [PERSON_NAME][GEOGRAPHIC_DATA] Contract" at bounding box center [261, 350] width 272 height 13
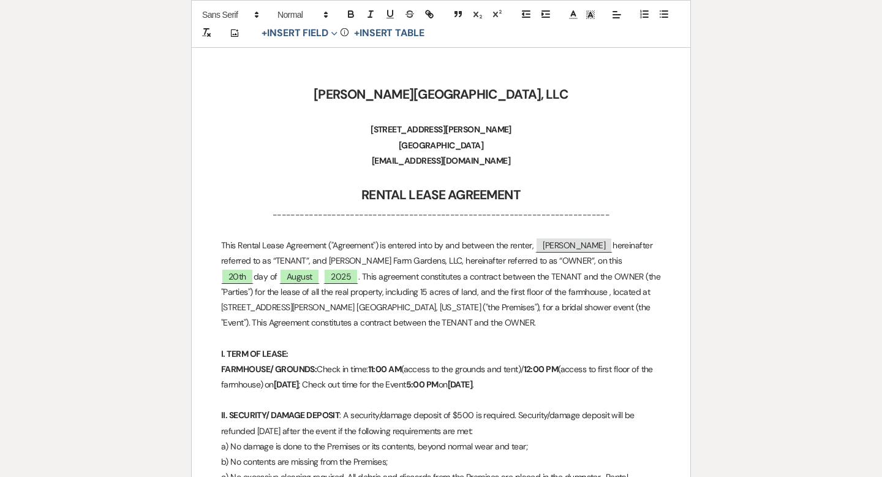
scroll to position [0, 0]
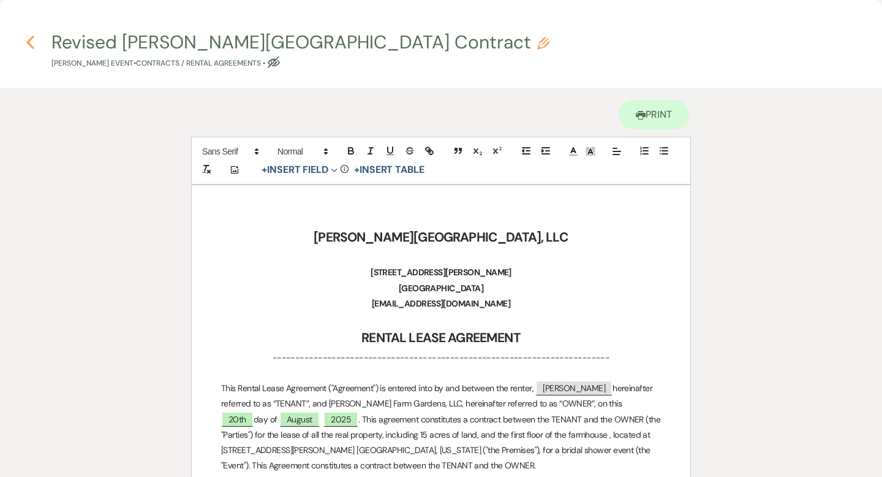
click at [30, 46] on use "button" at bounding box center [30, 42] width 8 height 13
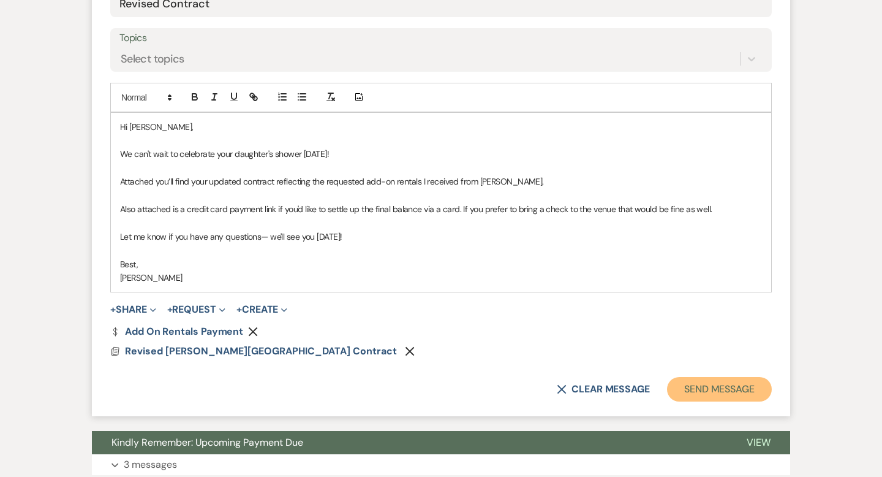
click at [715, 393] on button "Send Message" at bounding box center [719, 389] width 105 height 25
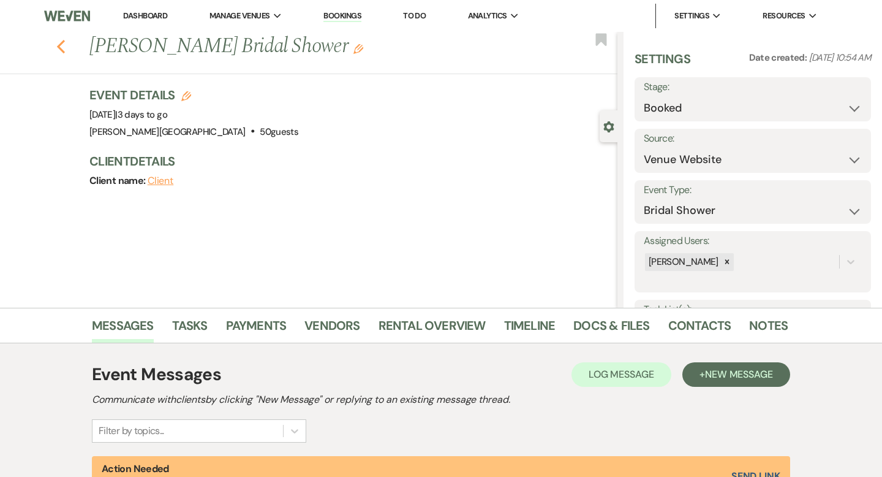
click at [62, 44] on icon "Previous" at bounding box center [60, 46] width 9 height 15
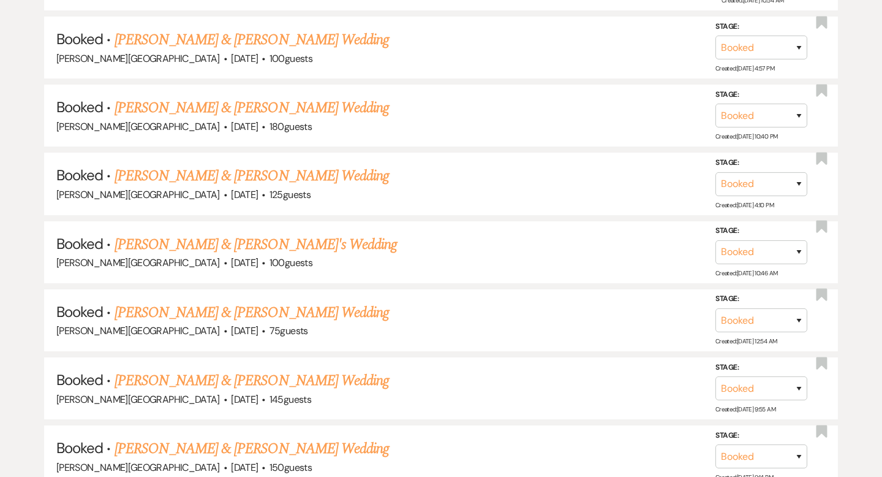
scroll to position [1283, 0]
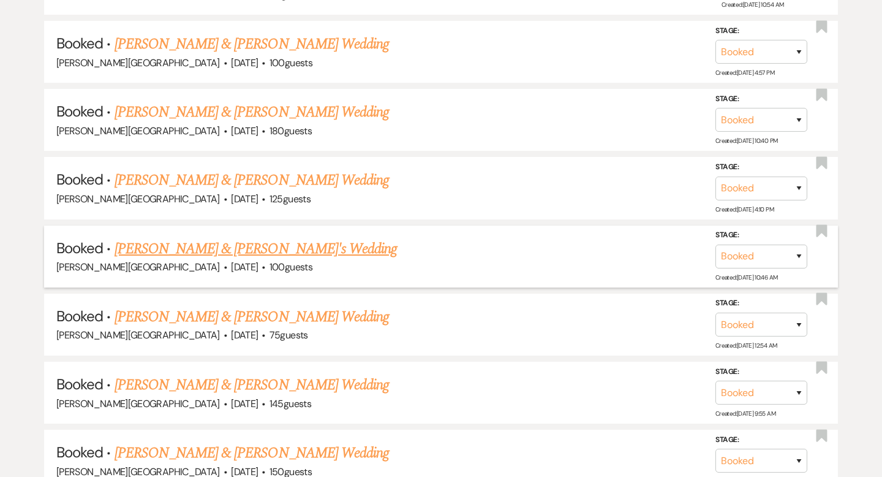
click at [247, 243] on link "[PERSON_NAME] & [PERSON_NAME]'s Wedding" at bounding box center [256, 249] width 283 height 22
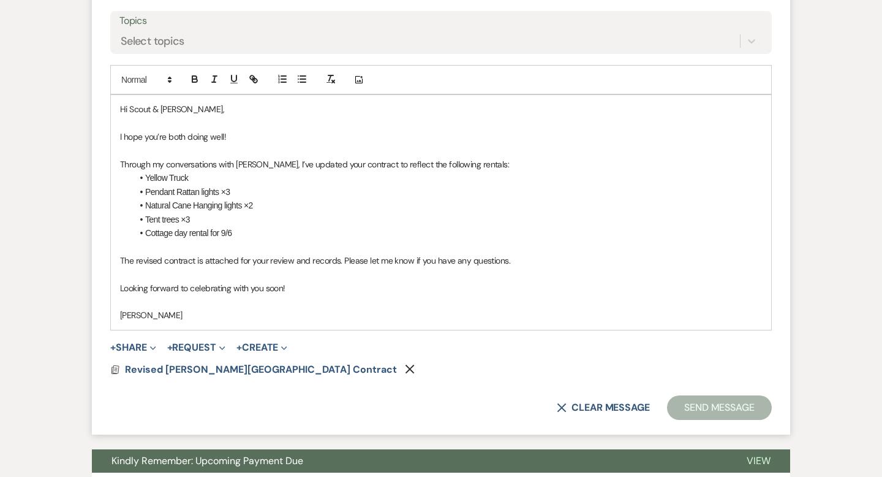
scroll to position [604, 0]
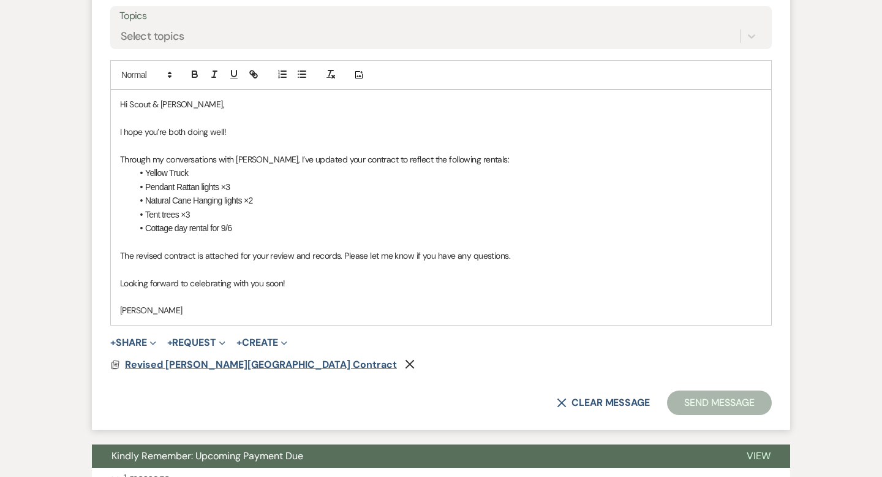
click at [263, 362] on span "Revised [PERSON_NAME][GEOGRAPHIC_DATA] Contract" at bounding box center [261, 364] width 272 height 13
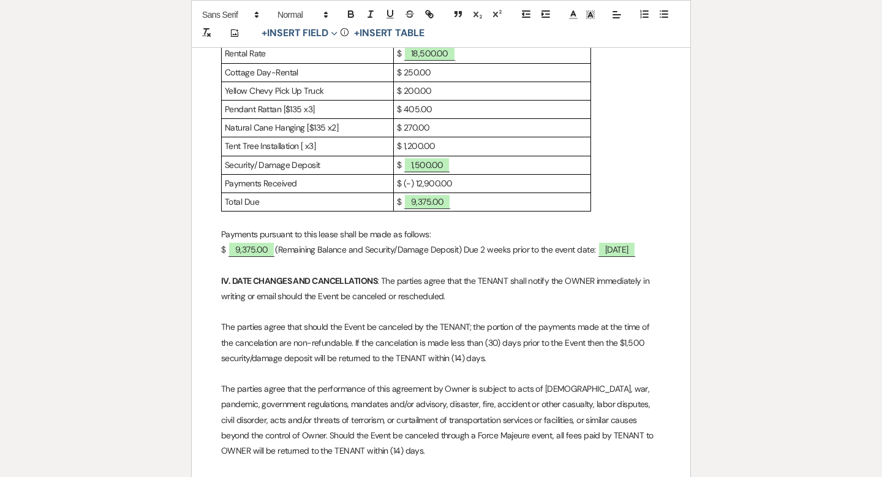
scroll to position [676, 0]
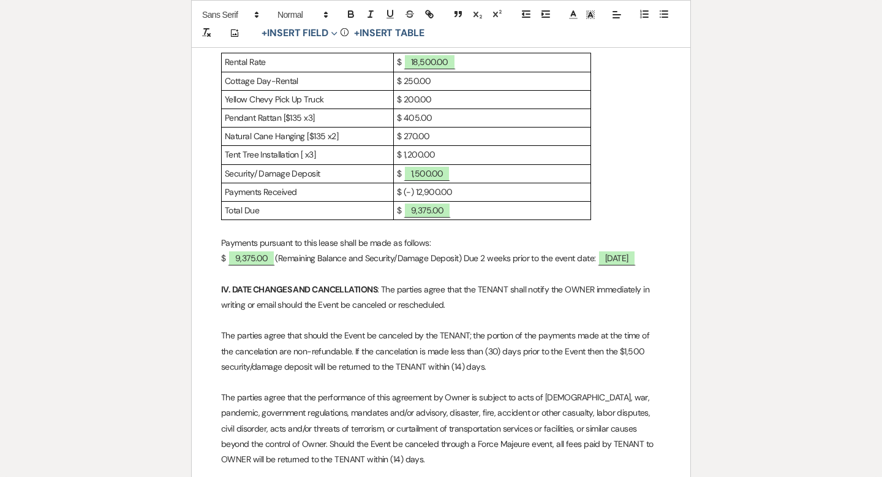
click at [312, 154] on p "Tent Tree Installation [ x3]" at bounding box center [307, 154] width 165 height 15
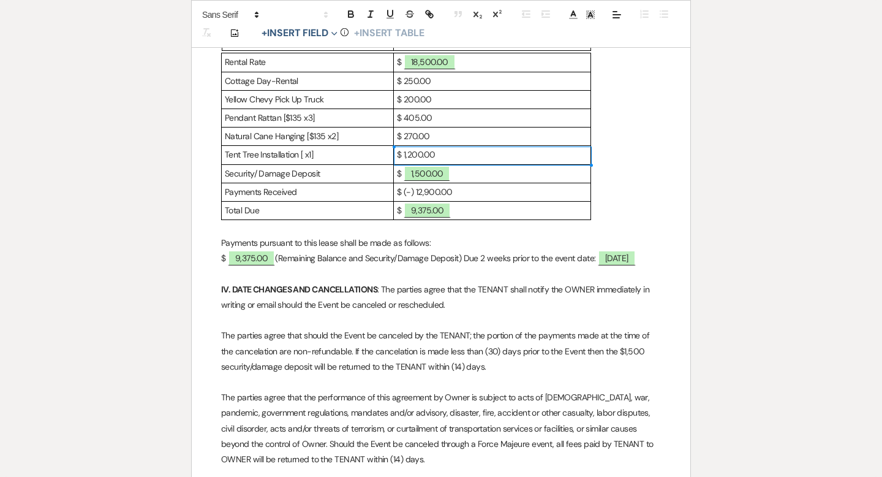
click at [421, 151] on p "$ 1,200.00" at bounding box center [492, 154] width 191 height 15
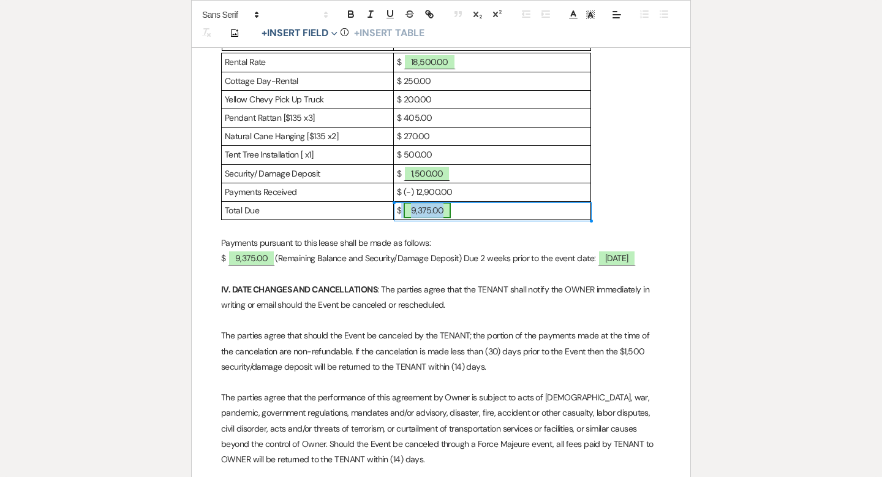
click at [438, 213] on span "9,375.00" at bounding box center [428, 210] width 48 height 16
select select "owner"
select select "Amount"
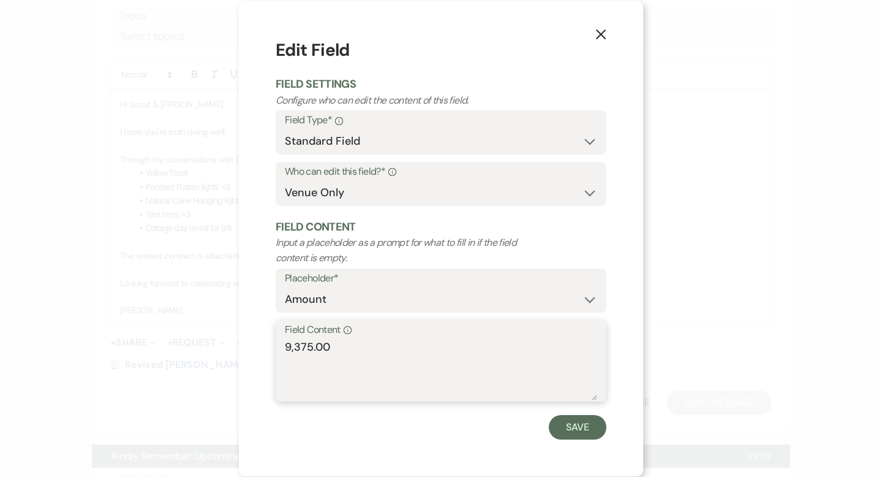
click at [309, 344] on textarea "9,375.00" at bounding box center [441, 369] width 312 height 61
type textarea "8,675.00"
click at [571, 422] on button "Save" at bounding box center [578, 427] width 58 height 25
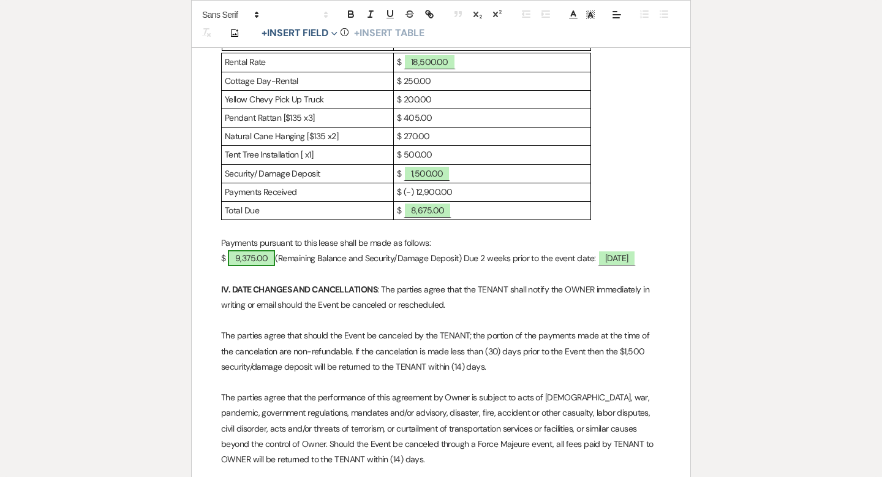
click at [259, 256] on span "9,375.00" at bounding box center [252, 258] width 48 height 16
select select "owner"
select select "Amount"
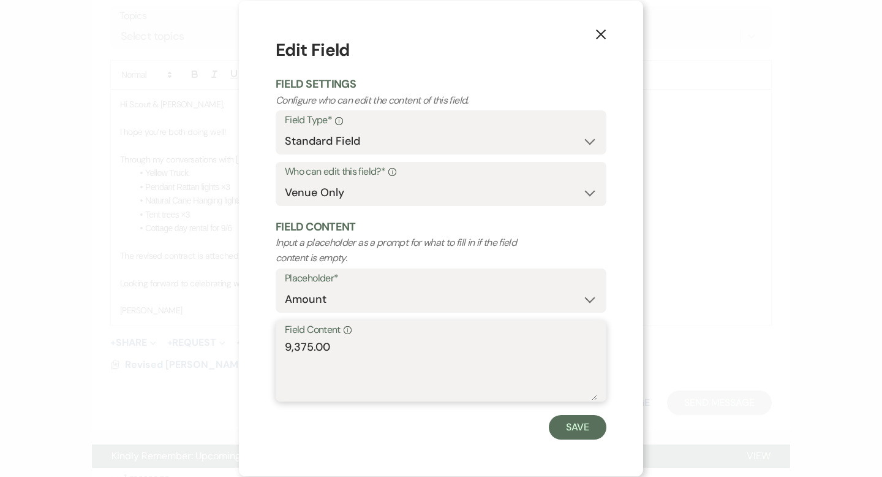
click at [311, 353] on textarea "9,375.00" at bounding box center [441, 369] width 312 height 61
type textarea "8,675.00"
click at [568, 431] on button "Save" at bounding box center [578, 427] width 58 height 25
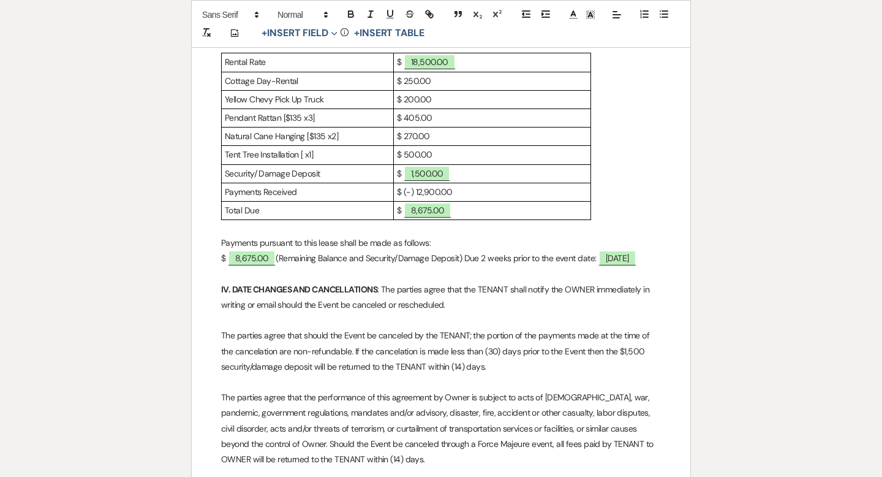
click at [488, 255] on p "$ 8,675.00 (Remaining Balance and Security/Damage Deposit) Due 2 weeks prior to…" at bounding box center [441, 258] width 440 height 15
click at [512, 254] on p "$ 8,675.00 (Remaining Balance and Security/Damage Deposit) Due 1 weeks prior to…" at bounding box center [441, 258] width 440 height 15
click at [614, 256] on span "August 23, 2025" at bounding box center [611, 258] width 38 height 16
select select "owner"
select select "Date"
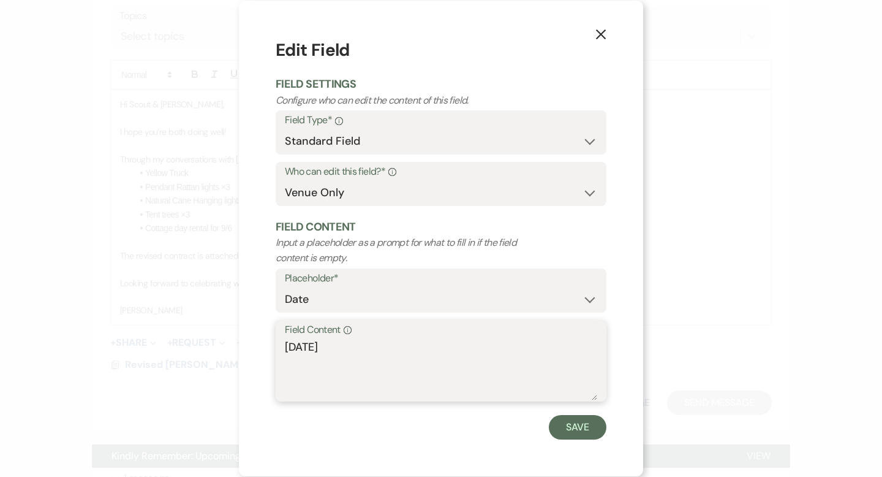
click at [335, 343] on textarea "August 23, 2025" at bounding box center [441, 369] width 312 height 61
type textarea "[DATE]"
click at [568, 426] on button "Save" at bounding box center [578, 427] width 58 height 25
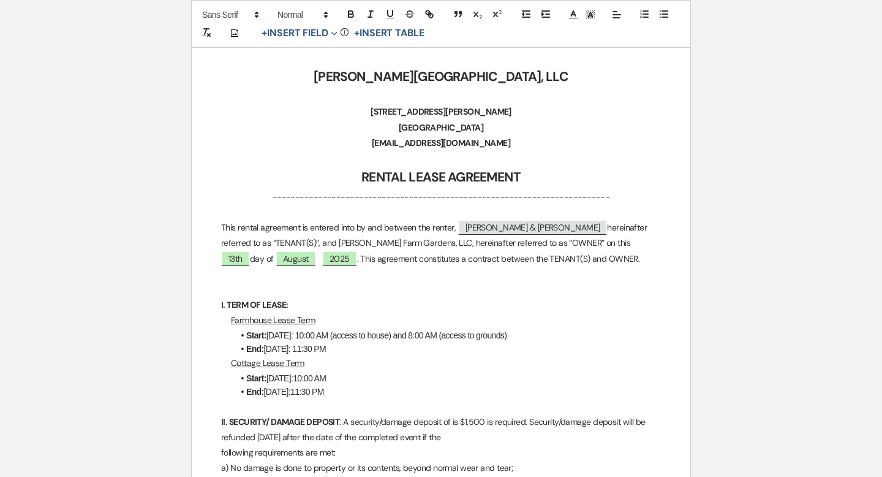
scroll to position [155, 0]
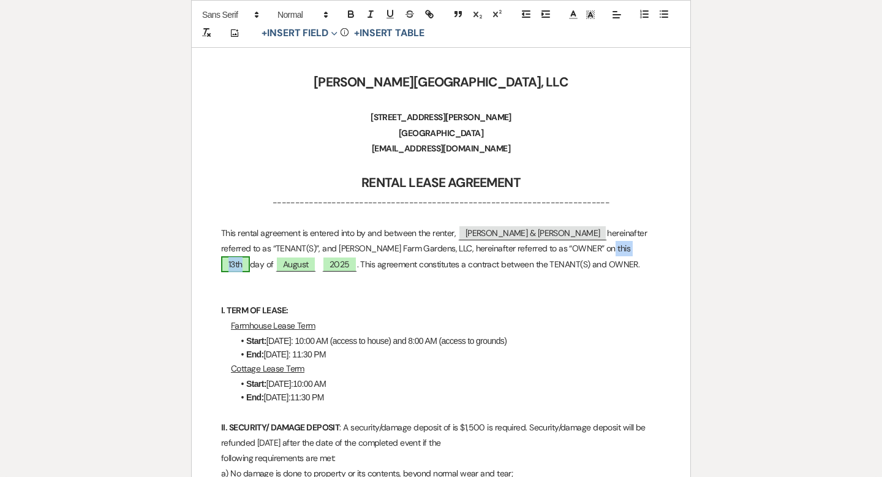
click at [250, 256] on span "13th" at bounding box center [235, 264] width 29 height 16
select select "owner"
select select "Number"
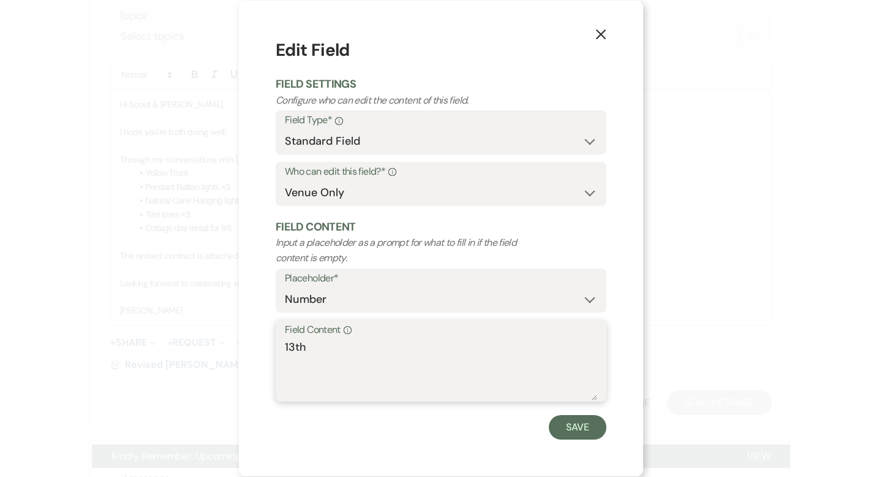
click at [295, 347] on textarea "13th" at bounding box center [441, 369] width 312 height 61
type textarea "20th"
click at [564, 418] on button "Save" at bounding box center [578, 427] width 58 height 25
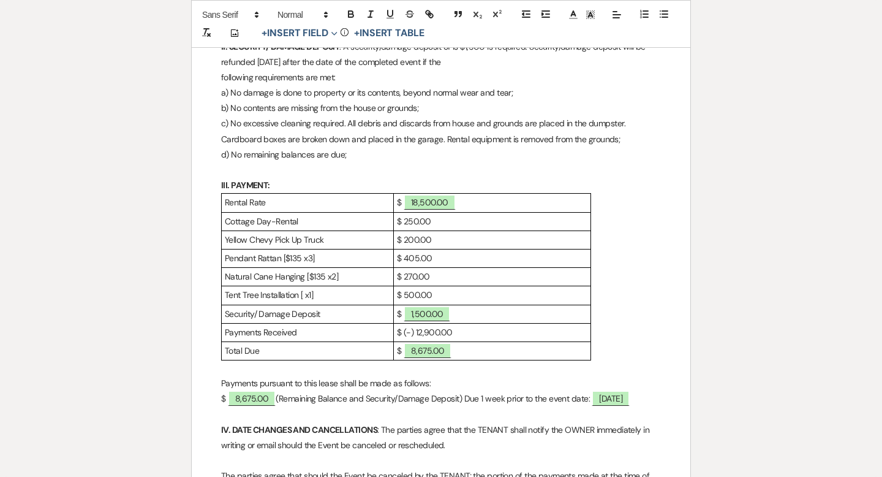
scroll to position [630, 0]
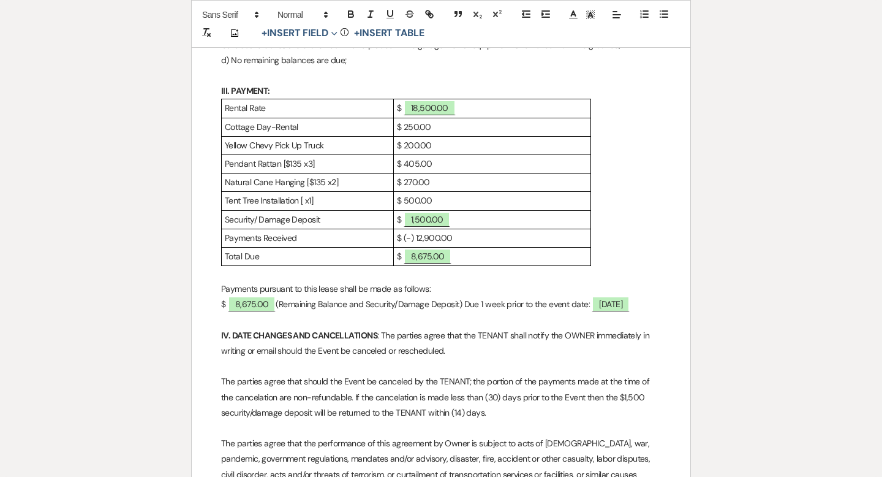
click at [422, 234] on p "$ (-) 12,900.00" at bounding box center [492, 237] width 191 height 15
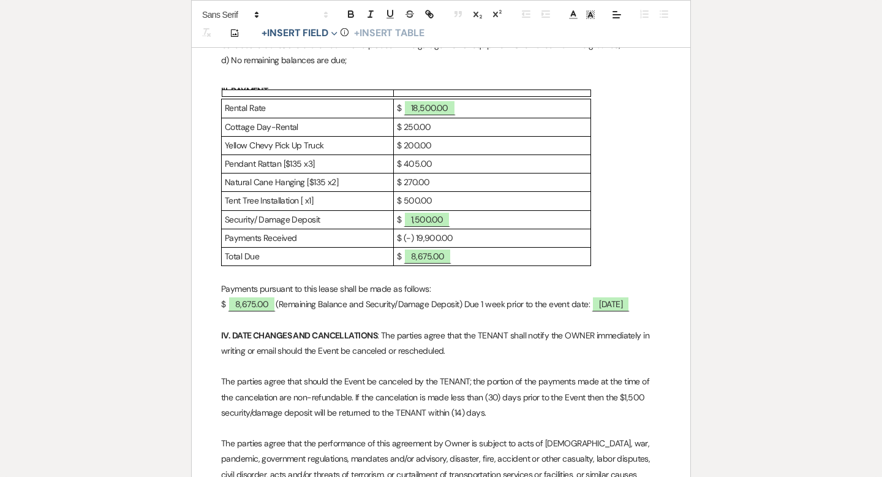
click at [436, 235] on p "$ (-) 19,900.00" at bounding box center [492, 237] width 191 height 15
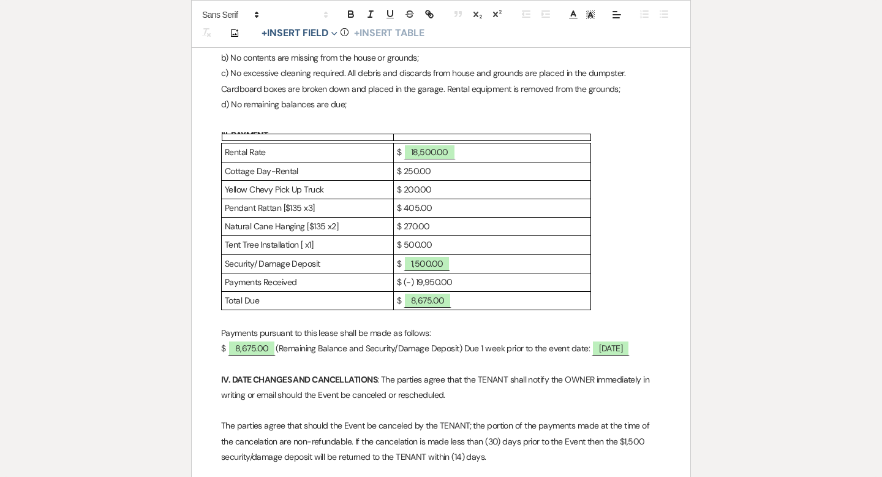
scroll to position [575, 0]
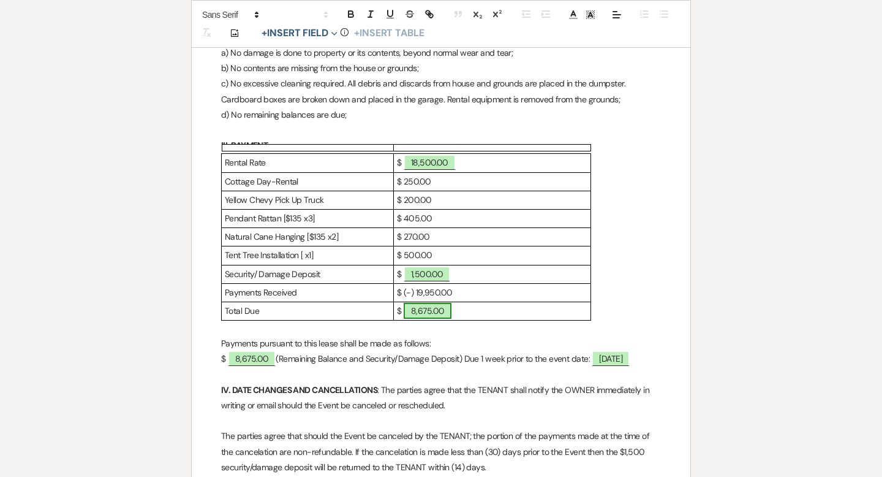
click at [441, 311] on span "8,675.00" at bounding box center [428, 311] width 48 height 16
select select "owner"
select select "Amount"
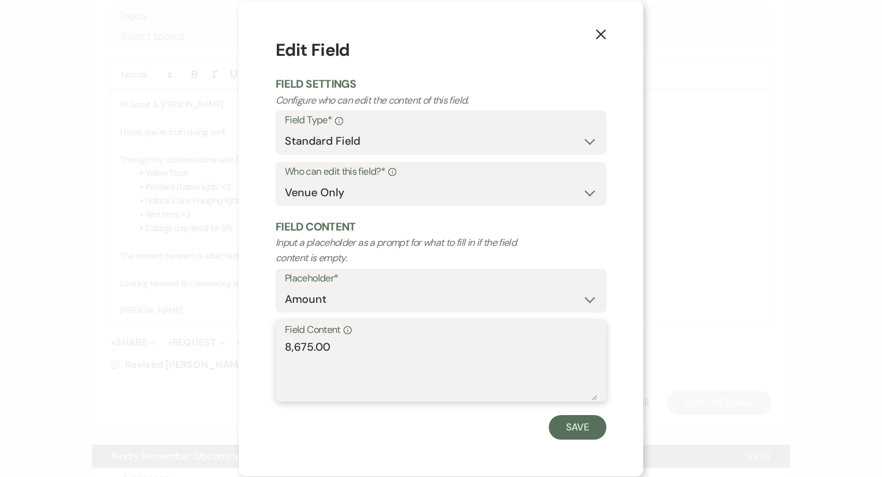
click at [289, 346] on textarea "8,675.00" at bounding box center [441, 369] width 312 height 61
type textarea "1,675.00"
click at [572, 422] on button "Save" at bounding box center [578, 427] width 58 height 25
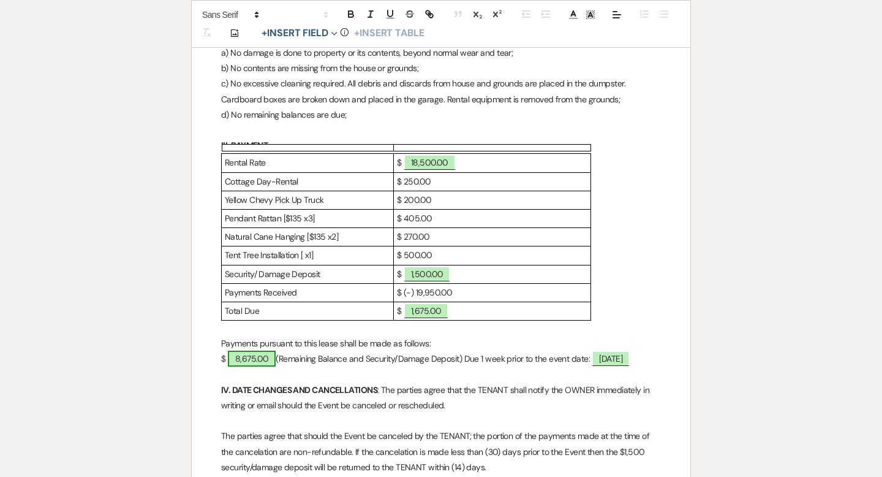
click at [242, 358] on span "8,675.00" at bounding box center [252, 358] width 48 height 16
select select "owner"
select select "Amount"
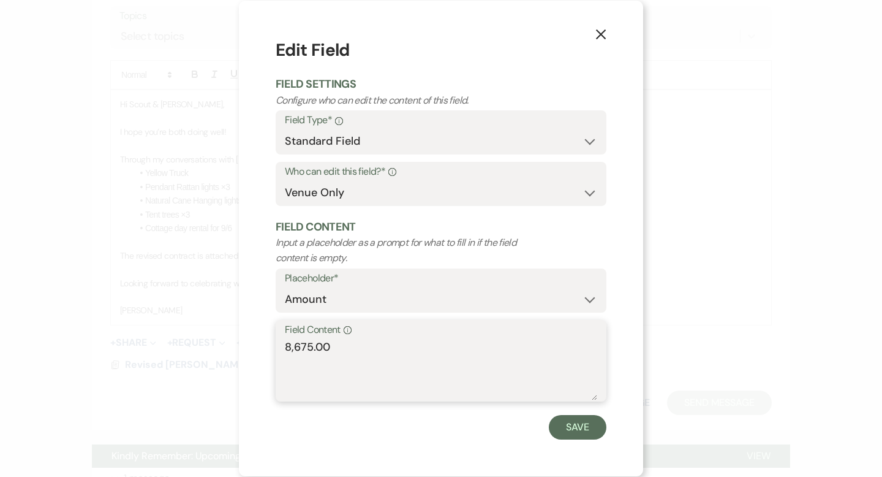
click at [290, 344] on textarea "8,675.00" at bounding box center [441, 369] width 312 height 61
type textarea "1,675.00"
click at [573, 419] on button "Save" at bounding box center [578, 427] width 58 height 25
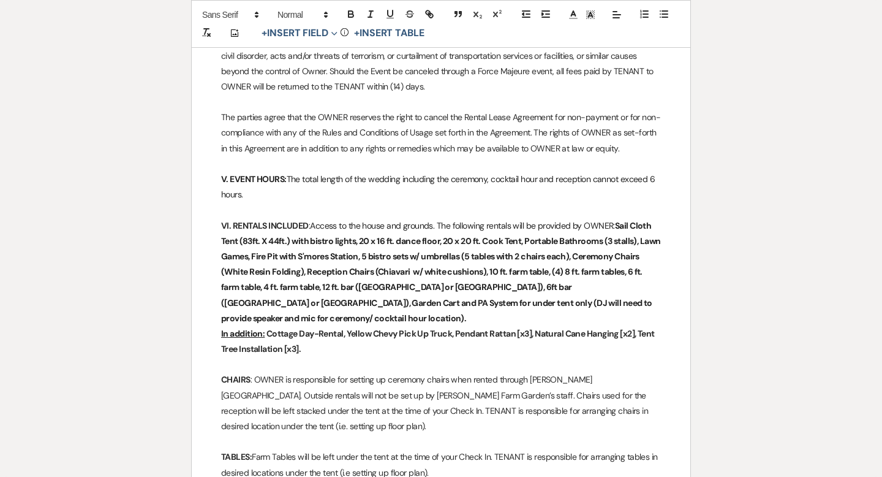
scroll to position [1053, 0]
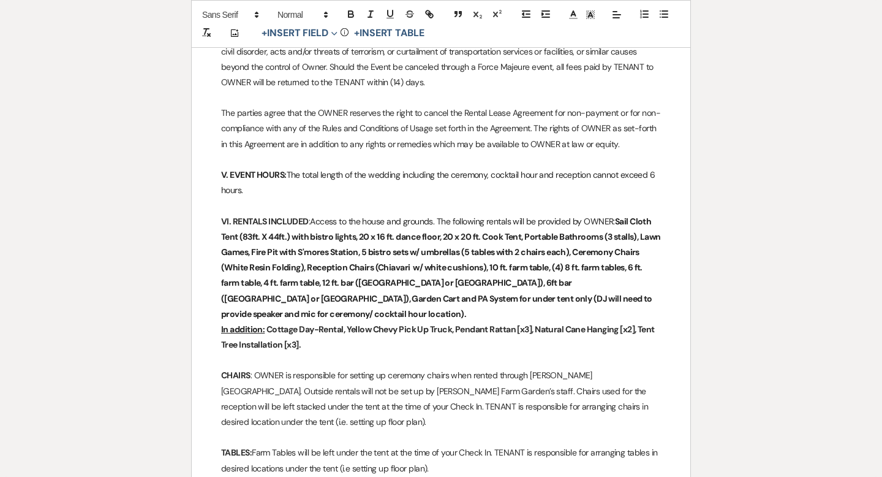
click at [295, 328] on strong "Cottage Day-Rental, Yellow Chevy Pick Up Truck, Pendant Rattan [x3], Natural Ca…" at bounding box center [438, 337] width 435 height 26
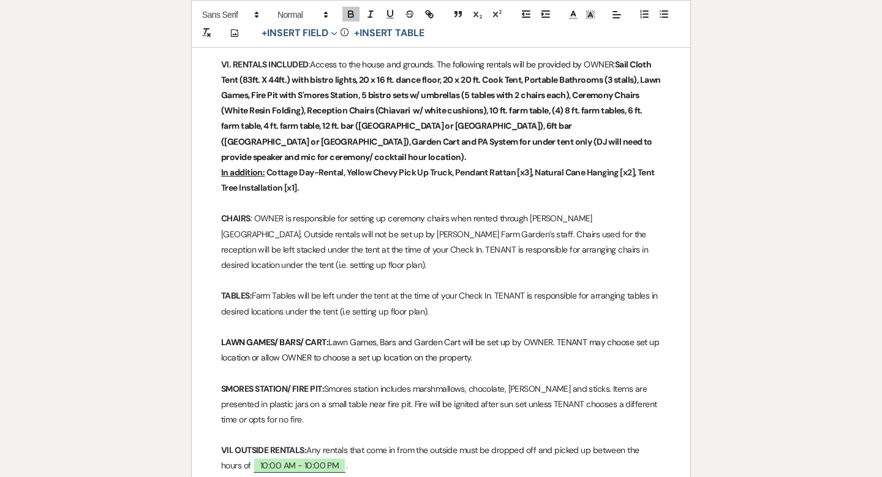
scroll to position [1210, 0]
click at [327, 336] on strong "LAWN GAMES/ BARS/ CART:" at bounding box center [274, 341] width 107 height 11
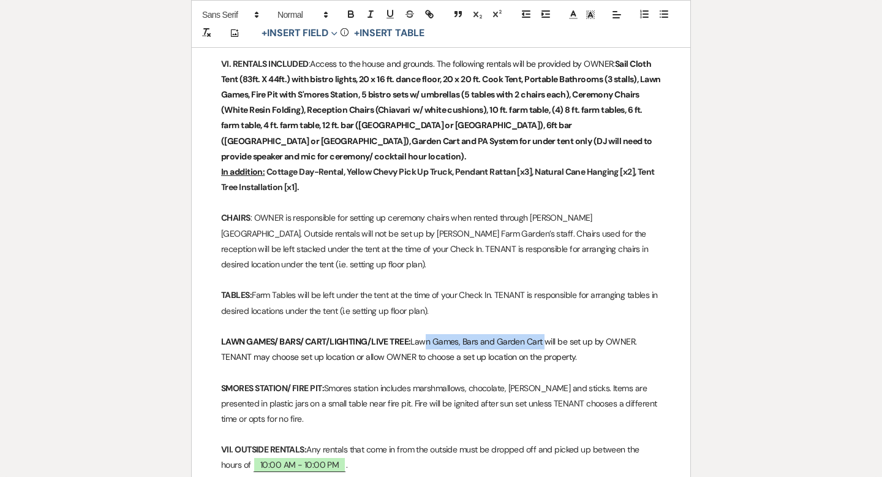
drag, startPoint x: 543, startPoint y: 325, endPoint x: 425, endPoint y: 323, distance: 118.3
click at [425, 336] on span "Lawn Games, Bars and Garden Cart will be set up by OWNER. TENANT may choose set…" at bounding box center [430, 349] width 418 height 26
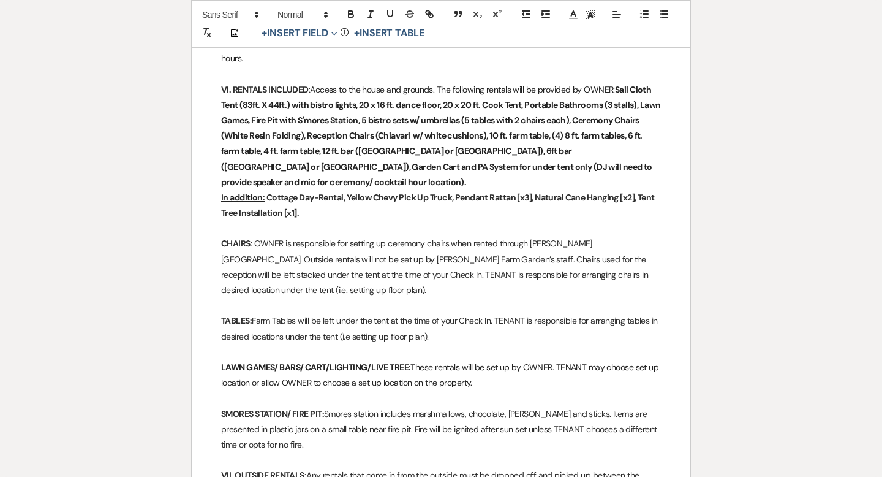
click at [411, 362] on strong "LAWN GAMES/ BARS/ CART/LIGHTING/LIVE TREE:" at bounding box center [315, 367] width 189 height 11
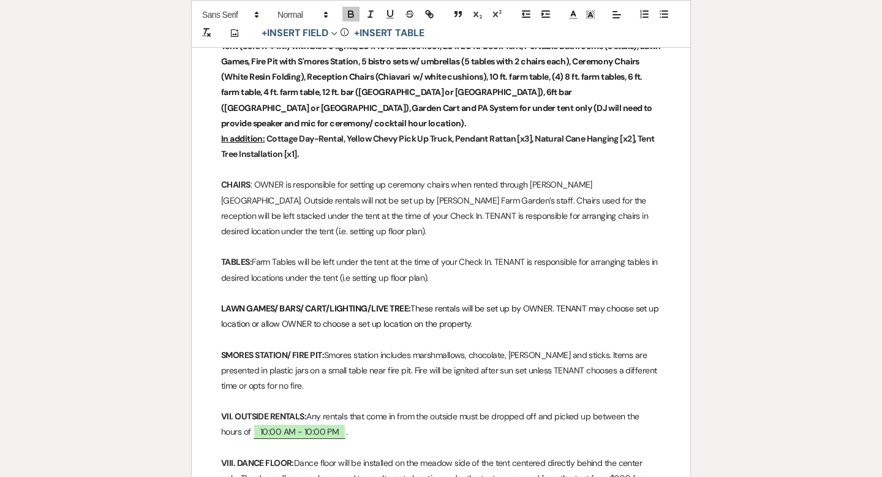
scroll to position [1245, 0]
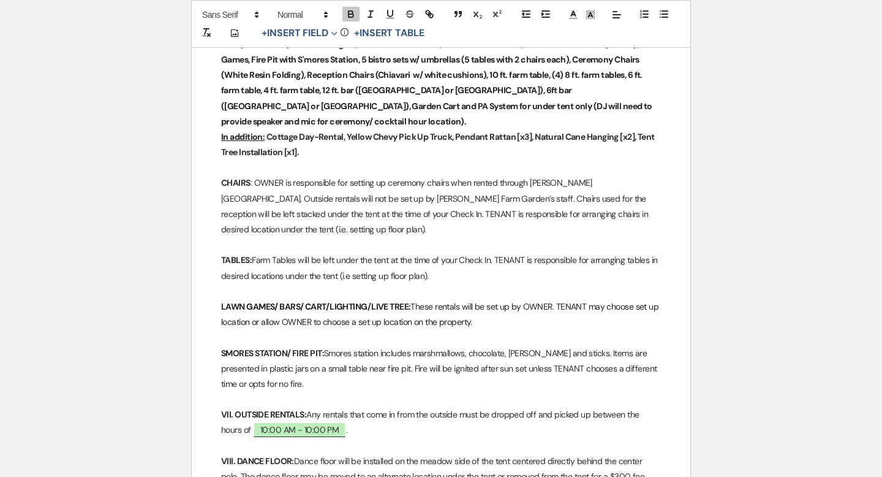
click at [489, 306] on p "LAWN GAMES/ BARS/ CART/LIGHTING/LIVE TREE: These rentals will be set up by OWNE…" at bounding box center [441, 314] width 440 height 31
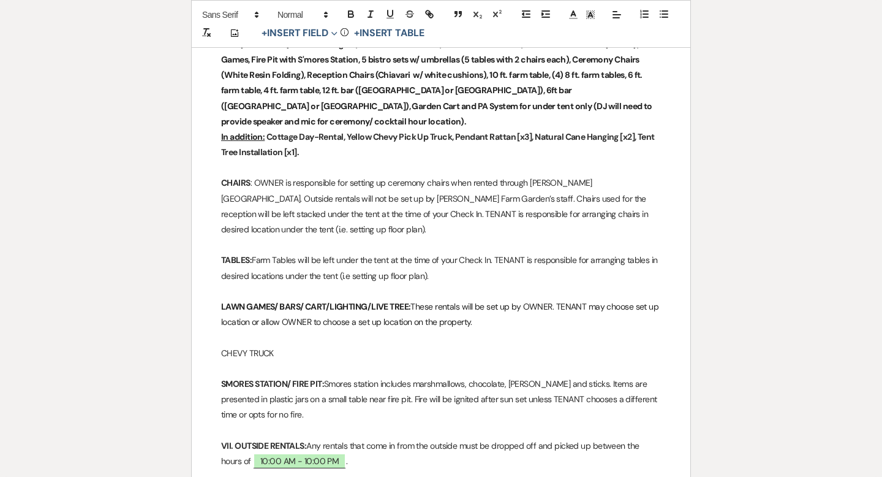
click at [222, 346] on p "CHEVY TRUCK" at bounding box center [441, 353] width 440 height 15
click at [295, 346] on p "1954 CHEVY TRUCK" at bounding box center [441, 353] width 440 height 15
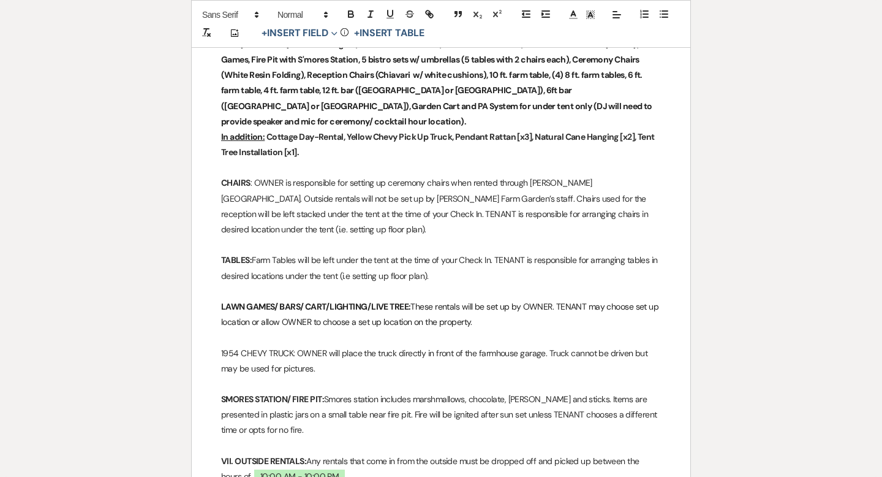
click at [630, 346] on p "1954 CHEVY TRUCK: OWNER will place the truck directly in front of the farmhouse…" at bounding box center [441, 361] width 440 height 31
drag, startPoint x: 296, startPoint y: 335, endPoint x: 217, endPoint y: 338, distance: 79.1
click at [217, 338] on div "Smith Farm Gardens, LLC 60 Smith Rd. East Haddam, CT 06423 Smithfarmgardens@gma…" at bounding box center [441, 364] width 499 height 2849
click at [351, 14] on icon "button" at bounding box center [351, 15] width 5 height 3
click at [439, 261] on p "TABLES: Farm Tables will be left under the tent at the time of your Check In. T…" at bounding box center [441, 267] width 440 height 31
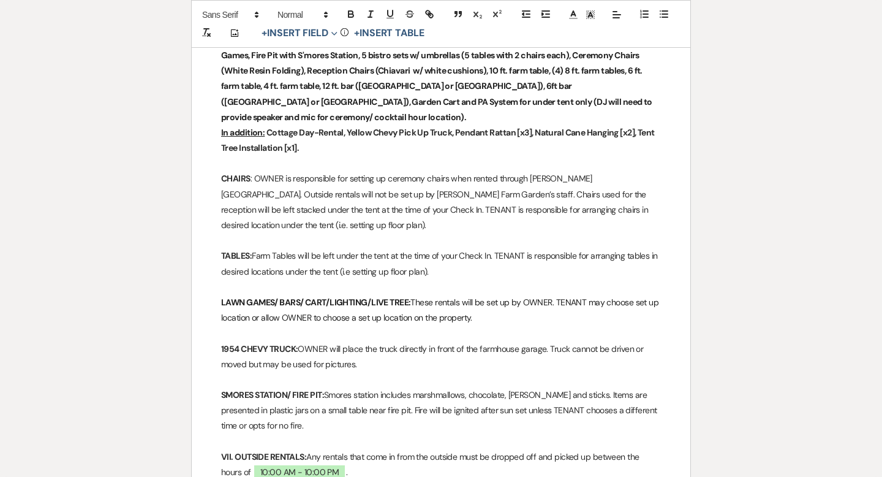
scroll to position [1273, 0]
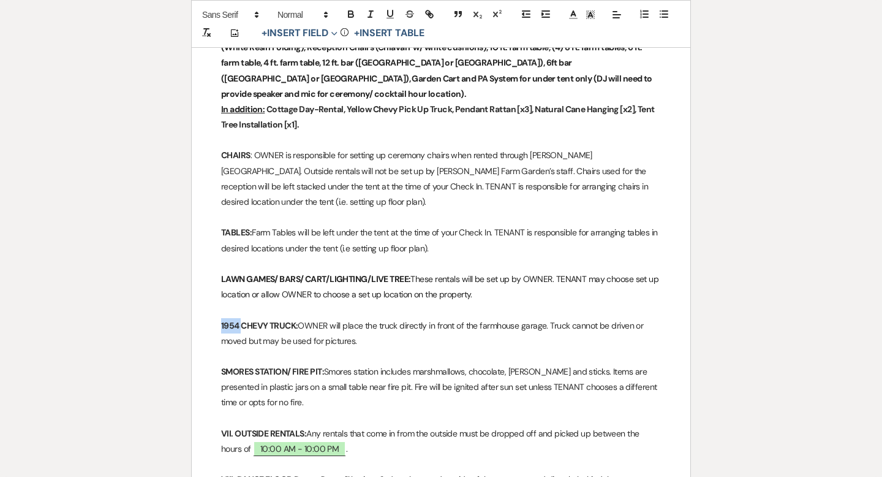
drag, startPoint x: 241, startPoint y: 306, endPoint x: 219, endPoint y: 308, distance: 22.1
click at [219, 308] on div "Smith Farm Gardens, LLC 60 Smith Rd. East Haddam, CT 06423 Smithfarmgardens@gma…" at bounding box center [441, 336] width 499 height 2849
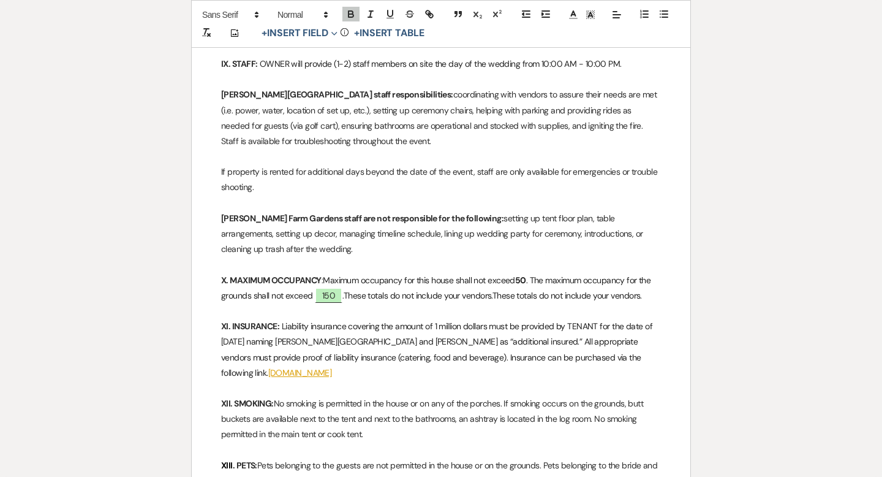
scroll to position [1735, 0]
click at [434, 274] on span "Maximum occupancy for this house shall not exceed" at bounding box center [419, 279] width 192 height 11
click at [510, 289] on span "These totals do not include your vendors.These totals do not include your vendo…" at bounding box center [507, 294] width 298 height 11
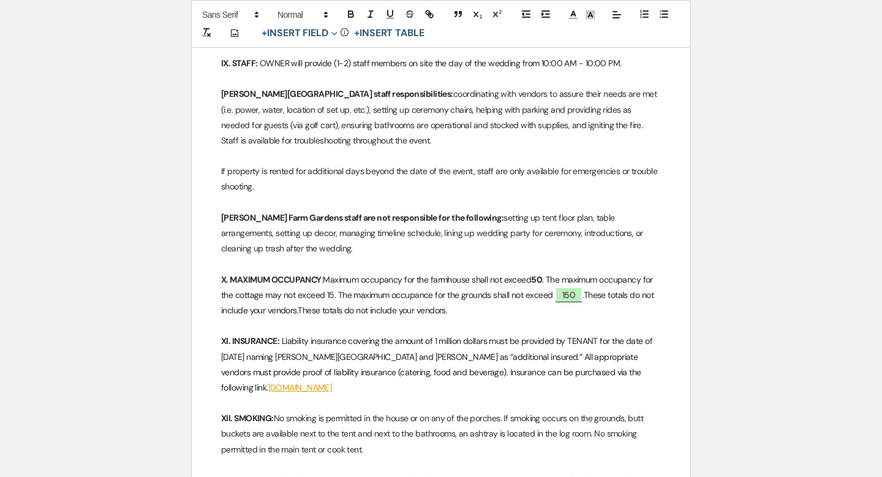
click at [417, 282] on span ". The maximum occupancy for the cottage may not exceed 15. The maximum occupanc…" at bounding box center [438, 287] width 434 height 26
drag, startPoint x: 335, startPoint y: 279, endPoint x: 327, endPoint y: 279, distance: 8.0
click at [327, 279] on span ". The maximum occupancy for the cottage may not exceed 15. The maximum occupanc…" at bounding box center [438, 287] width 434 height 26
click at [348, 275] on span ". The maximum occupancy for the cottage may not exceed 15. The maximum occupanc…" at bounding box center [438, 287] width 434 height 26
drag, startPoint x: 335, startPoint y: 279, endPoint x: 327, endPoint y: 278, distance: 8.6
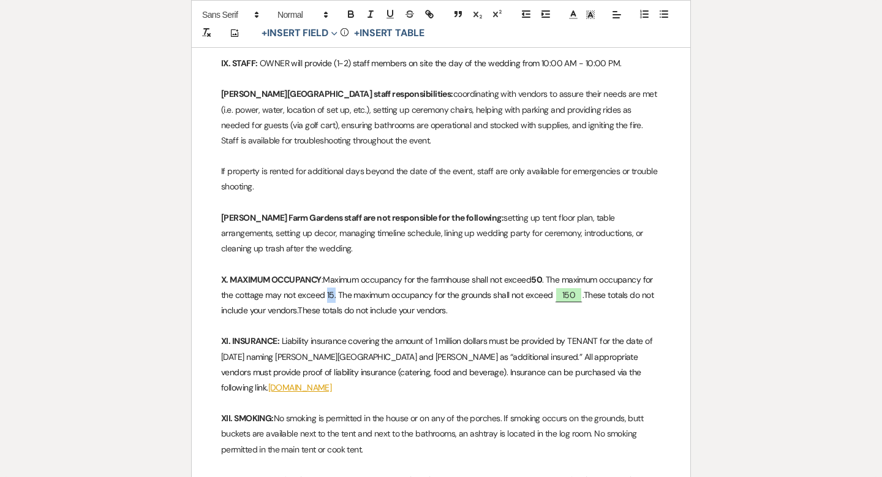
click at [327, 278] on span ". The maximum occupancy for the cottage may not exceed 15. The maximum occupanc…" at bounding box center [438, 287] width 434 height 26
click at [405, 280] on span ". The maximum occupancy for the cottage may not exceed 15. The maximum occupanc…" at bounding box center [438, 287] width 434 height 26
click at [542, 274] on strong "50" at bounding box center [536, 279] width 11 height 11
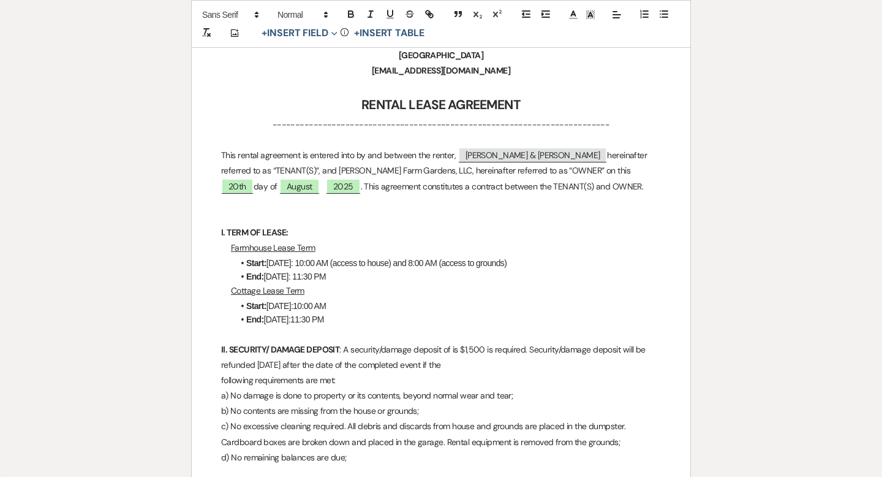
scroll to position [97, 0]
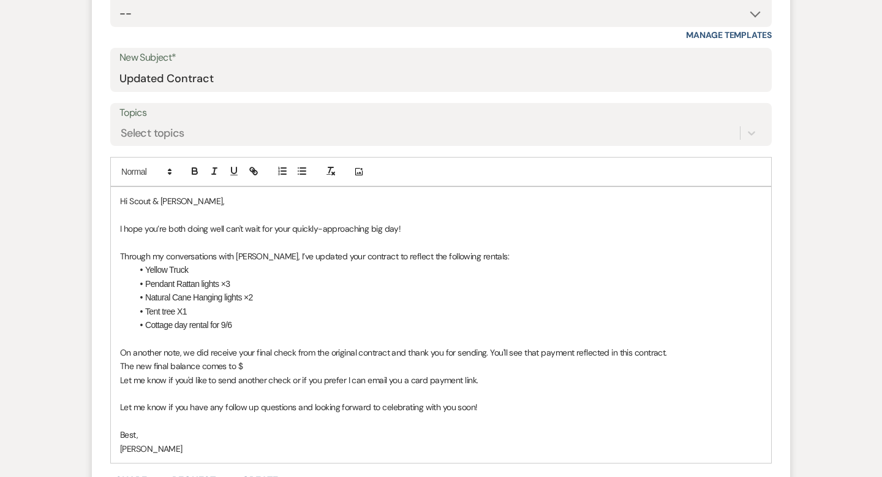
scroll to position [662, 0]
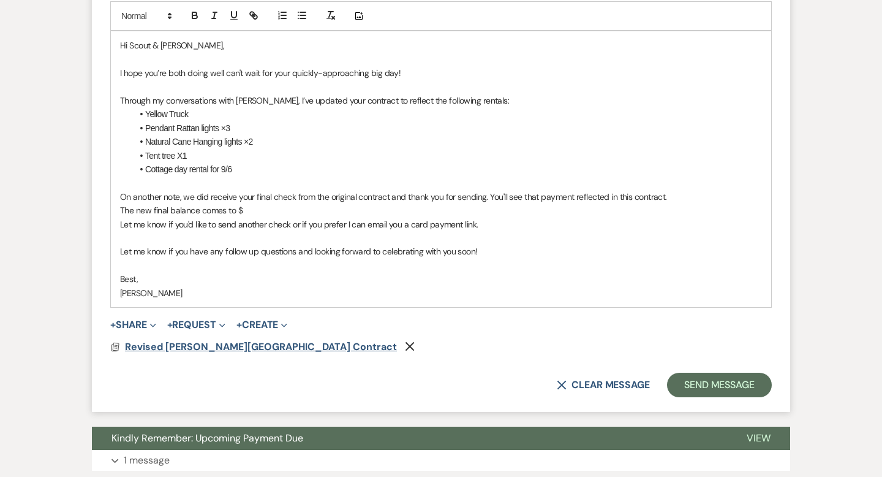
click at [240, 346] on span "Revised [PERSON_NAME][GEOGRAPHIC_DATA] Contract" at bounding box center [261, 346] width 272 height 13
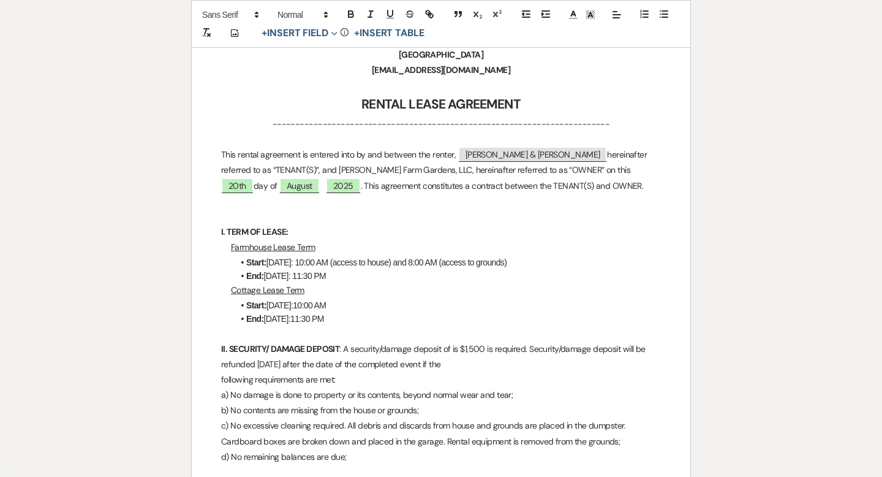
scroll to position [0, 0]
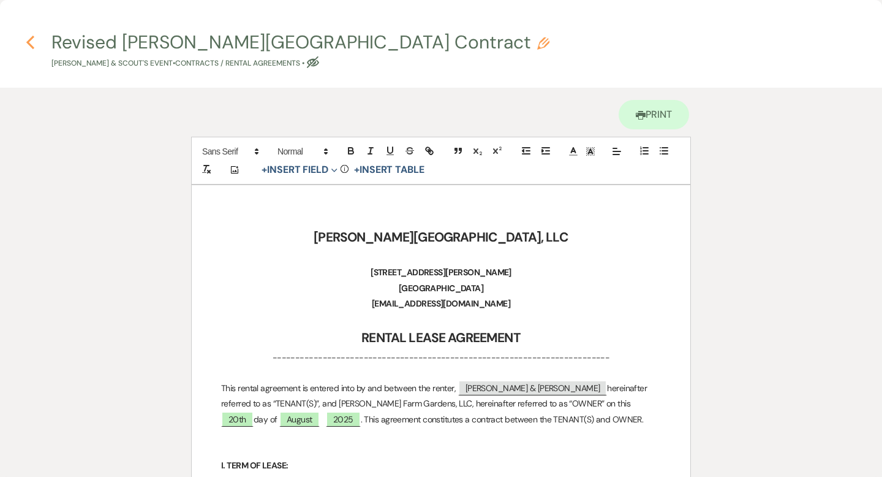
click at [34, 41] on icon "Previous" at bounding box center [30, 42] width 9 height 15
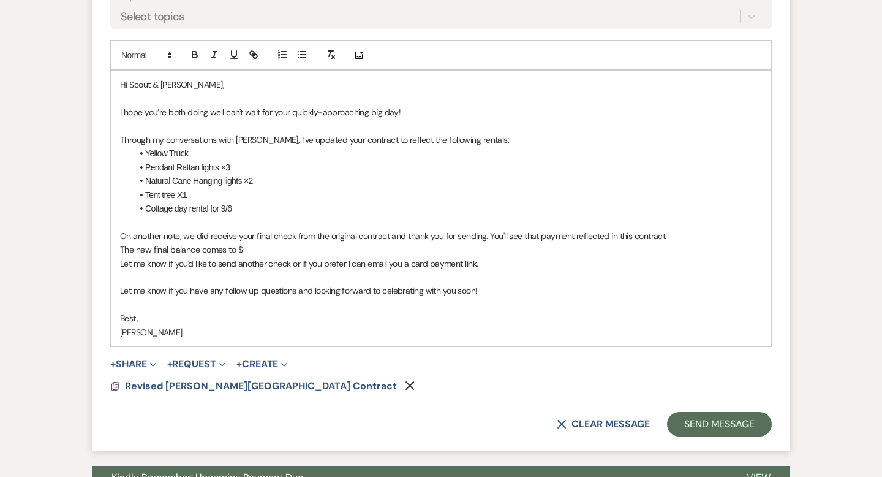
scroll to position [628, 0]
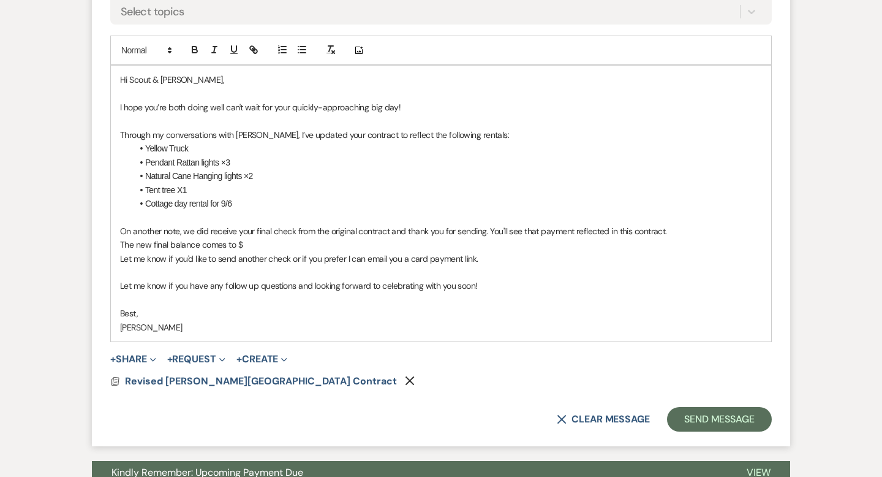
click at [208, 227] on p "On another note, we did receive your final check from the original contract and…" at bounding box center [441, 230] width 642 height 13
click at [222, 227] on p "On another note, we receive your final check from the original contract and tha…" at bounding box center [441, 230] width 642 height 13
click at [260, 248] on p "The new final balance comes to $" at bounding box center [441, 244] width 642 height 13
click at [217, 380] on span "Revised [PERSON_NAME][GEOGRAPHIC_DATA] Contract" at bounding box center [261, 380] width 272 height 13
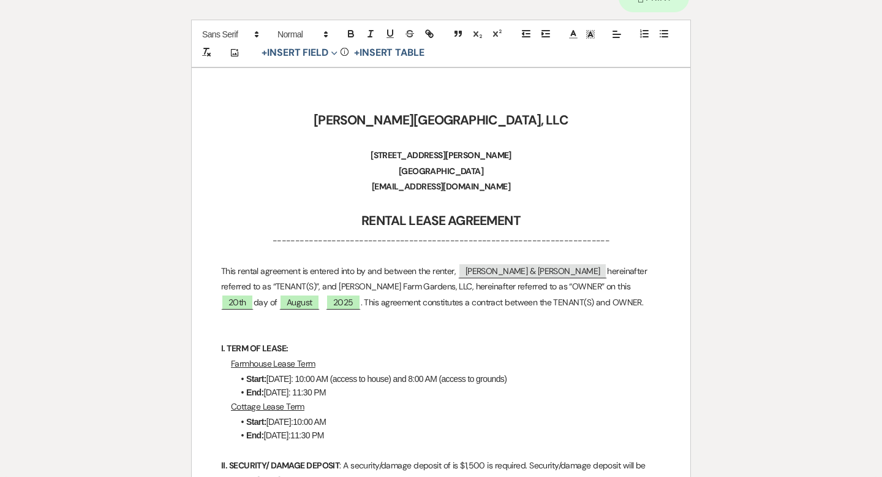
scroll to position [0, 0]
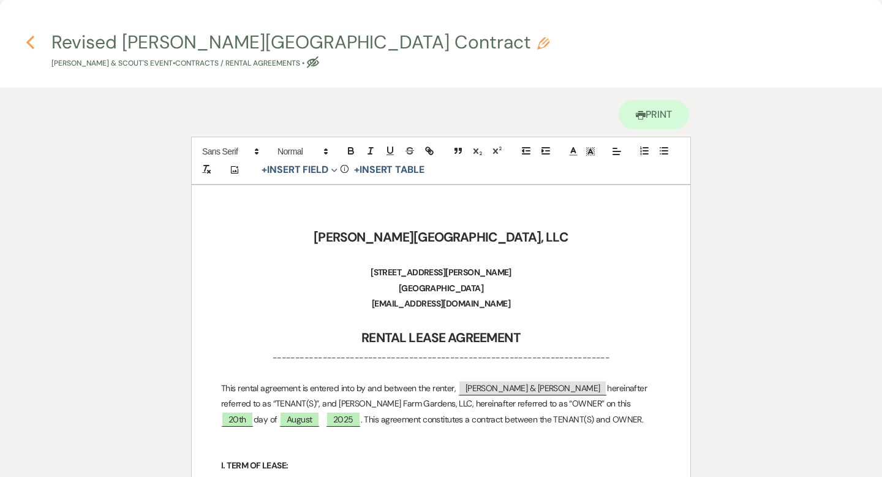
click at [33, 46] on icon "Previous" at bounding box center [30, 42] width 9 height 15
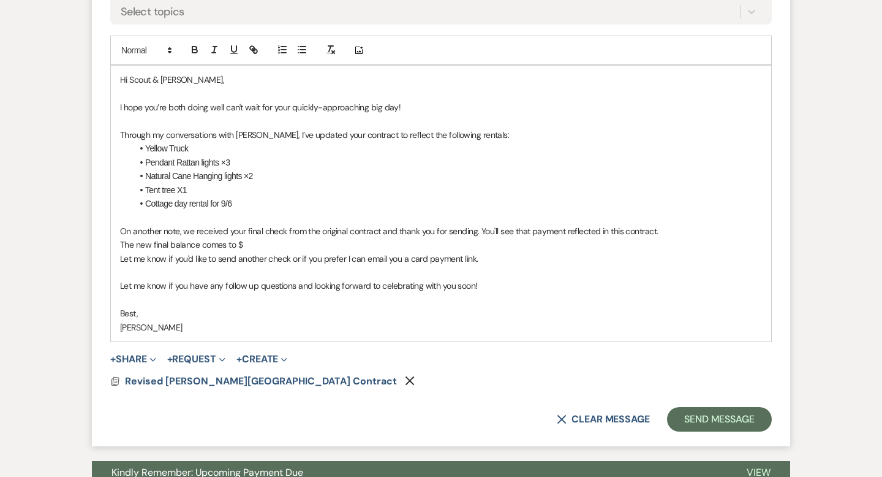
click at [249, 246] on p "The new final balance comes to $" at bounding box center [441, 244] width 642 height 13
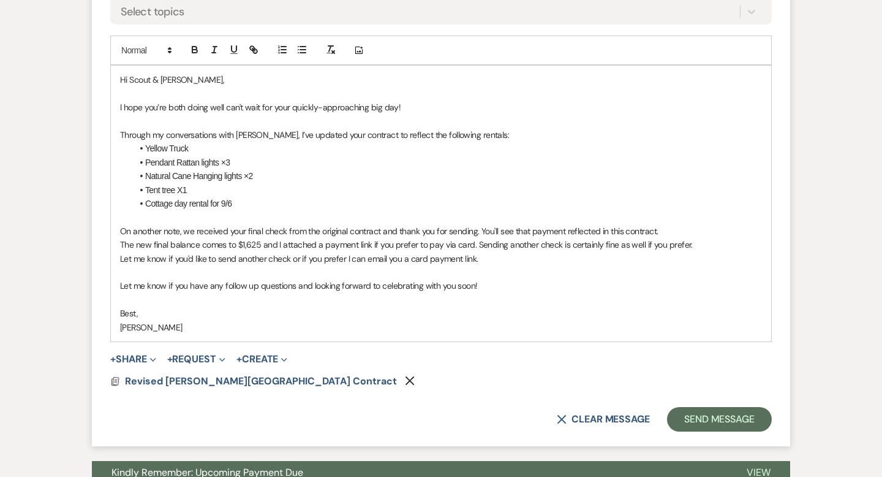
drag, startPoint x: 695, startPoint y: 244, endPoint x: 658, endPoint y: 244, distance: 36.8
click at [658, 244] on p "The new final balance comes to $1,625 and I attached a payment link if you pref…" at bounding box center [441, 244] width 642 height 13
click at [558, 245] on p "The new final balance comes to $1,625 and I attached a payment link if you pref…" at bounding box center [441, 244] width 642 height 13
click at [701, 240] on p "The new final balance comes to $1,625 and I attached a payment link if you pref…" at bounding box center [441, 244] width 642 height 13
drag, startPoint x: 415, startPoint y: 244, endPoint x: 395, endPoint y: 243, distance: 20.3
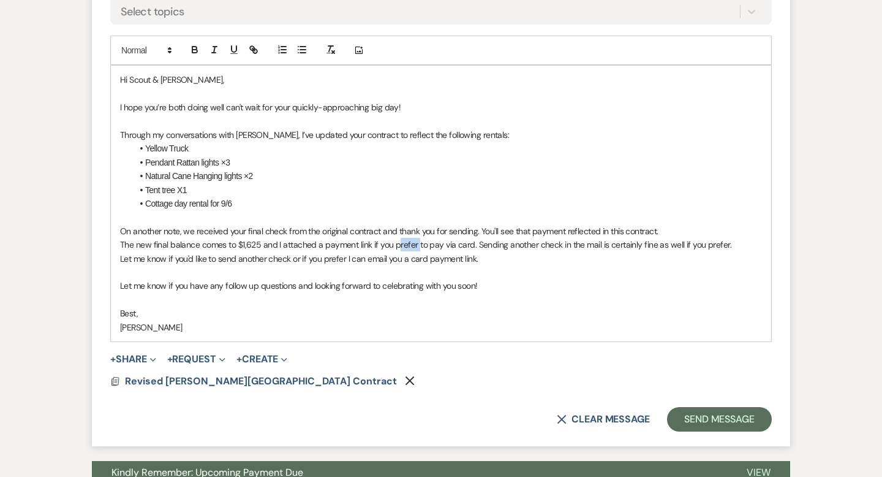
click at [395, 243] on p "The new final balance comes to $1,625 and I attached a payment link if you pref…" at bounding box center [441, 244] width 642 height 13
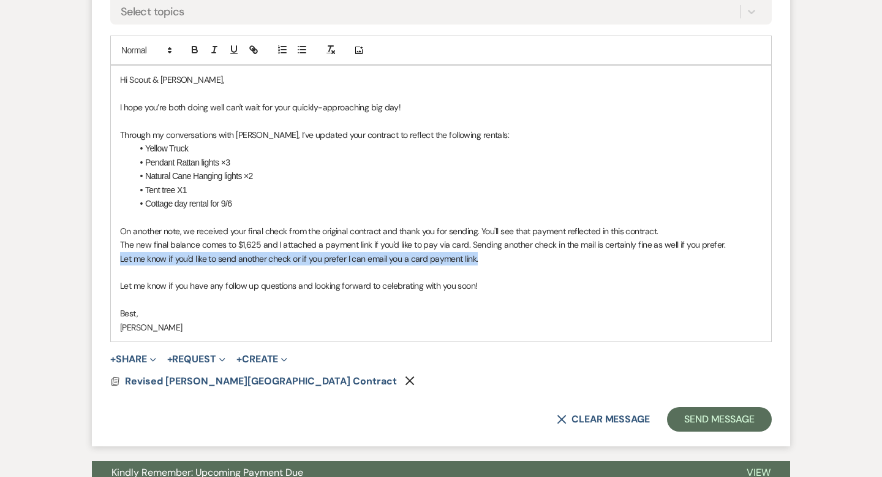
drag, startPoint x: 482, startPoint y: 254, endPoint x: 120, endPoint y: 255, distance: 361.5
click at [120, 255] on p "Let me know if you'd like to send another check or if you prefer I can email yo…" at bounding box center [441, 258] width 642 height 13
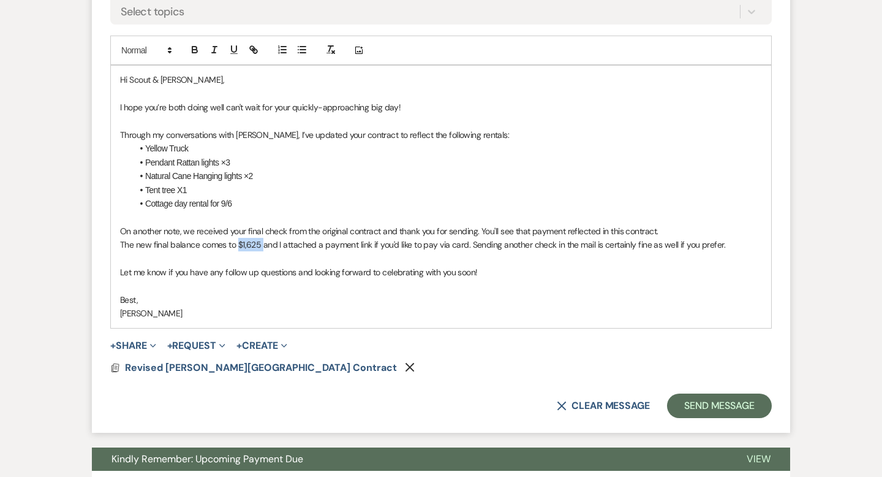
drag, startPoint x: 262, startPoint y: 248, endPoint x: 238, endPoint y: 246, distance: 24.0
click at [238, 246] on p "The new final balance comes to $1,625 and I attached a payment link if you'd li…" at bounding box center [441, 244] width 642 height 13
click at [192, 50] on icon "button" at bounding box center [194, 51] width 5 height 3
click at [337, 175] on li "Natural Cane Hanging lights ×2" at bounding box center [447, 175] width 630 height 13
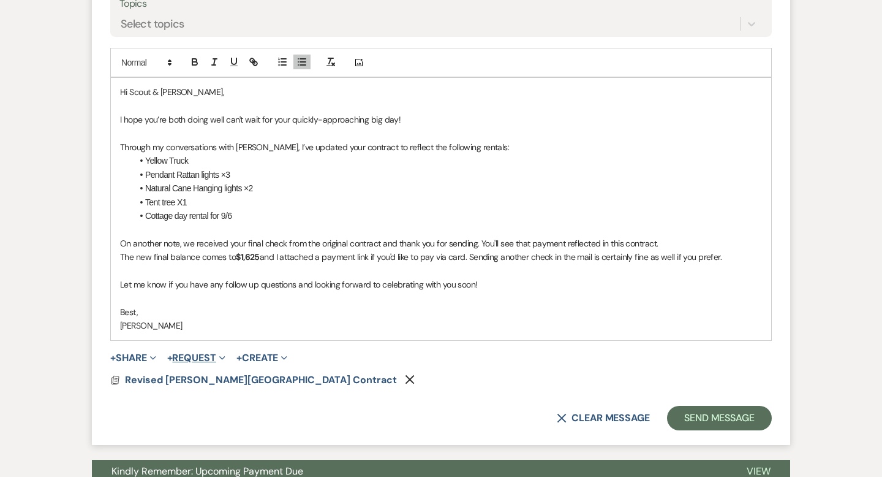
click at [192, 359] on button "+ Request Expand" at bounding box center [196, 358] width 58 height 10
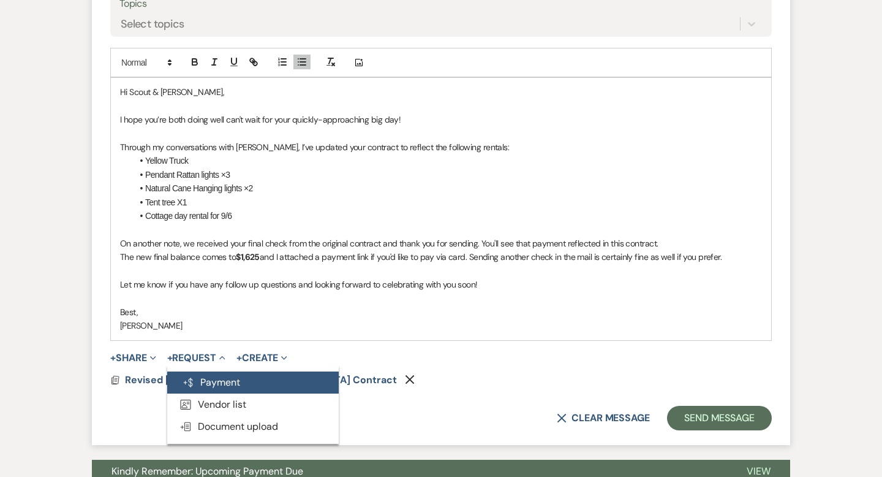
click at [206, 379] on button "Generate Payment Payment" at bounding box center [253, 382] width 172 height 22
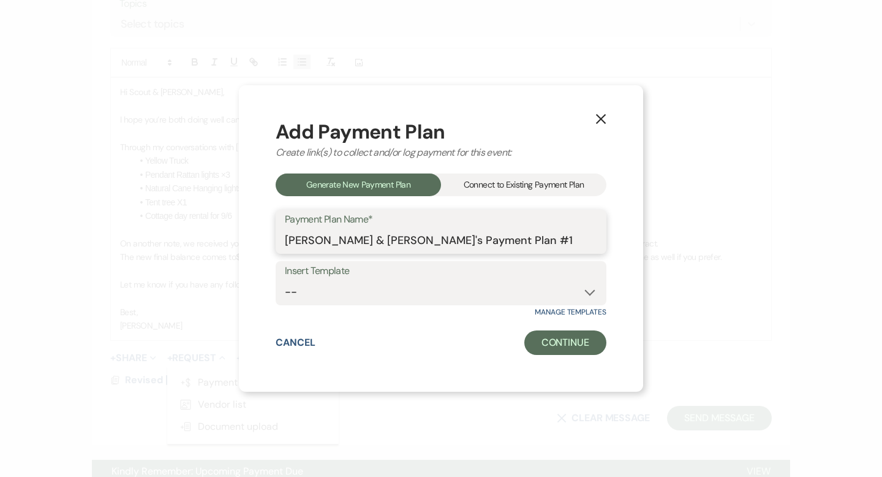
drag, startPoint x: 539, startPoint y: 238, endPoint x: 276, endPoint y: 238, distance: 262.9
click at [276, 238] on div "Payment Plan Name* [PERSON_NAME] & [PERSON_NAME]'s Payment Plan #1" at bounding box center [441, 232] width 331 height 44
type input "Final Payment"
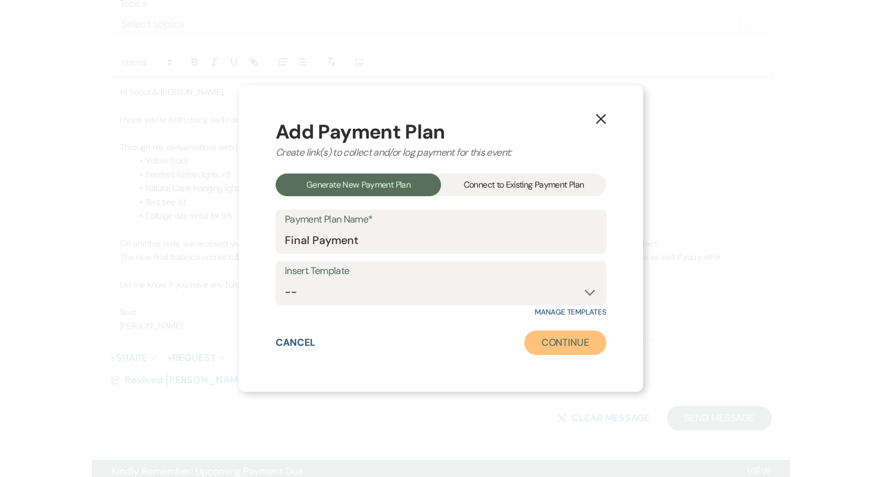
click at [570, 347] on button "Continue" at bounding box center [565, 342] width 82 height 25
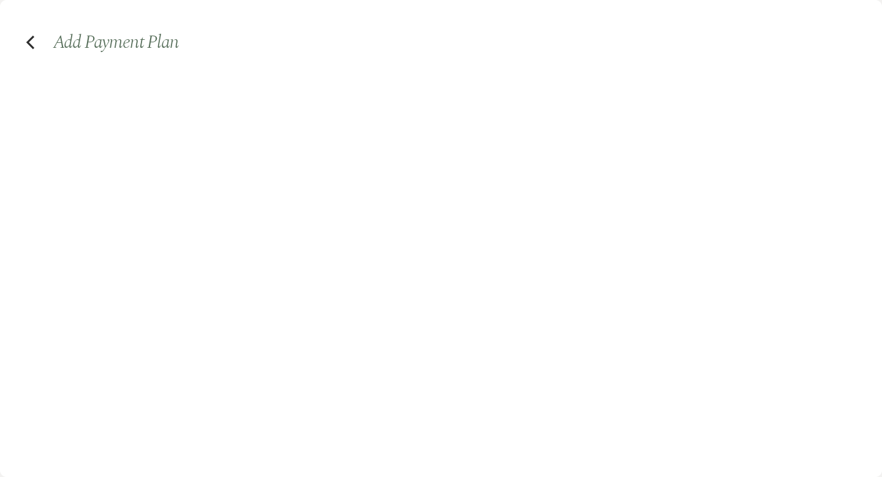
select select "2"
select select "percentage"
select select "true"
select select "client"
select select "weeks"
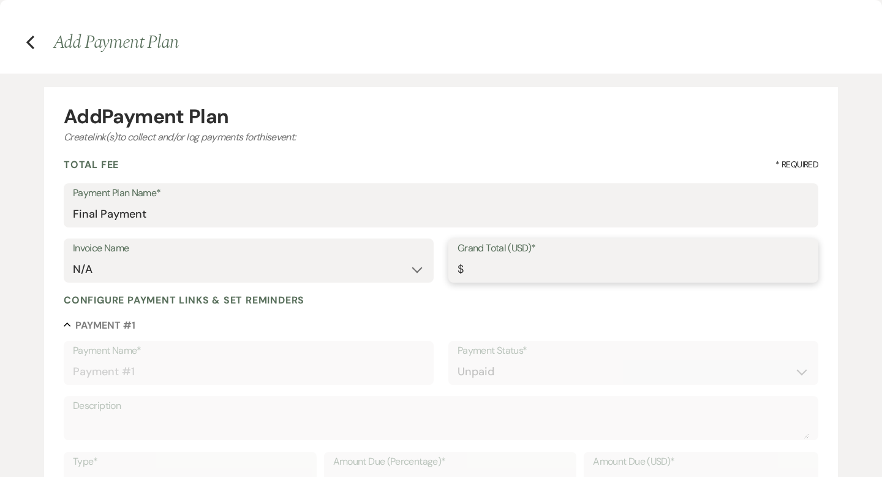
click at [513, 266] on input "Grand Total (USD)*" at bounding box center [634, 269] width 352 height 24
type input "1"
type input "1.00"
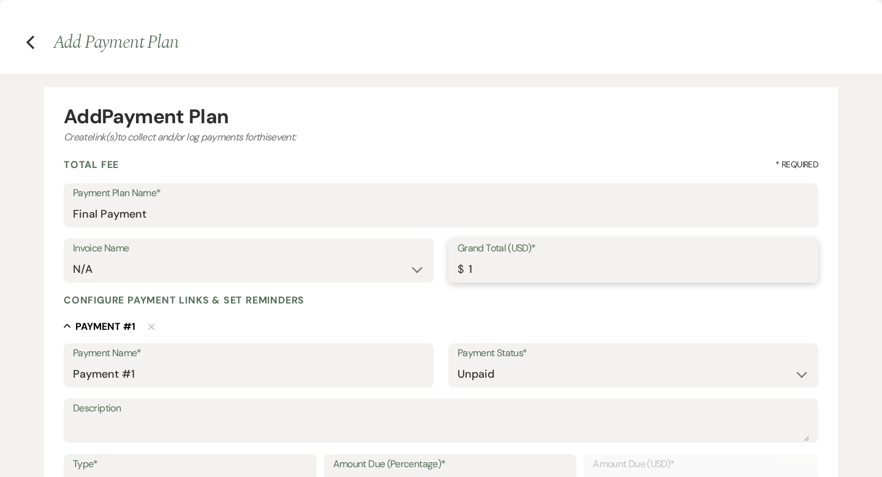
type input "16"
type input "16.00"
type input "162"
type input "162.00"
type input "1625"
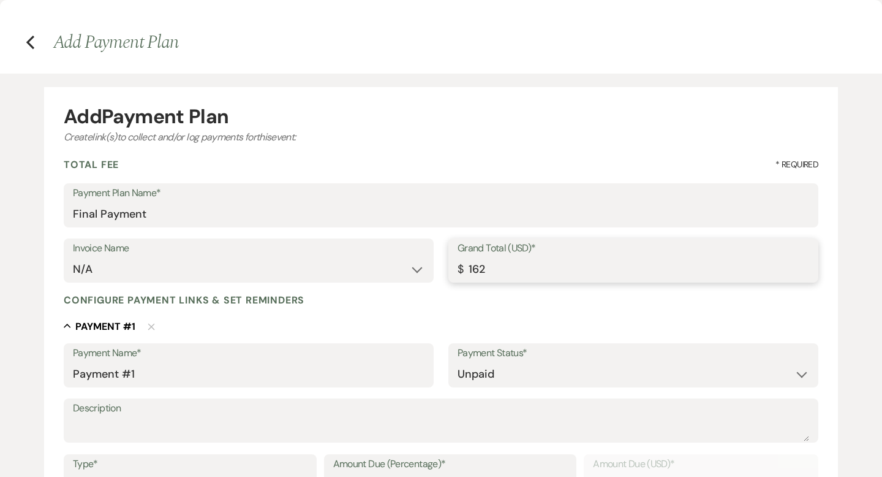
type input "1625.00"
click at [524, 297] on div "Configure payment links & set reminders" at bounding box center [441, 299] width 755 height 13
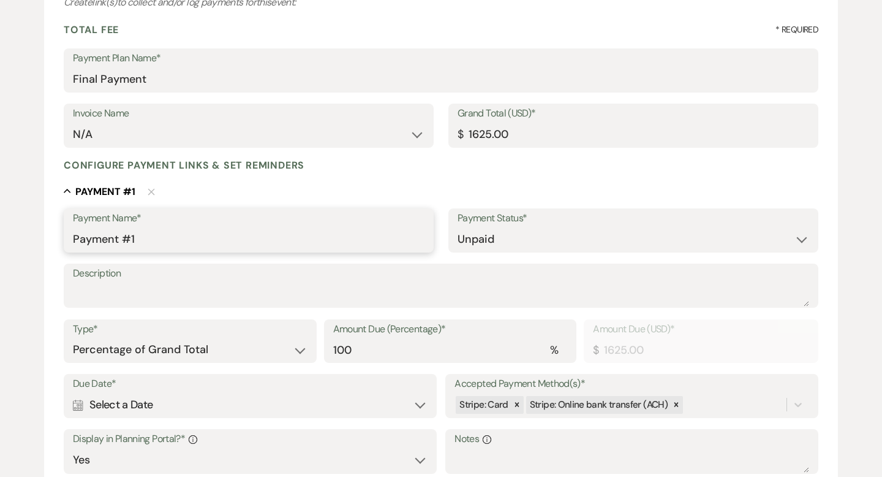
drag, startPoint x: 173, startPoint y: 233, endPoint x: 39, endPoint y: 232, distance: 133.6
click at [39, 232] on div "Add Payment Plan Create link(s) to collect and/or log payments for this event: …" at bounding box center [441, 313] width 882 height 748
type input "Final Payment"
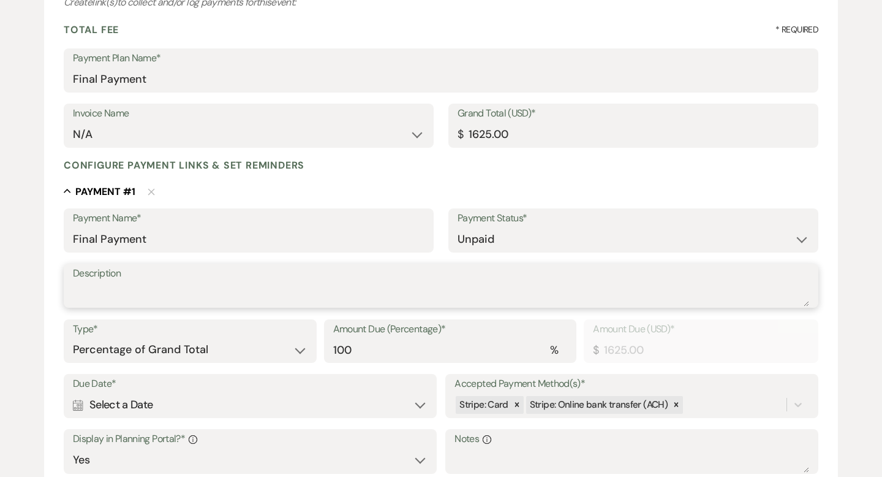
click at [476, 305] on textarea "Description" at bounding box center [441, 294] width 737 height 25
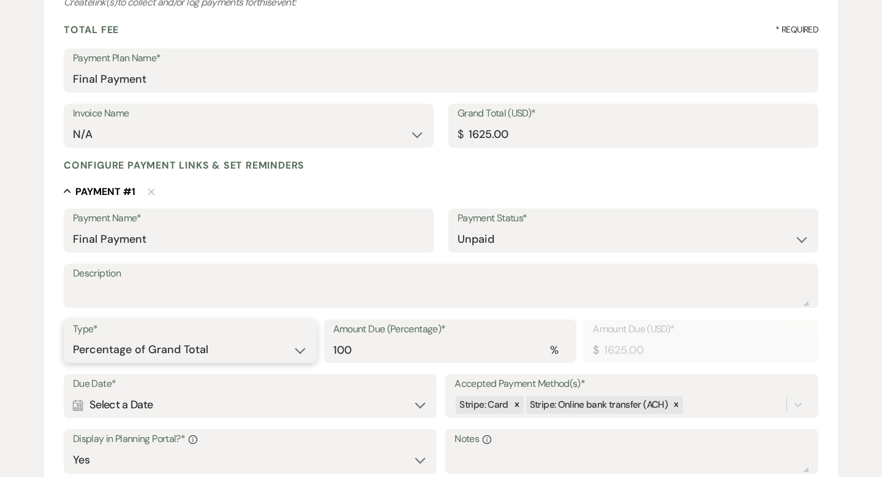
click at [300, 346] on select "Dollar Amount Percentage of Grand Total" at bounding box center [190, 350] width 235 height 24
select select "flat"
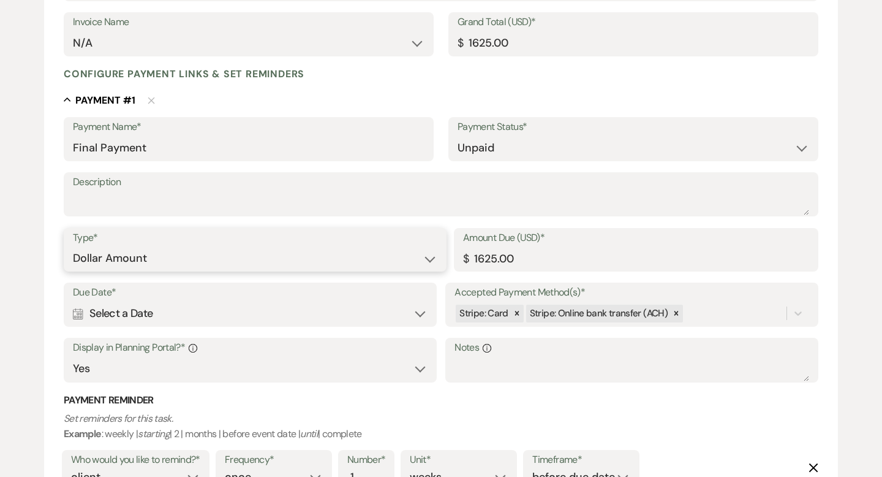
scroll to position [303, 0]
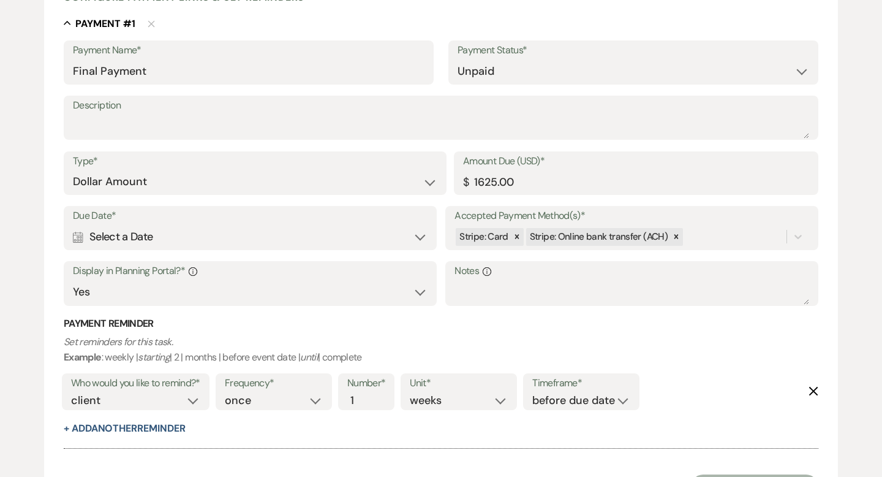
click at [389, 225] on div "Calendar Select a Date Expand" at bounding box center [250, 237] width 355 height 24
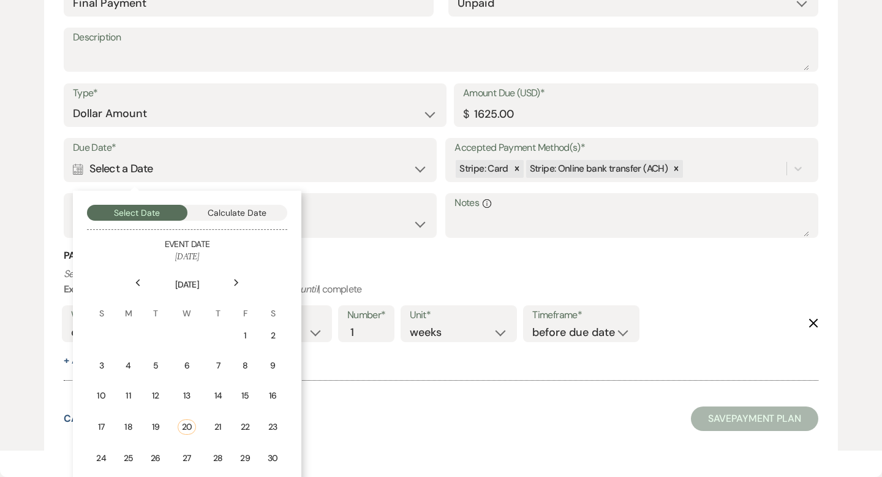
scroll to position [426, 0]
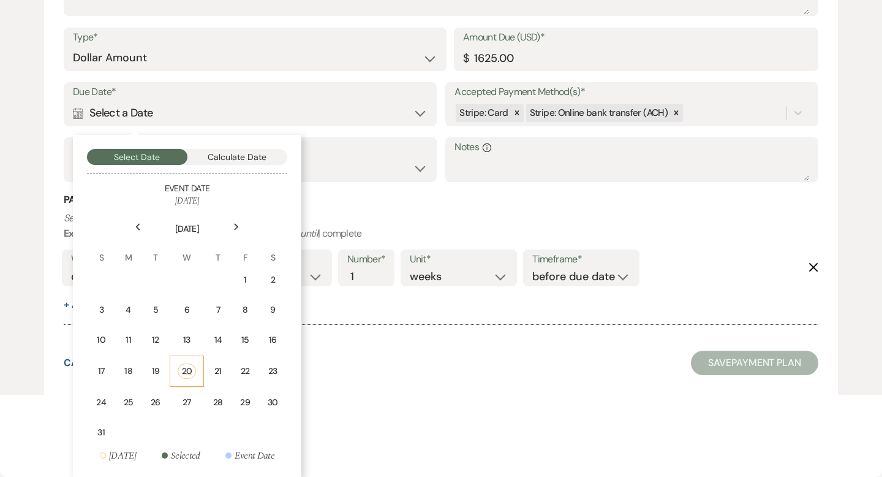
click at [194, 366] on div "20" at bounding box center [187, 370] width 18 height 15
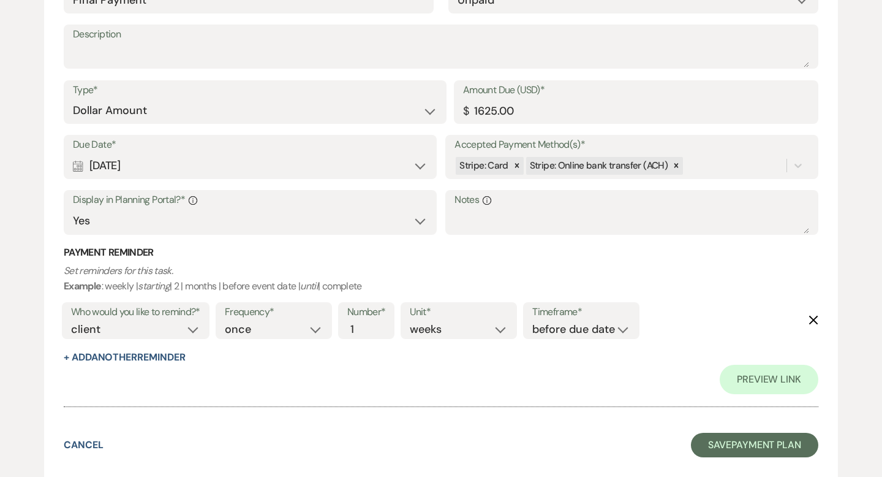
scroll to position [373, 0]
click at [417, 165] on div "Calendar [DATE] Expand" at bounding box center [250, 166] width 355 height 24
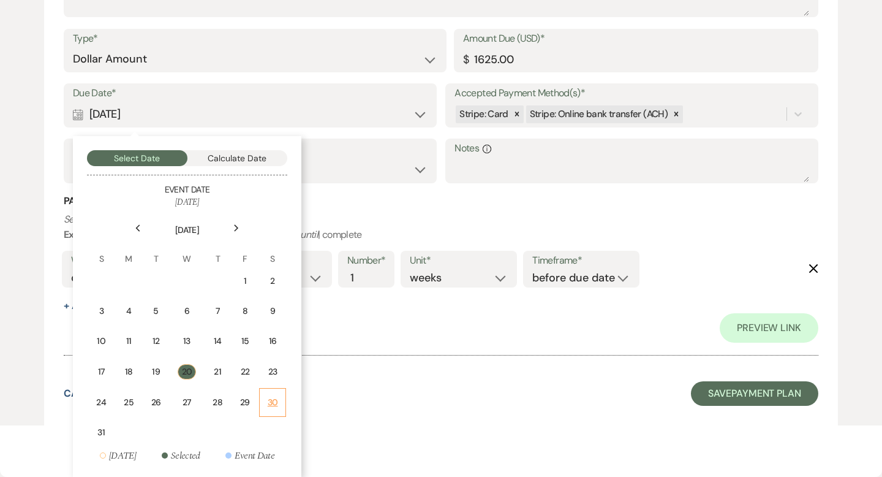
click at [276, 398] on div "30" at bounding box center [272, 402] width 11 height 13
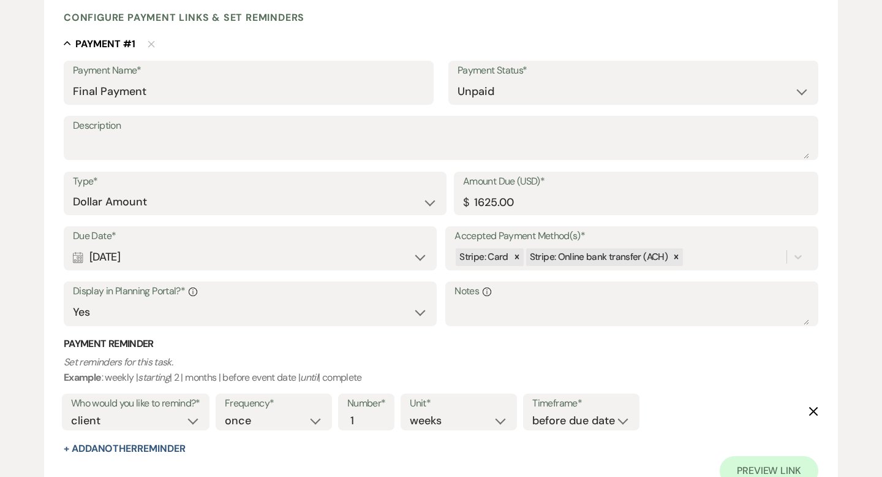
scroll to position [373, 0]
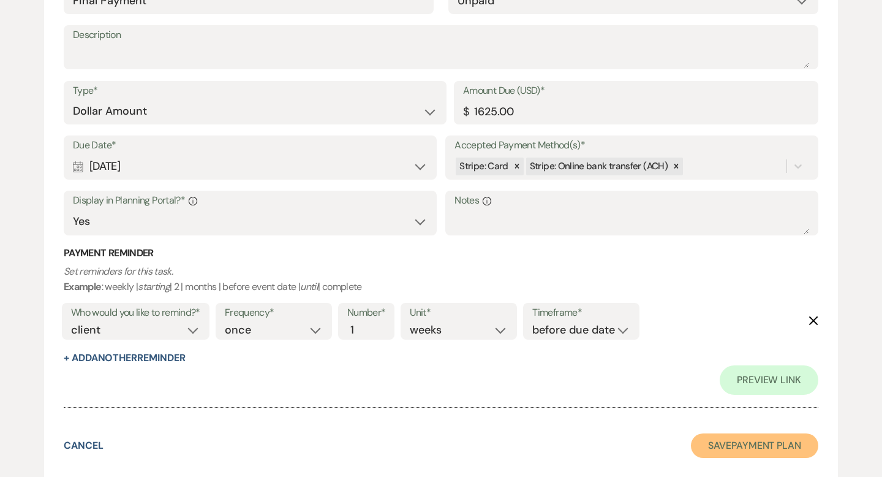
click at [726, 444] on button "Save Payment Plan" at bounding box center [754, 445] width 127 height 25
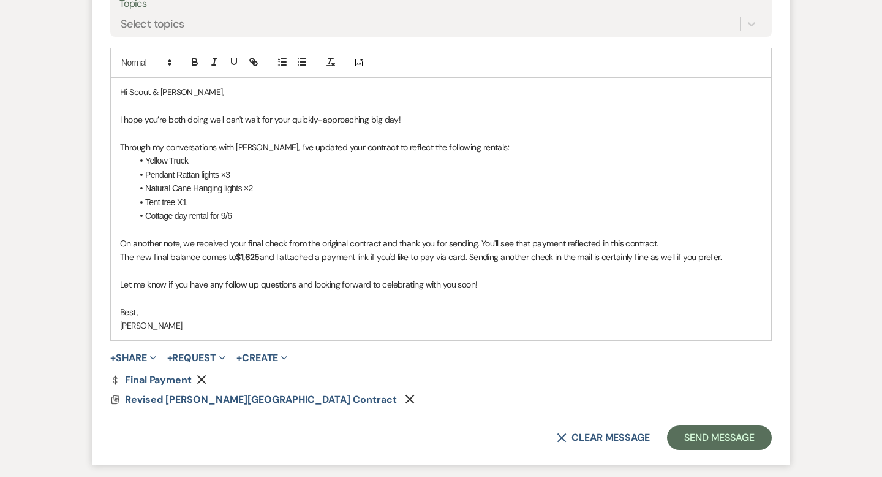
click at [468, 257] on p "The new final balance comes to $1,625 and I attached a payment link if you'd li…" at bounding box center [441, 256] width 642 height 13
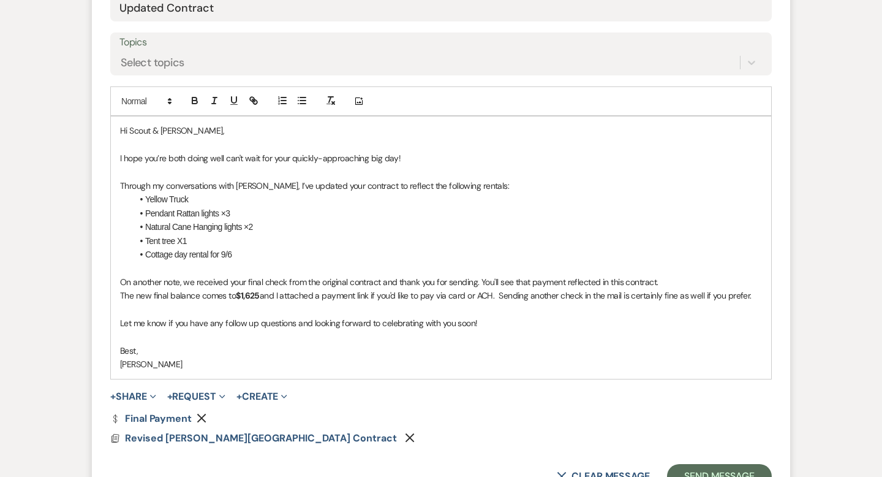
scroll to position [576, 0]
click at [171, 202] on li "Yellow Truck" at bounding box center [447, 200] width 630 height 13
drag, startPoint x: 169, startPoint y: 295, endPoint x: 146, endPoint y: 295, distance: 22.1
click at [146, 295] on p "The new final balance comes to $1,625 and I attached a payment link if you'd li…" at bounding box center [441, 296] width 642 height 13
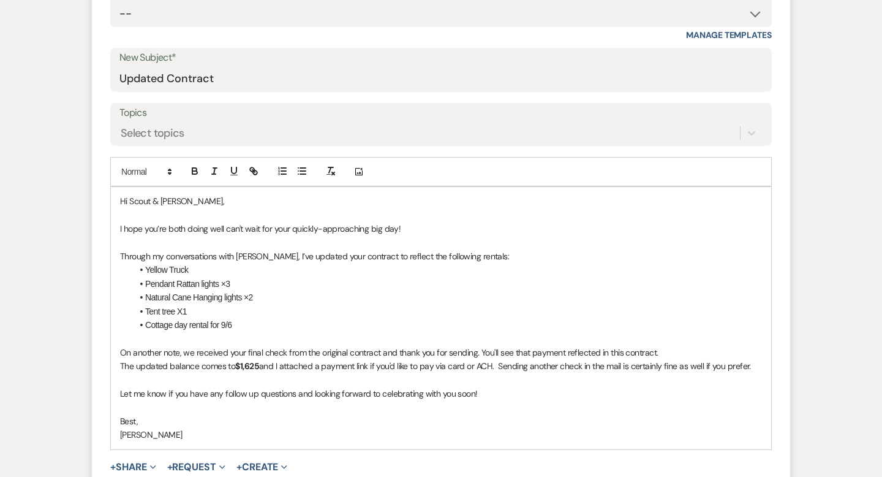
scroll to position [613, 0]
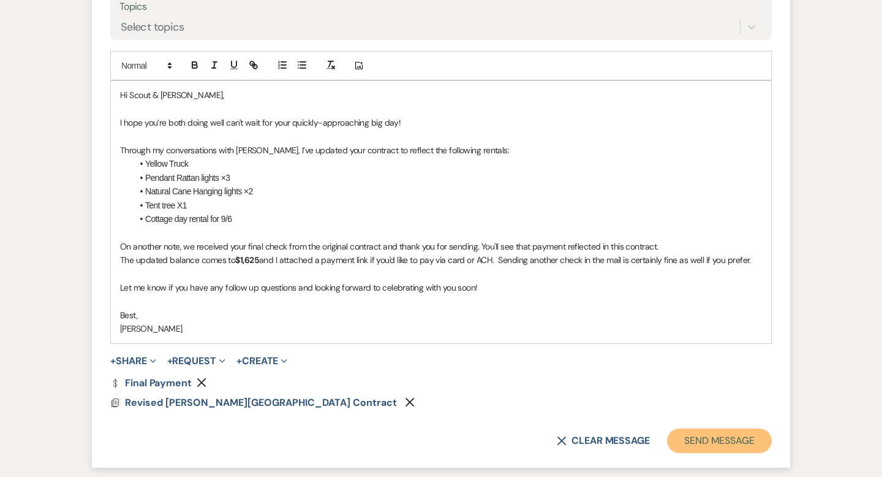
click at [707, 439] on button "Send Message" at bounding box center [719, 440] width 105 height 25
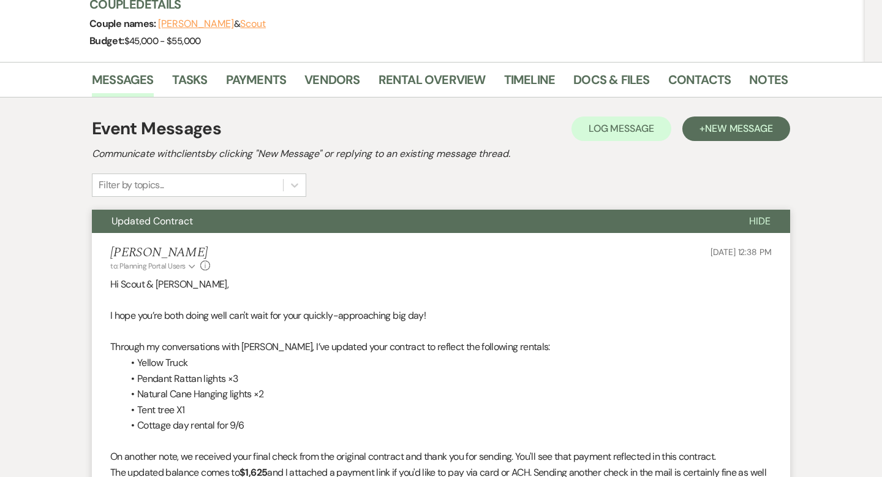
scroll to position [0, 0]
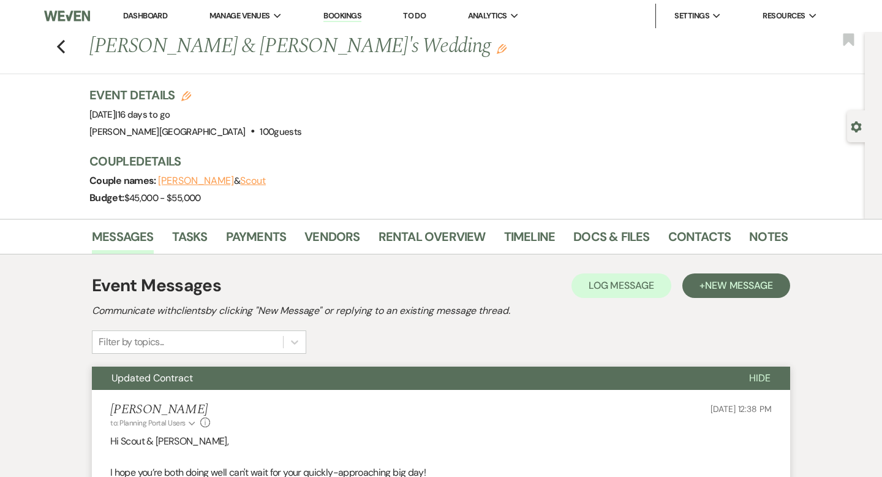
click at [132, 12] on link "Dashboard" at bounding box center [145, 15] width 44 height 10
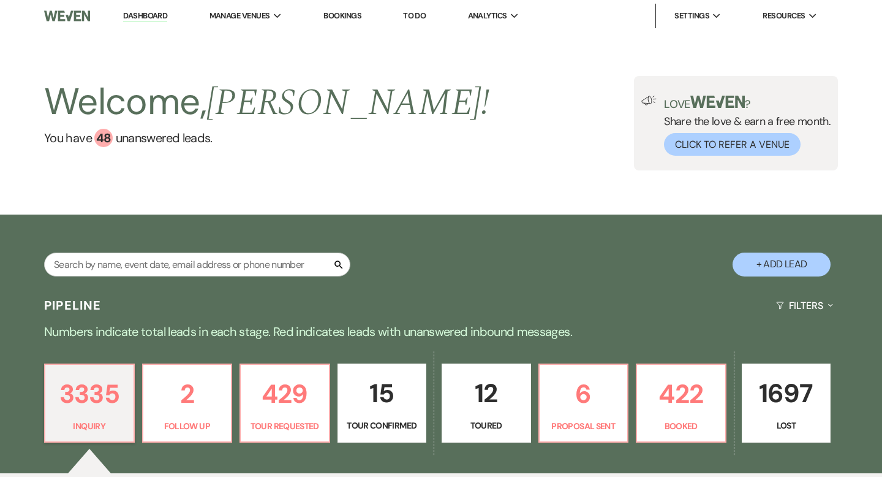
scroll to position [87, 0]
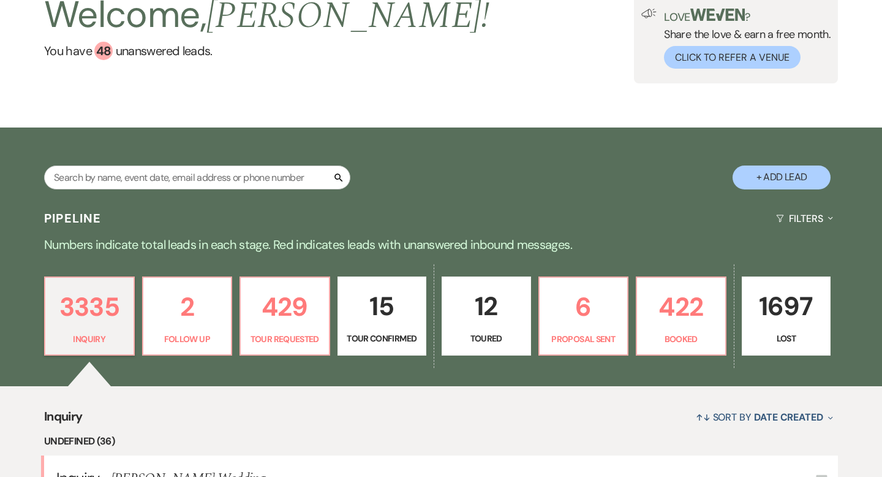
click at [675, 127] on div "Search + Add Lead" at bounding box center [441, 164] width 882 height 75
click at [597, 202] on div "Pipeline Filters Expand" at bounding box center [441, 218] width 882 height 32
click at [579, 134] on div "Search + Add Lead" at bounding box center [441, 167] width 882 height 66
click at [585, 134] on div "Search + Add Lead" at bounding box center [441, 167] width 882 height 66
click at [580, 276] on link "6 Proposal Sent" at bounding box center [584, 316] width 91 height 80
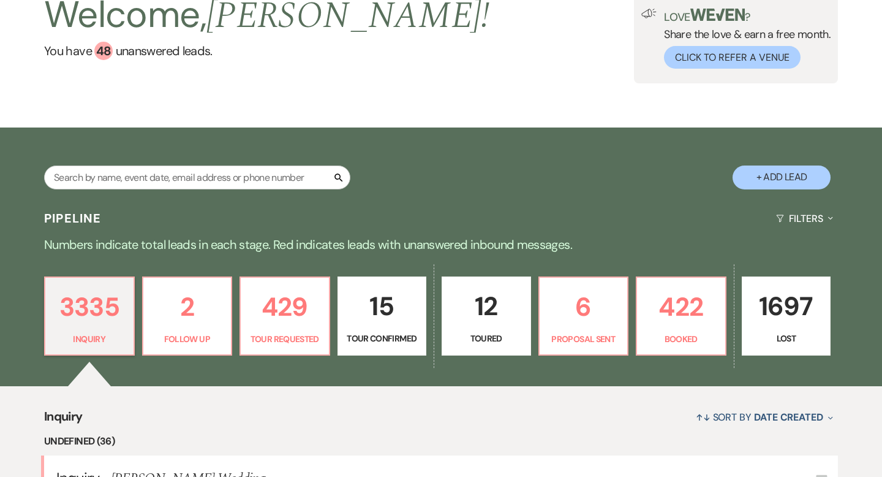
click at [491, 134] on div "Search + Add Lead" at bounding box center [441, 167] width 882 height 66
click at [580, 134] on div "Search + Add Lead" at bounding box center [441, 167] width 882 height 66
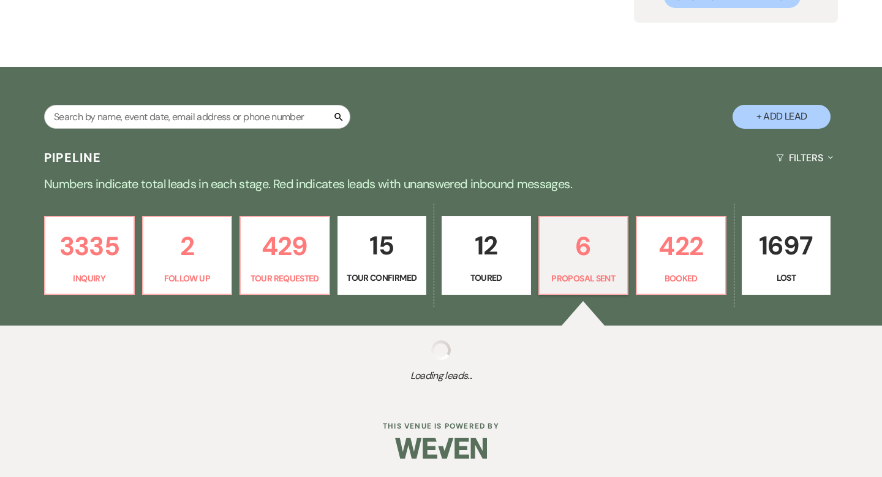
select select "6"
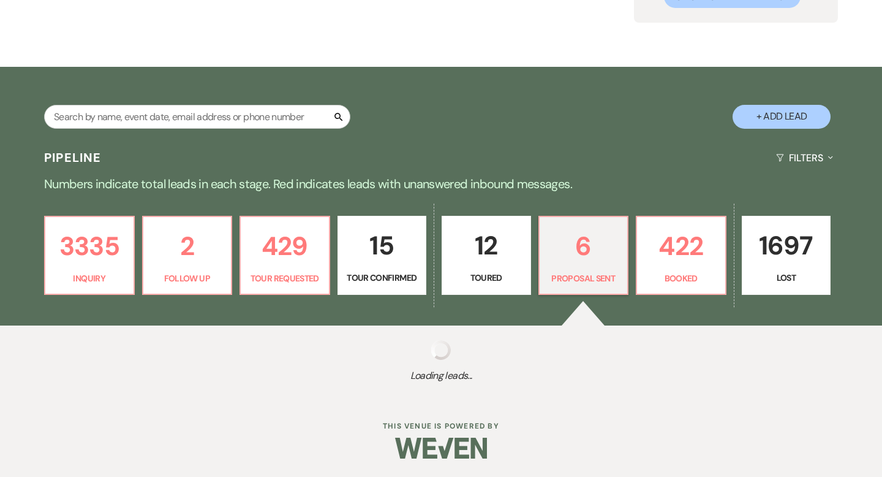
select select "6"
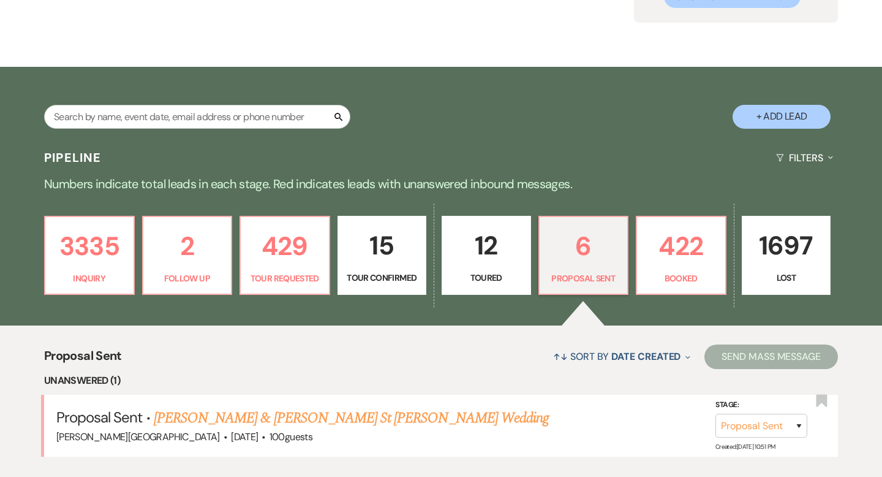
scroll to position [218, 0]
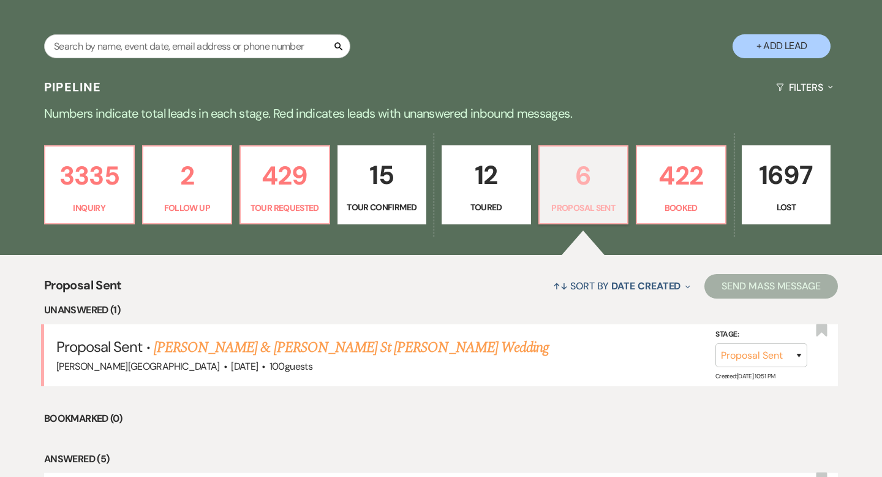
click at [588, 181] on p "6" at bounding box center [584, 175] width 74 height 41
click at [323, 350] on link "[PERSON_NAME] & [PERSON_NAME] St [PERSON_NAME] Wedding" at bounding box center [351, 347] width 395 height 22
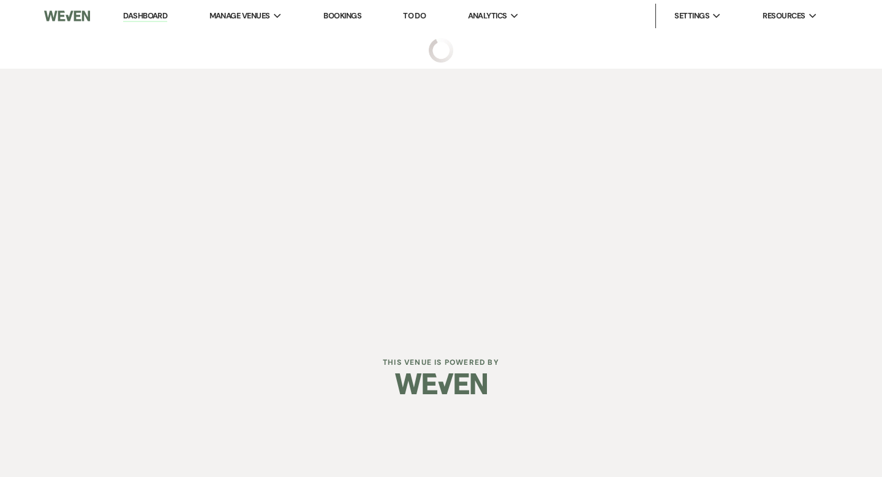
select select "6"
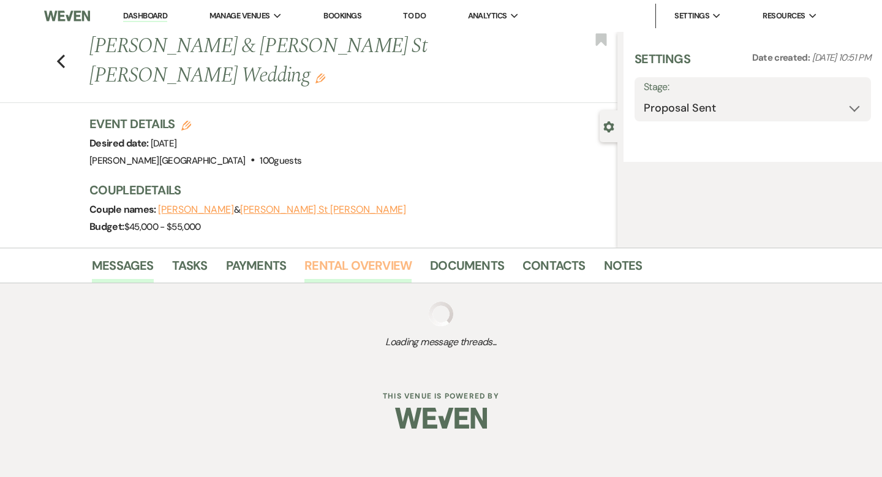
select select "5"
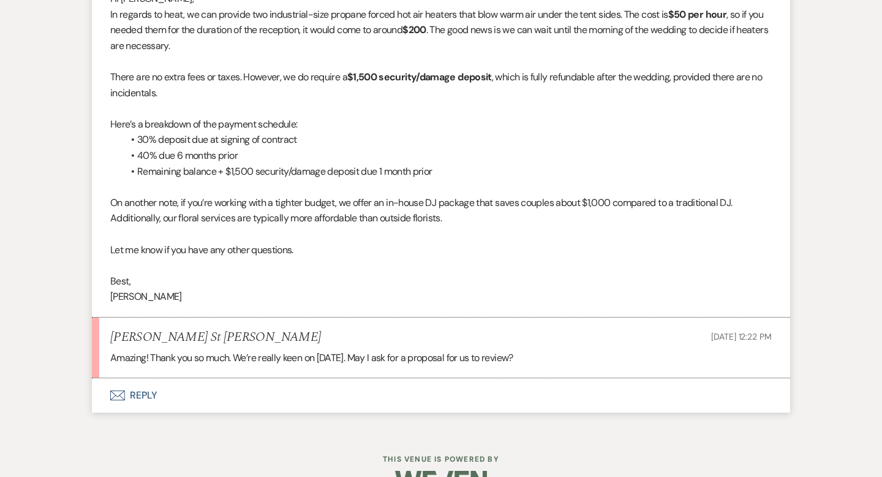
scroll to position [3801, 0]
